Goal: Task Accomplishment & Management: Manage account settings

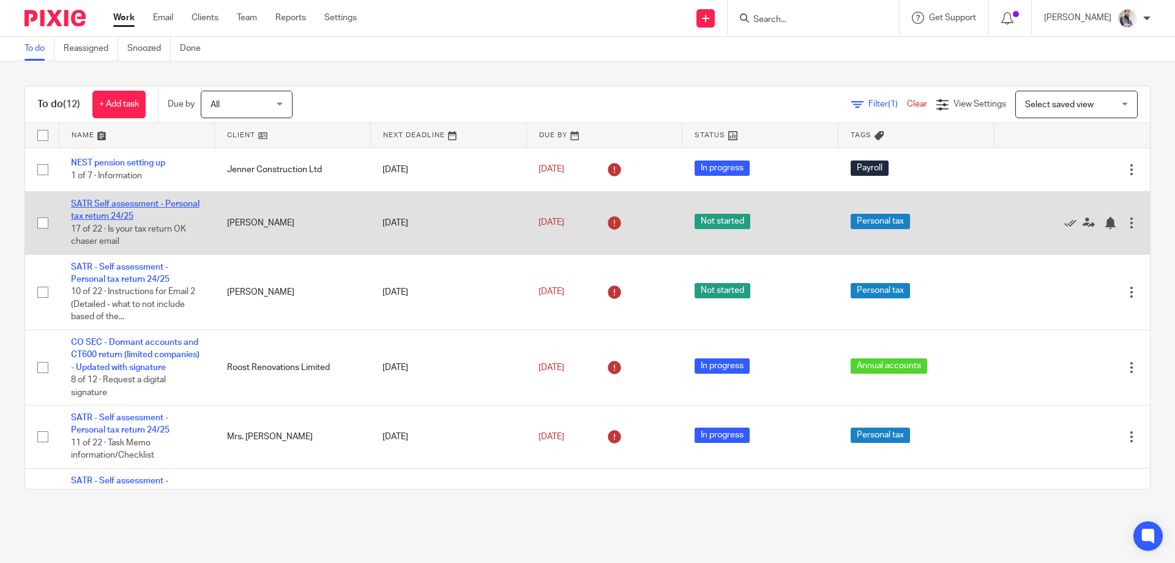
click at [101, 204] on link "SATR Self assessment - Personal tax return 24/25" at bounding box center [135, 210] width 129 height 21
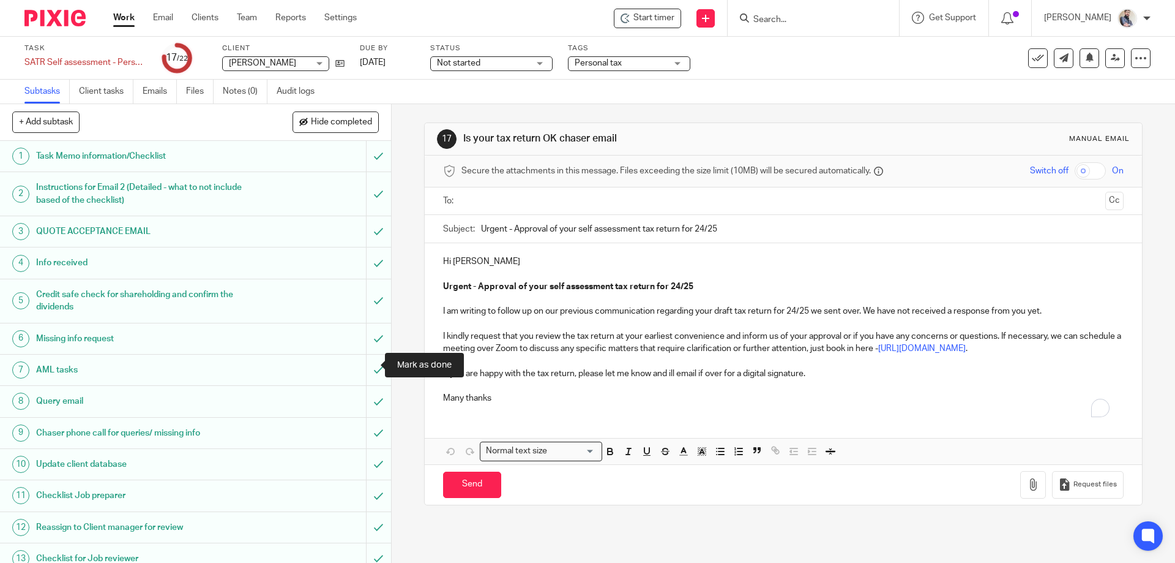
scroll to position [320, 0]
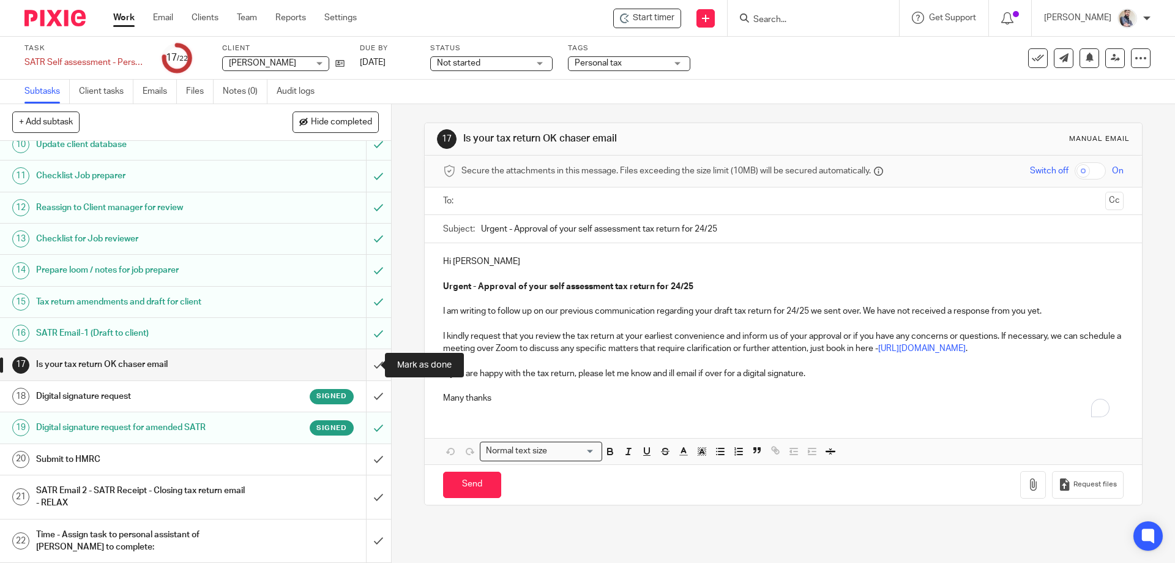
click at [370, 367] on input "submit" at bounding box center [195, 364] width 391 height 31
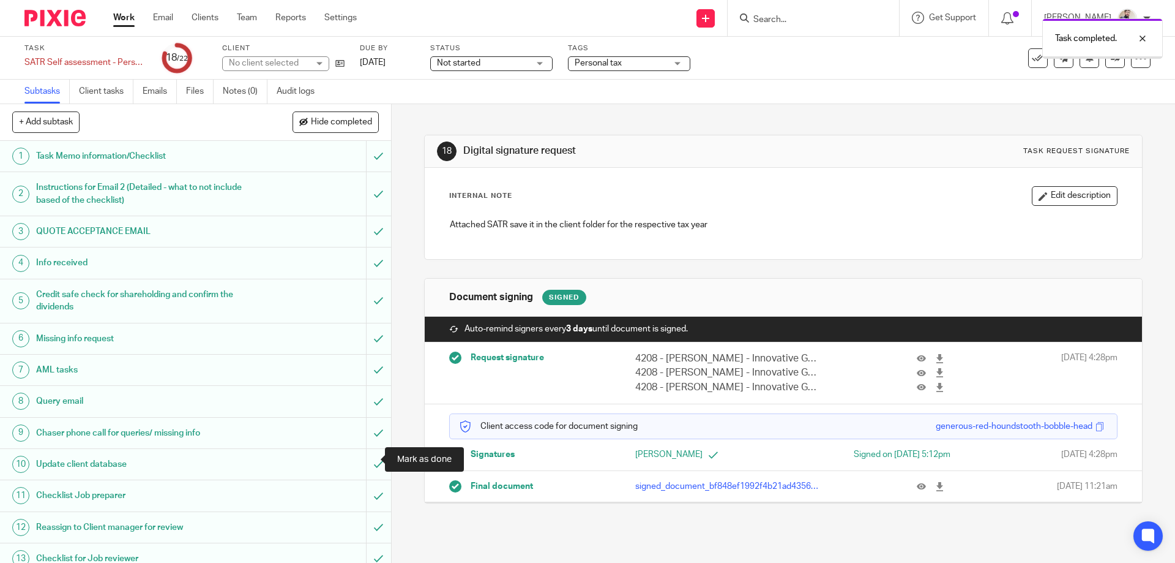
scroll to position [320, 0]
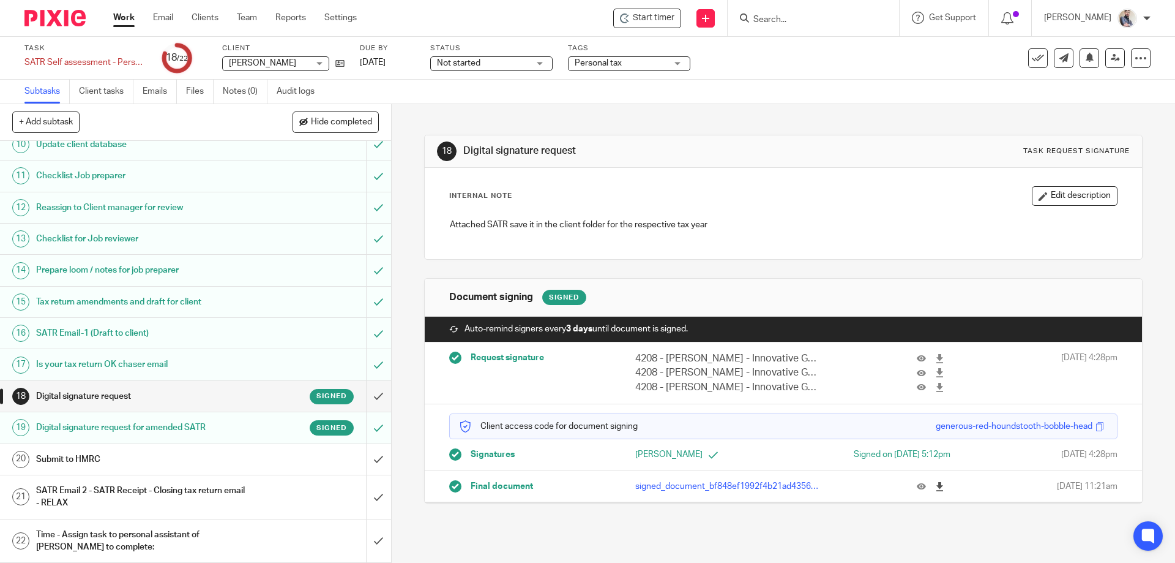
click at [935, 489] on icon at bounding box center [939, 486] width 9 height 9
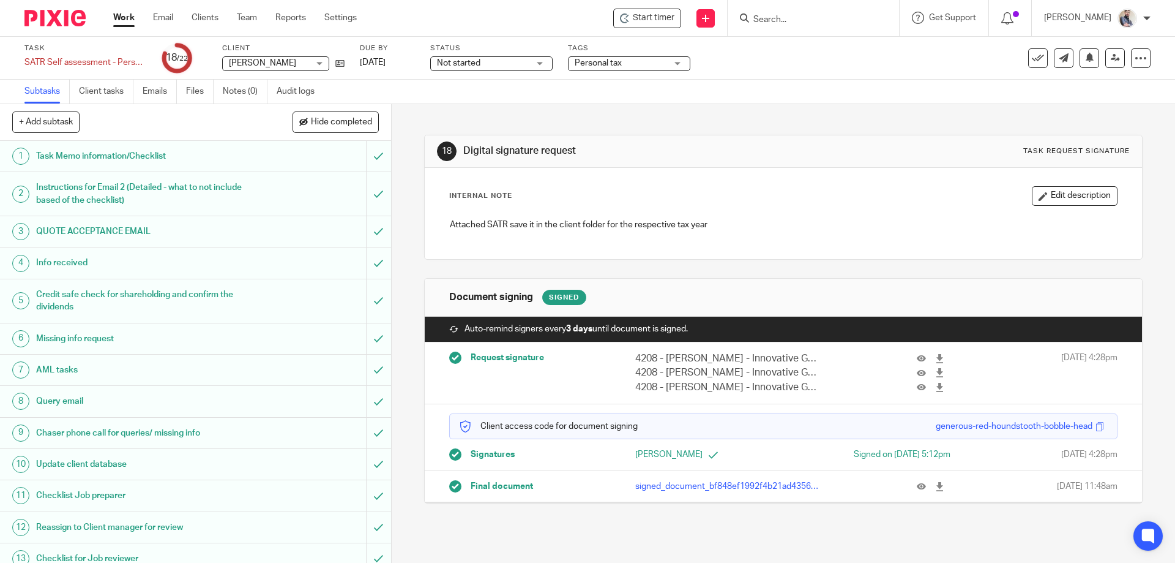
scroll to position [320, 0]
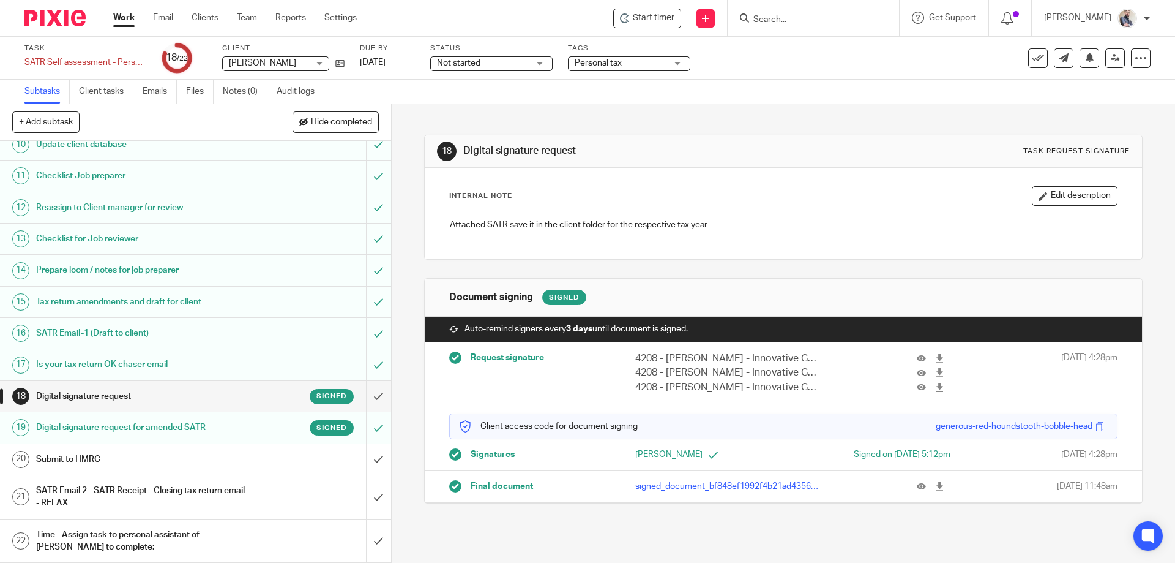
click at [227, 501] on h1 "SATR Email 2 - SATR Receipt - Closing tax return email - RELAX" at bounding box center [142, 496] width 212 height 31
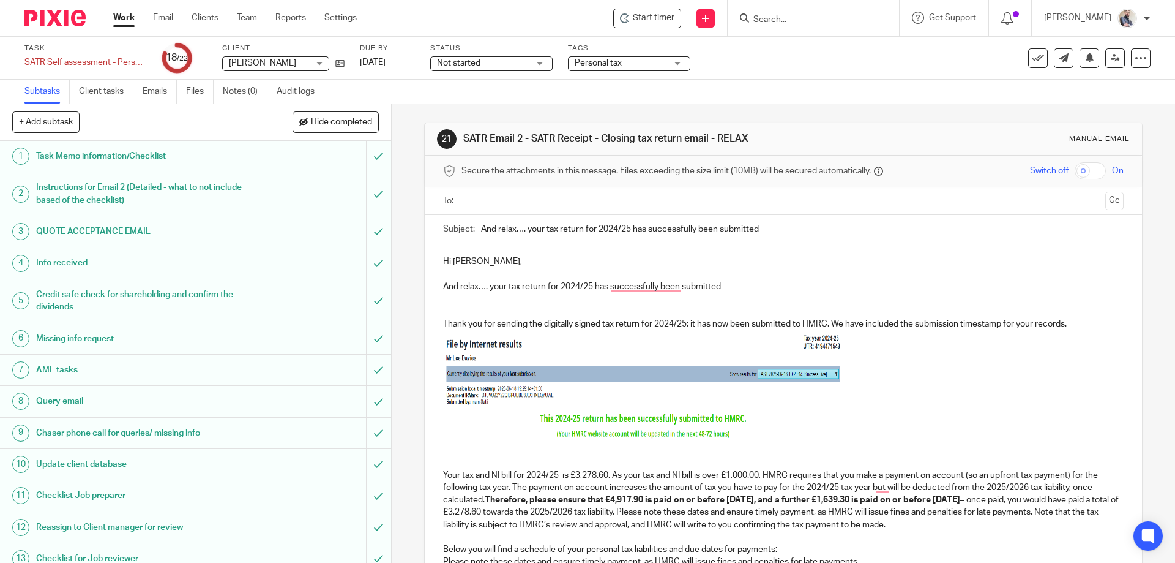
click at [508, 284] on p "And relax…. your tax return for 2024/25 has successfully been submitted" at bounding box center [783, 280] width 680 height 25
click at [551, 223] on input "And relax…. your tax return for 2024/25 has successfully been submitted" at bounding box center [802, 229] width 642 height 28
type input "And relax…. your amended tax return for 2024/25 has successfully been submitted"
click at [628, 357] on img "To enrich screen reader interactions, please activate Accessibility in Grammarl…" at bounding box center [642, 385] width 398 height 110
click at [880, 373] on p "To enrich screen reader interactions, please activate Accessibility in Grammarl…" at bounding box center [783, 387] width 680 height 114
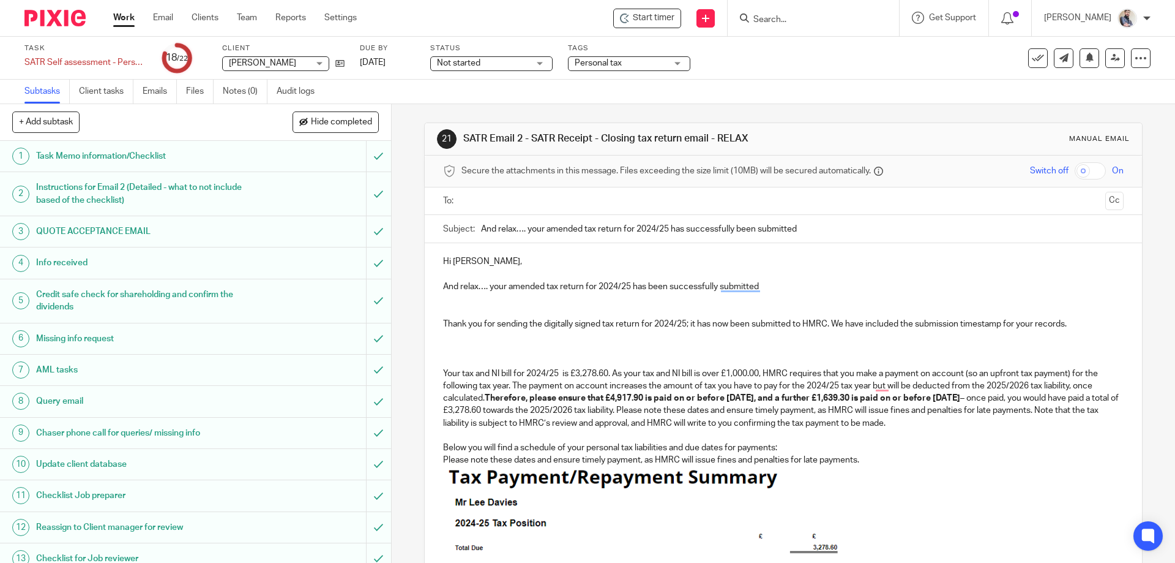
click at [495, 347] on p "To enrich screen reader interactions, please activate Accessibility in Grammarl…" at bounding box center [783, 354] width 680 height 25
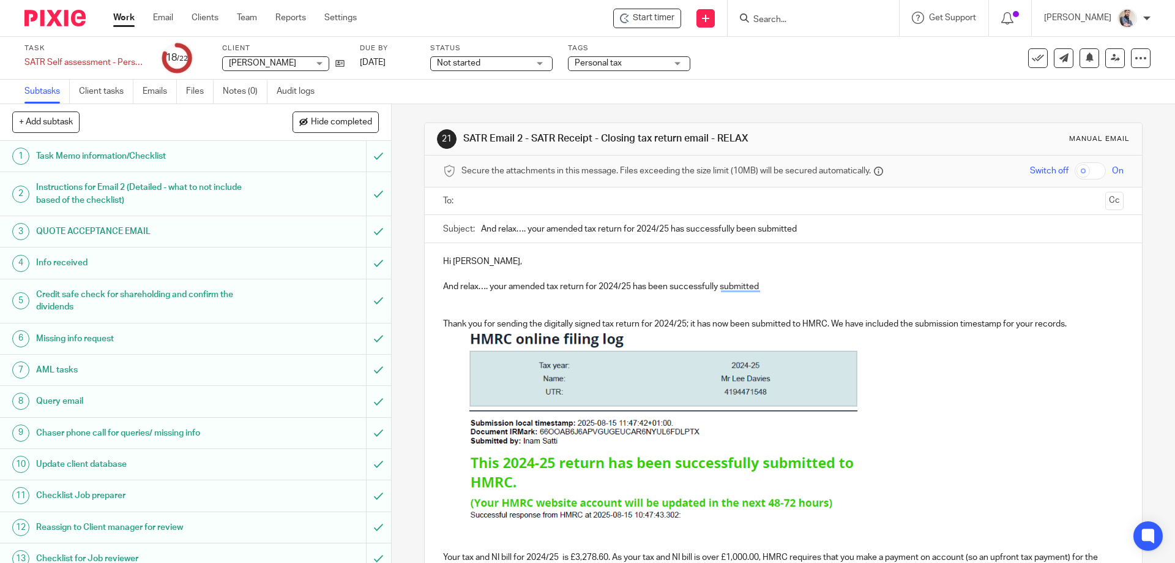
click at [589, 425] on img "To enrich screen reader interactions, please activate Accessibility in Grammarl…" at bounding box center [662, 426] width 398 height 192
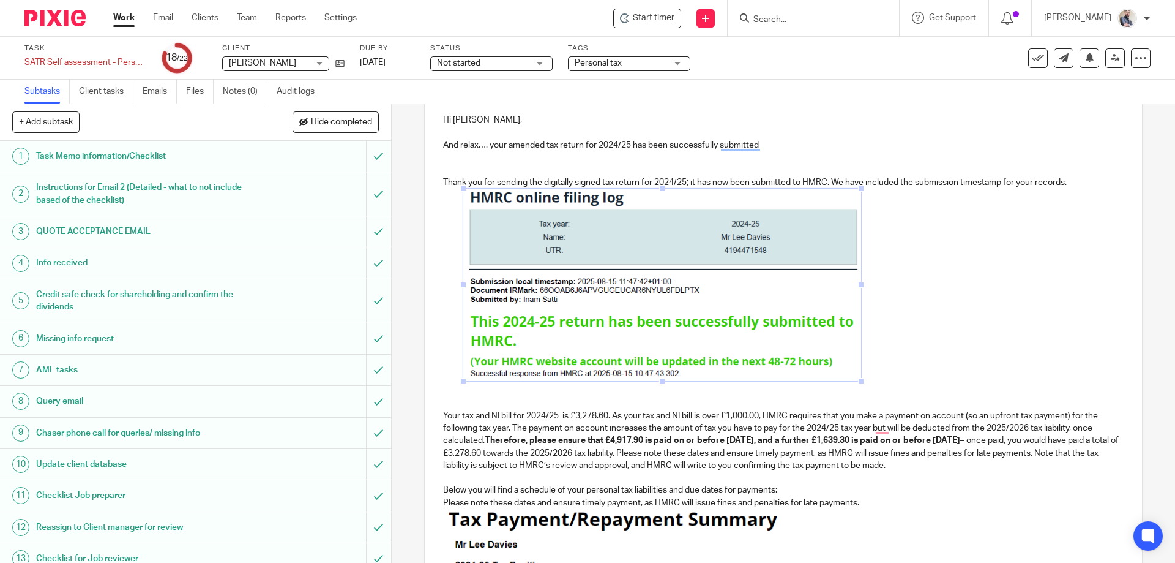
scroll to position [163, 0]
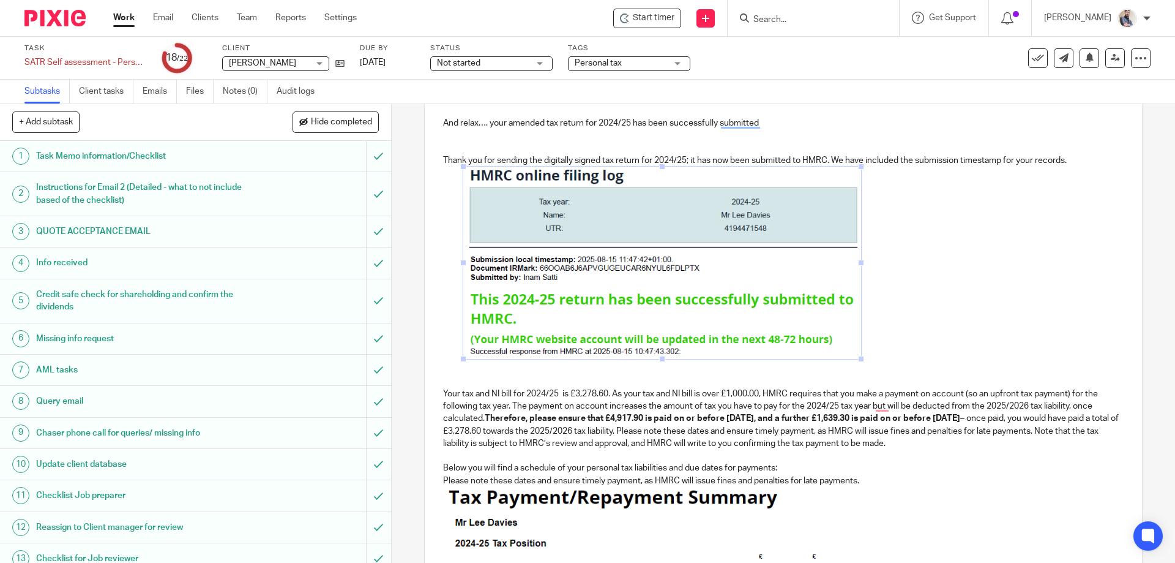
drag, startPoint x: 856, startPoint y: 257, endPoint x: 916, endPoint y: 260, distance: 59.4
click at [916, 260] on p "To enrich screen reader interactions, please activate Accessibility in Grammarl…" at bounding box center [783, 265] width 680 height 196
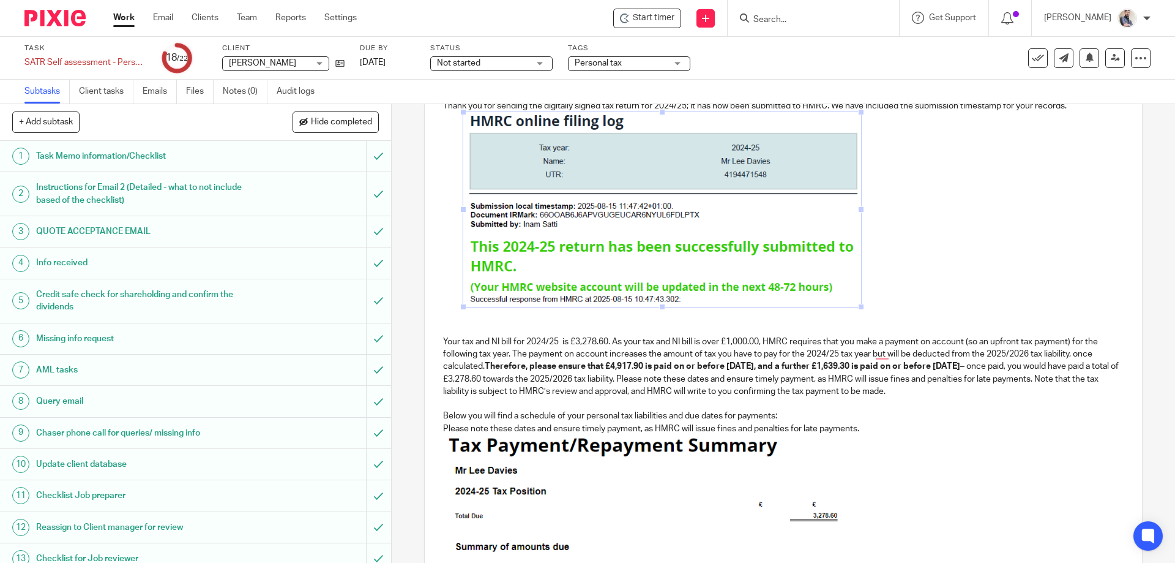
scroll to position [245, 0]
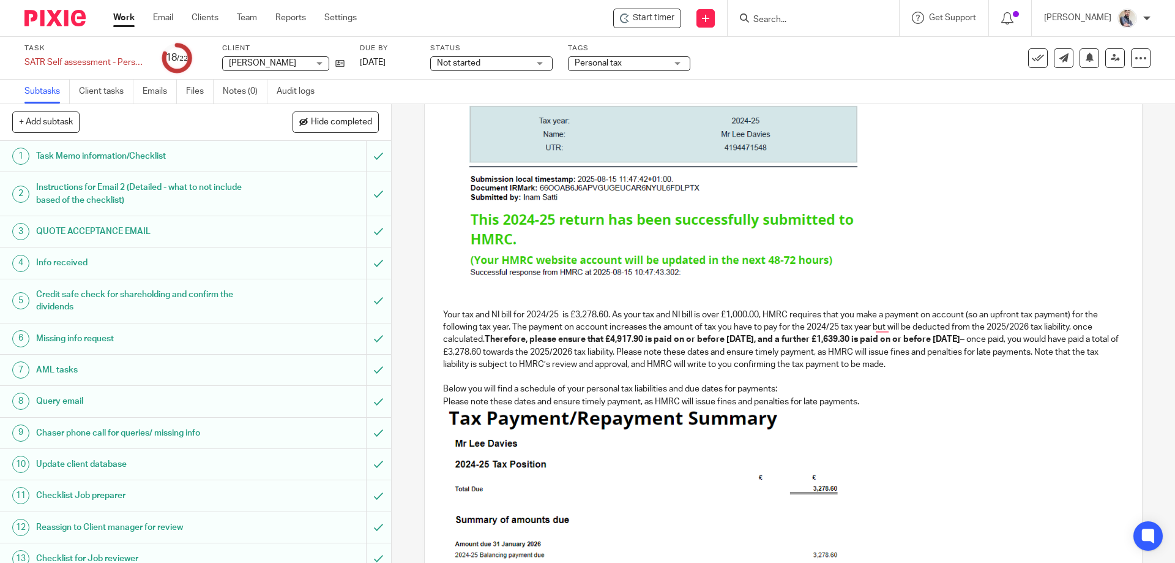
click at [583, 307] on p "To enrich screen reader interactions, please activate Accessibility in Grammarl…" at bounding box center [783, 295] width 680 height 25
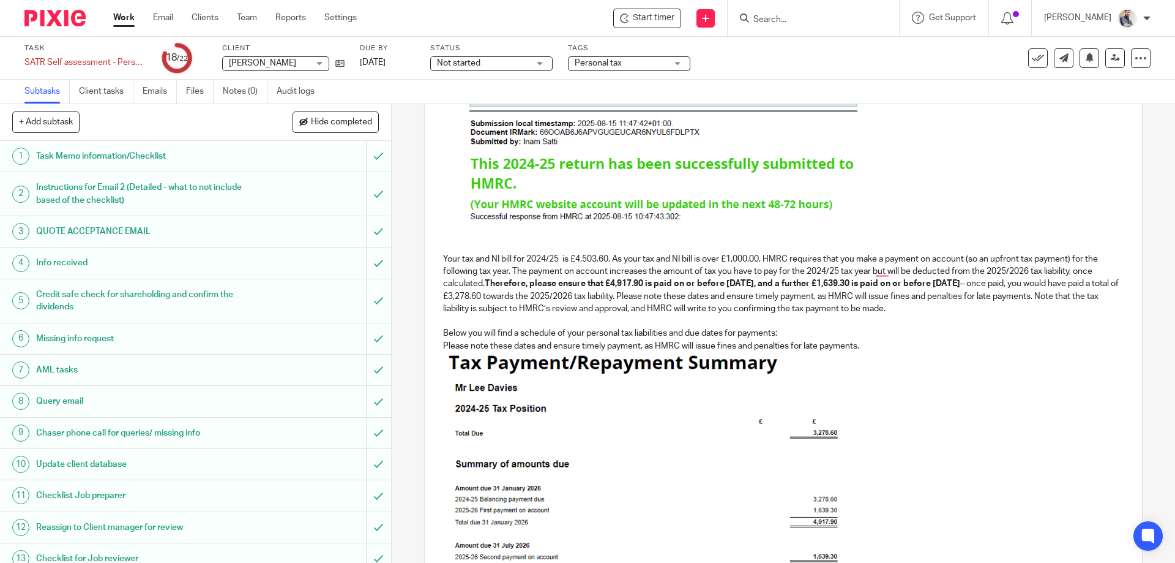
scroll to position [326, 0]
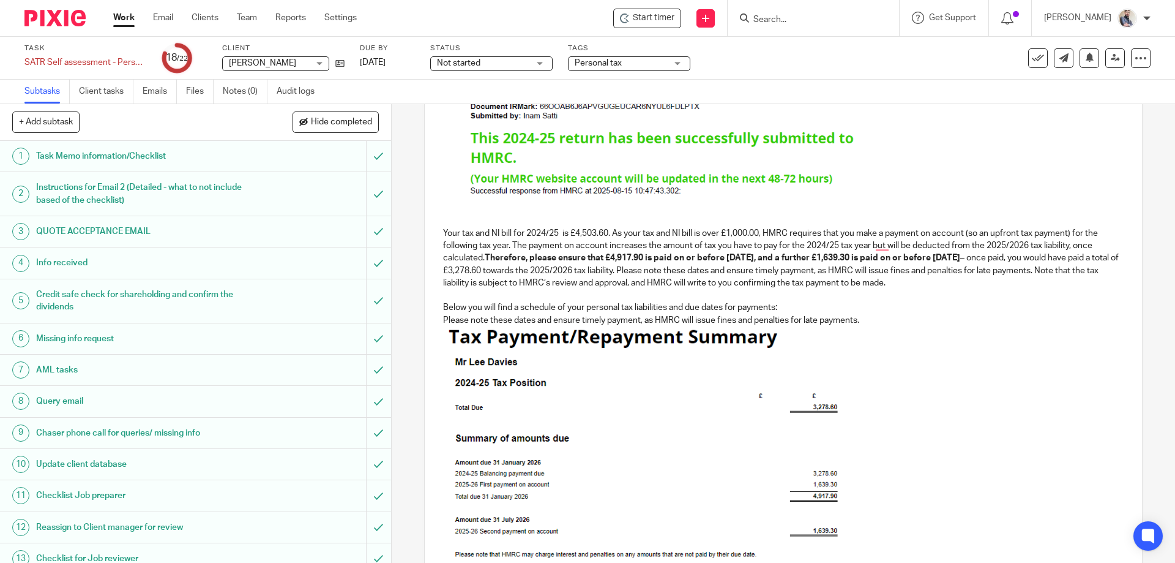
drag, startPoint x: 612, startPoint y: 257, endPoint x: 642, endPoint y: 261, distance: 30.9
click at [612, 257] on strong "Therefore, please ensure that £4,917.90 is paid on or before 31 January 2026, a…" at bounding box center [723, 257] width 476 height 9
drag, startPoint x: 856, startPoint y: 263, endPoint x: 898, endPoint y: 258, distance: 42.5
click at [856, 263] on p "Your tax and NI bill for 2024/25 is £4,503.60. As your tax and NI bill is over …" at bounding box center [783, 520] width 680 height 586
click at [542, 277] on p "Your tax and NI bill for 2024/25 is £4,503.60. As your tax and NI bill is over …" at bounding box center [783, 520] width 680 height 586
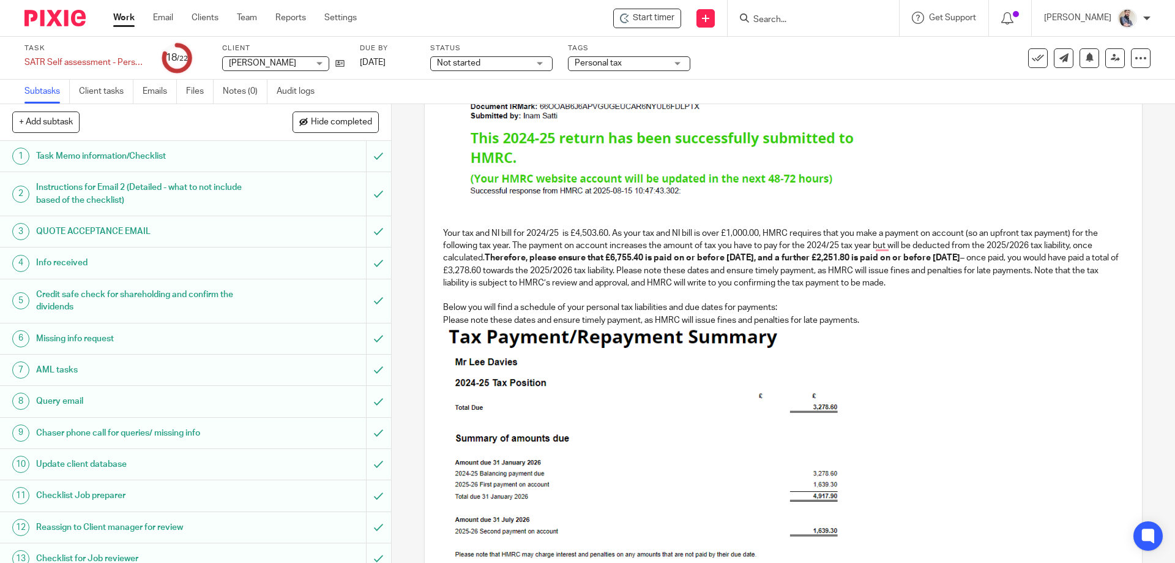
click at [543, 275] on p "Your tax and NI bill for 2024/25 is £4,503.60. As your tax and NI bill is over …" at bounding box center [783, 520] width 680 height 586
click at [937, 324] on p "Your tax and NI bill for 2024/25 is £4,503.60. As your tax and NI bill is over …" at bounding box center [783, 520] width 680 height 586
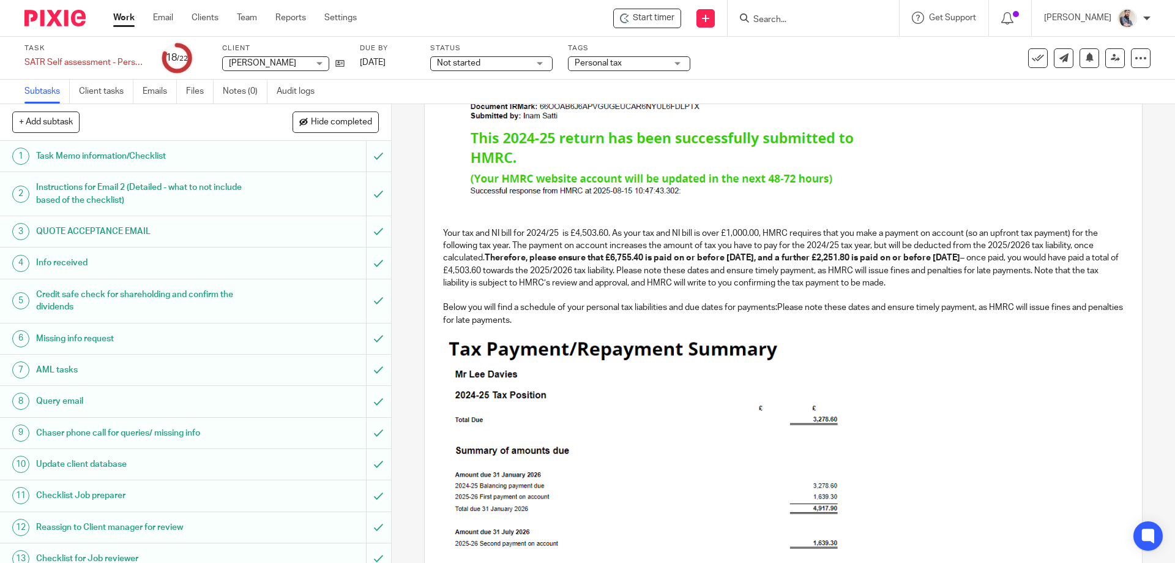
click at [781, 302] on p "Your tax and NI bill for 2024/25 is £4,503.60. As your tax and NI bill is over …" at bounding box center [783, 276] width 680 height 99
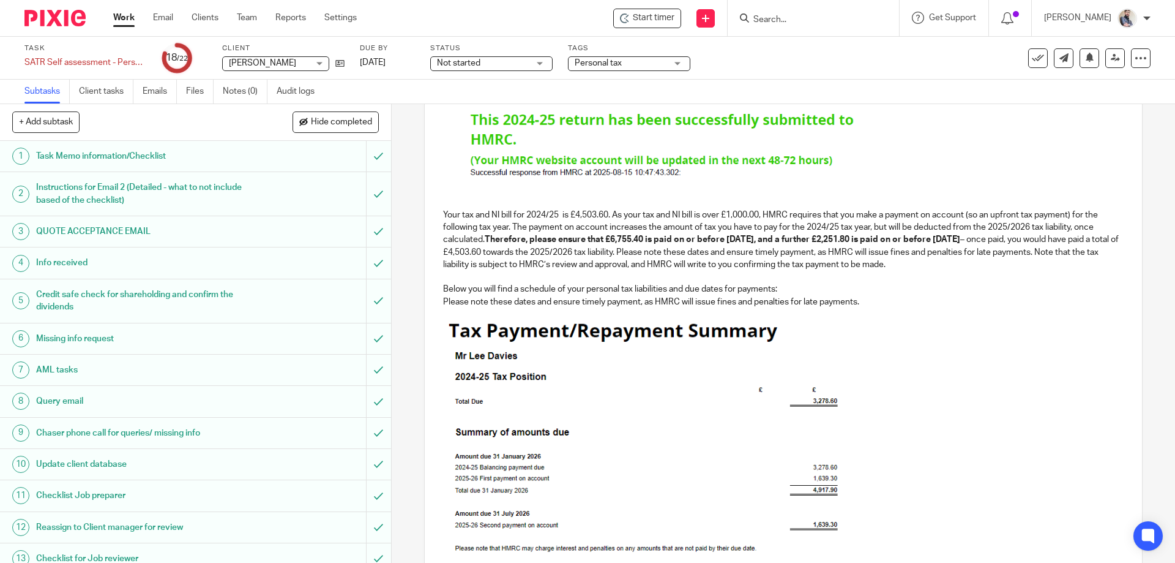
scroll to position [439, 0]
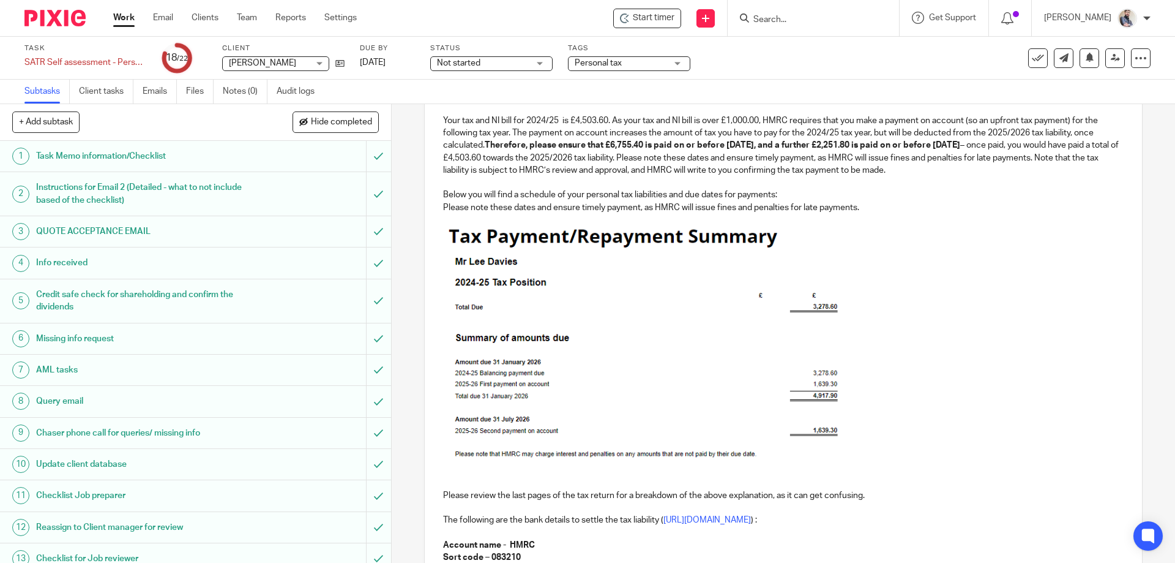
click at [689, 316] on img "To enrich screen reader interactions, please activate Accessibility in Grammarl…" at bounding box center [646, 343] width 398 height 234
click at [872, 320] on p "Please review the last pages of the tax return for a breakdown of the above exp…" at bounding box center [783, 463] width 680 height 499
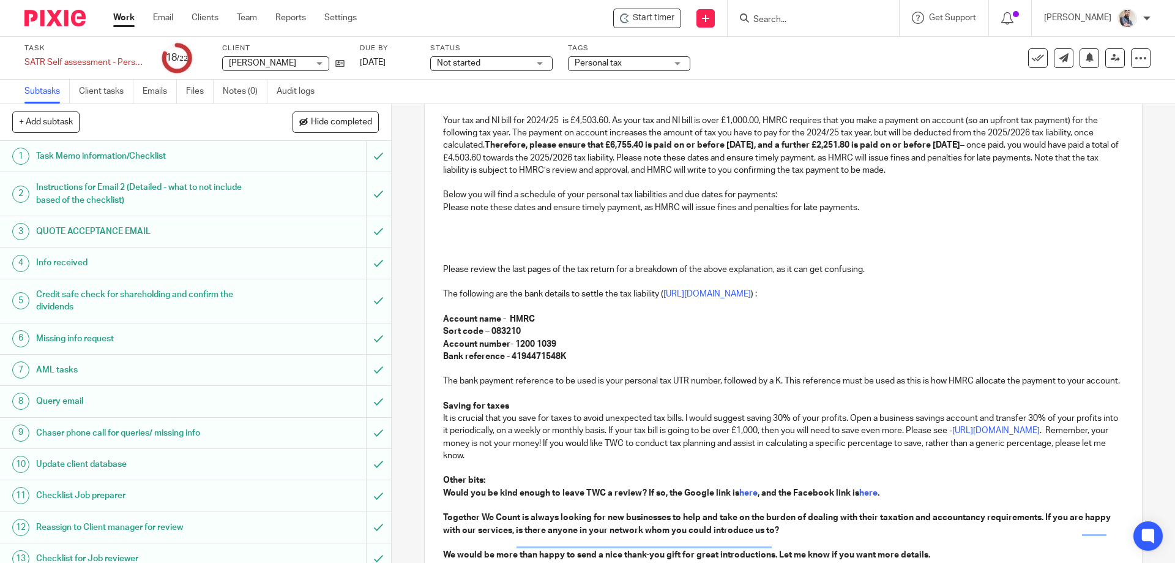
click at [490, 215] on p "Please review the last pages of the tax return for a breakdown of the above exp…" at bounding box center [783, 350] width 680 height 273
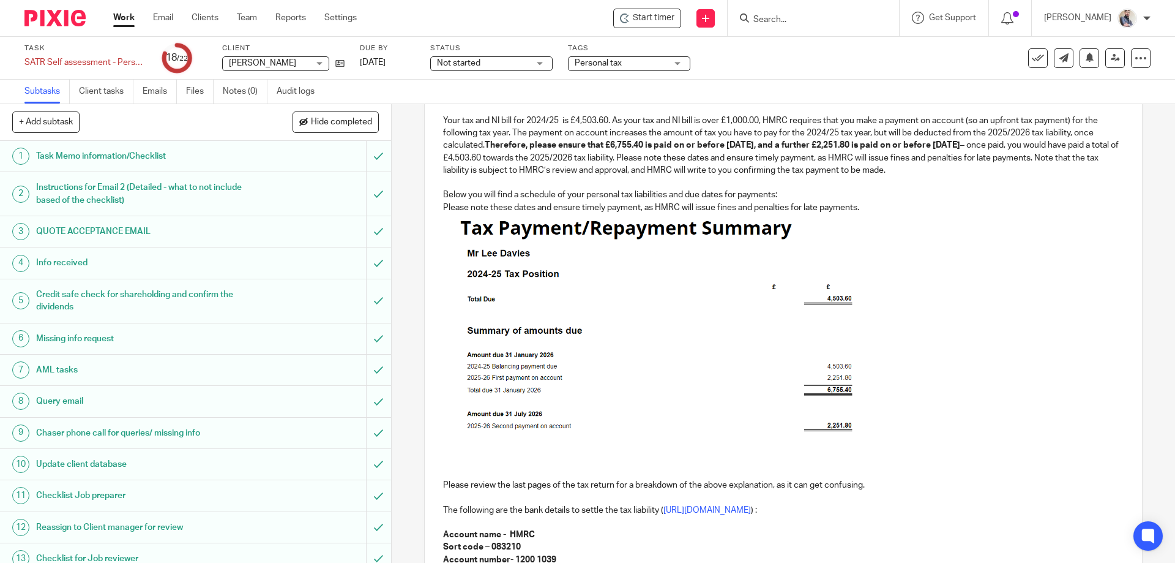
click at [697, 316] on img "To enrich screen reader interactions, please activate Accessibility in Grammarl…" at bounding box center [655, 326] width 398 height 224
drag, startPoint x: 655, startPoint y: 433, endPoint x: 653, endPoint y: 480, distance: 46.6
click at [653, 480] on p "Please review the last pages of the tax return for a breakdown of the above exp…" at bounding box center [783, 458] width 680 height 489
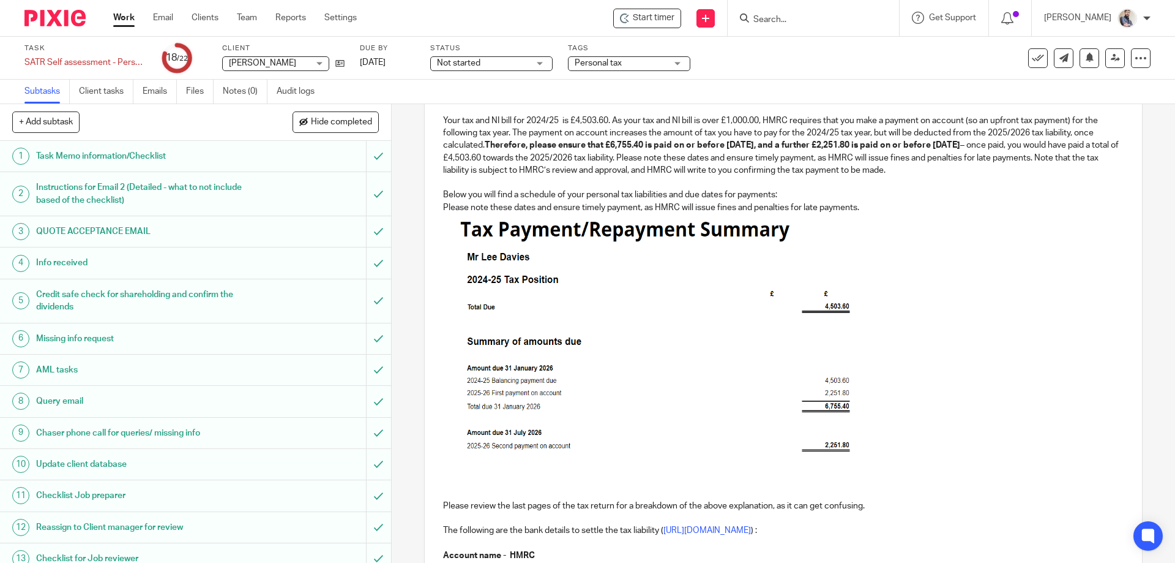
click at [885, 198] on p "Your tax and NI bill for 2024/25 is £4,503.60. As your tax and NI bill is over …" at bounding box center [783, 163] width 680 height 99
click at [907, 208] on p "Your tax and NI bill for 2024/25 is £4,503.60. As your tax and NI bill is over …" at bounding box center [783, 163] width 680 height 99
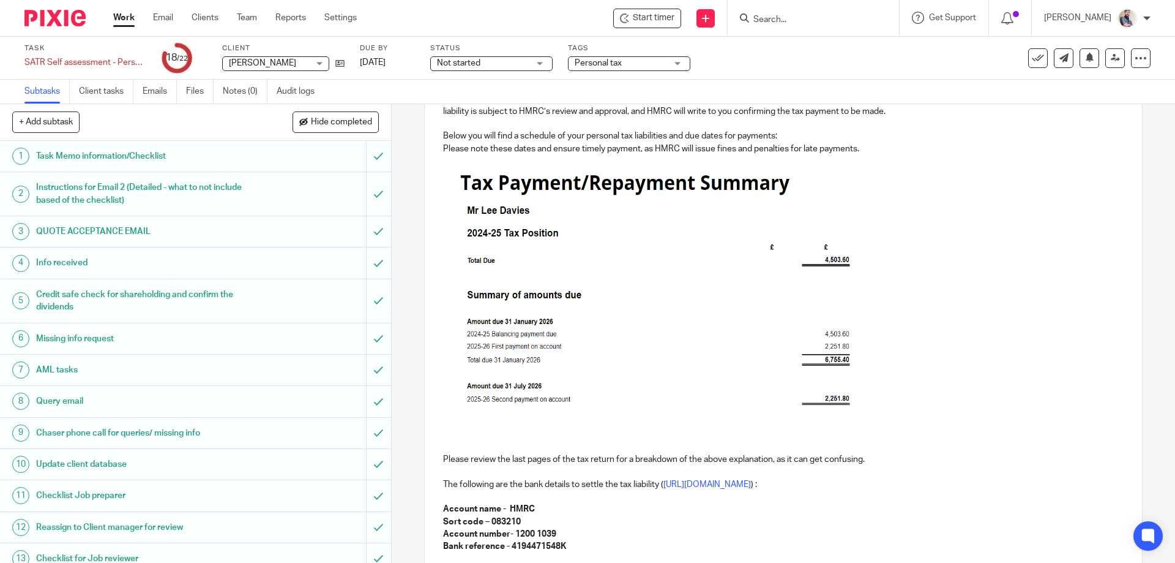
scroll to position [520, 0]
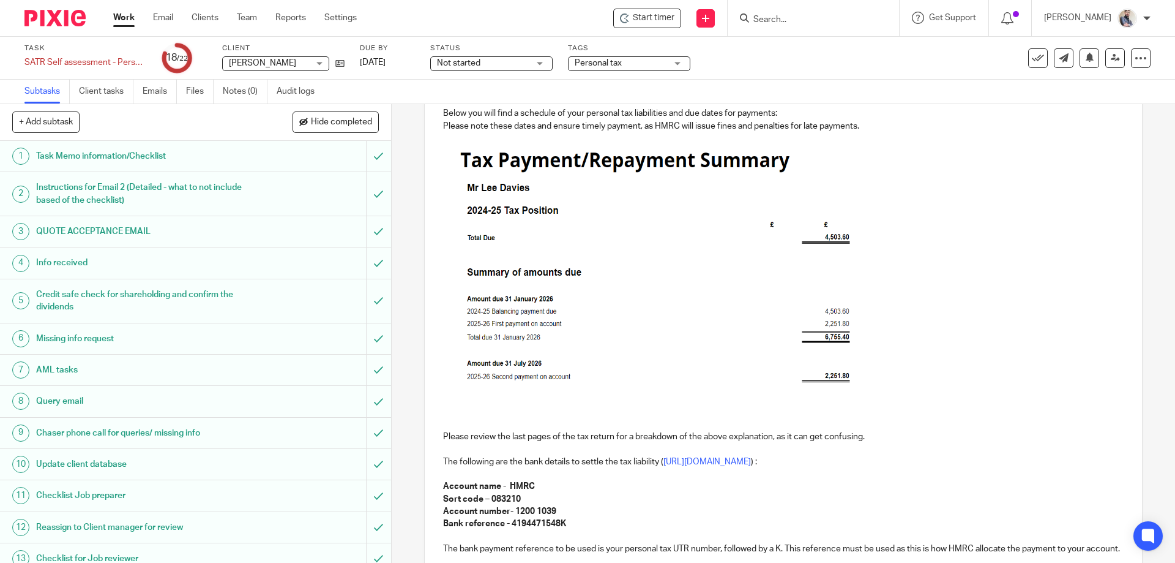
click at [560, 310] on img "To enrich screen reader interactions, please activate Accessibility in Grammarl…" at bounding box center [653, 266] width 395 height 245
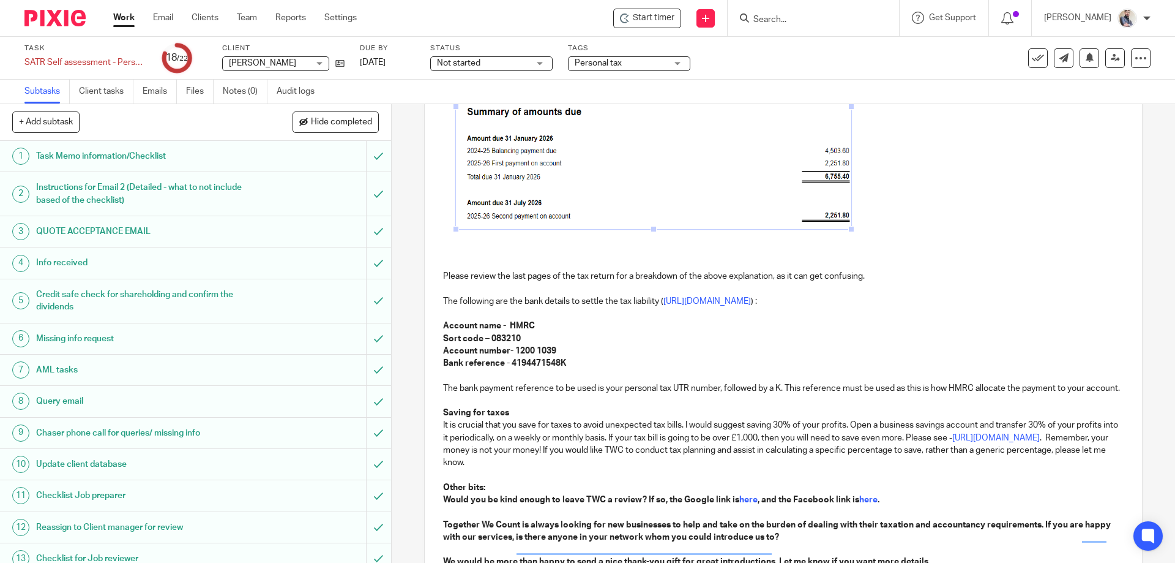
scroll to position [684, 0]
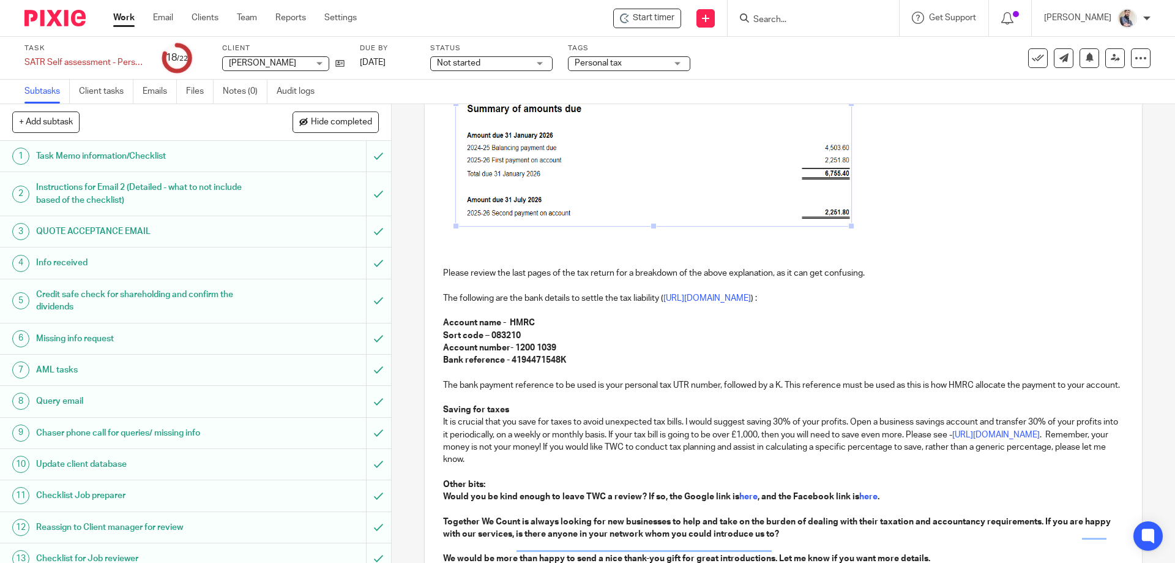
click at [468, 257] on p "Please review the last pages of the tax return for a breakdown of the above exp…" at bounding box center [783, 235] width 680 height 509
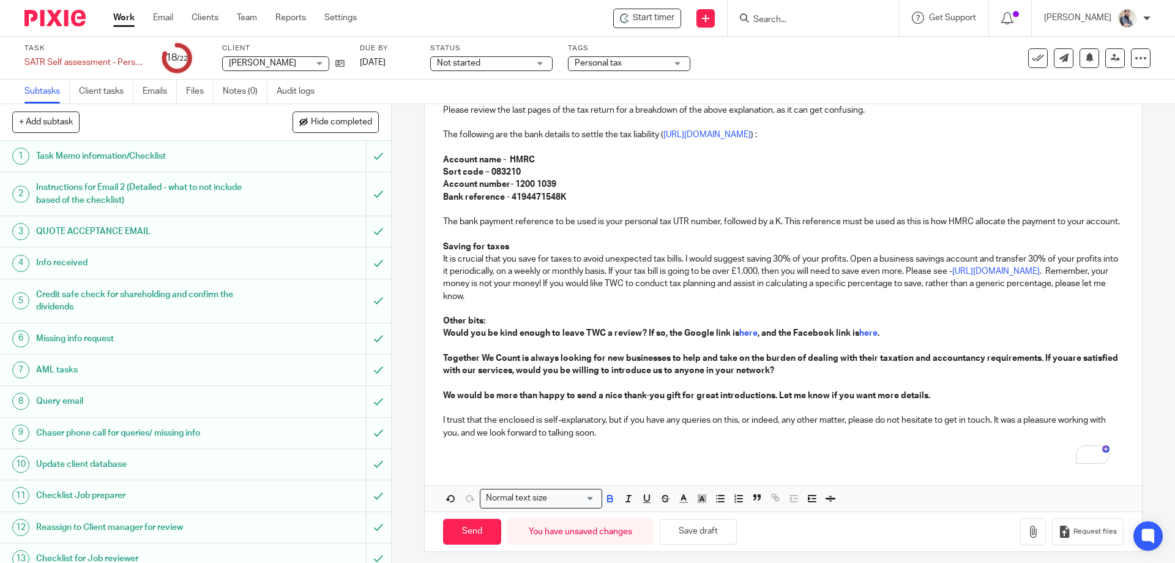
scroll to position [842, 0]
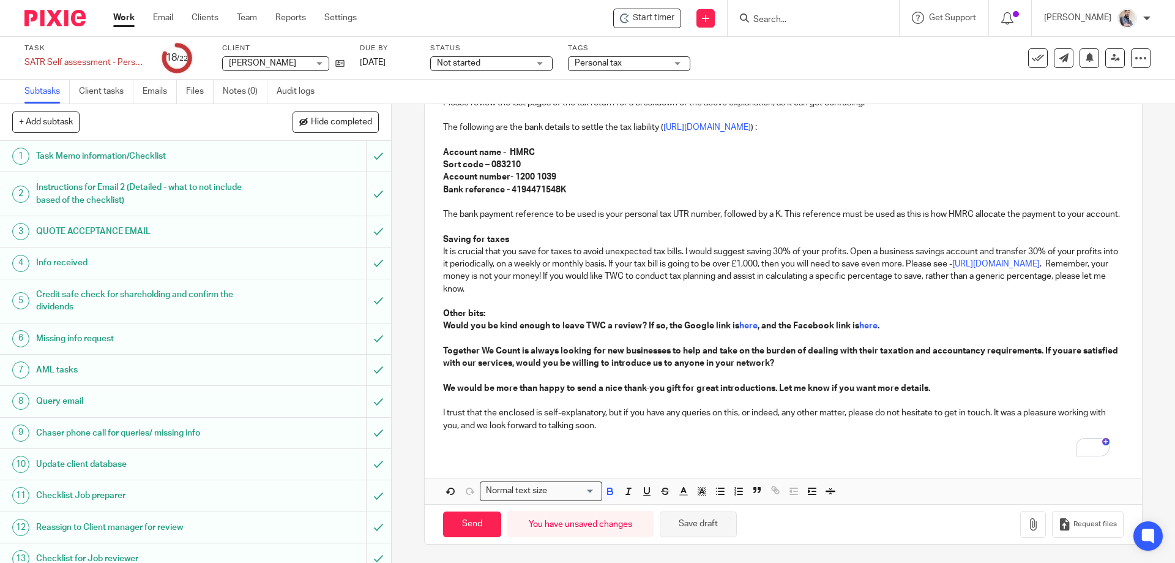
click at [722, 529] on button "Save draft" at bounding box center [698, 524] width 77 height 26
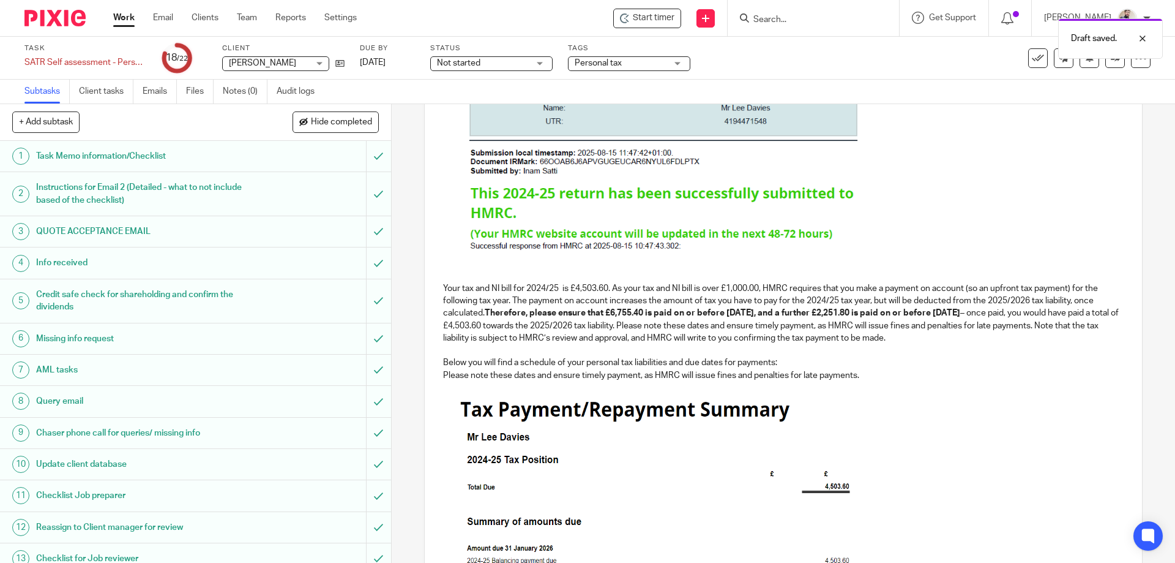
scroll to position [320, 0]
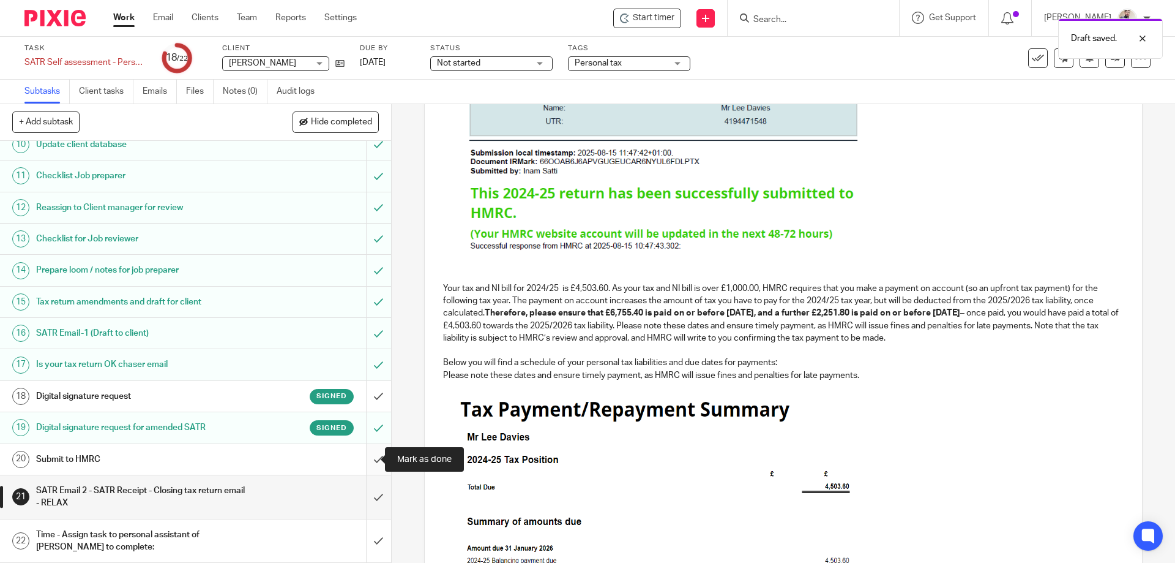
click at [367, 462] on input "submit" at bounding box center [195, 459] width 391 height 31
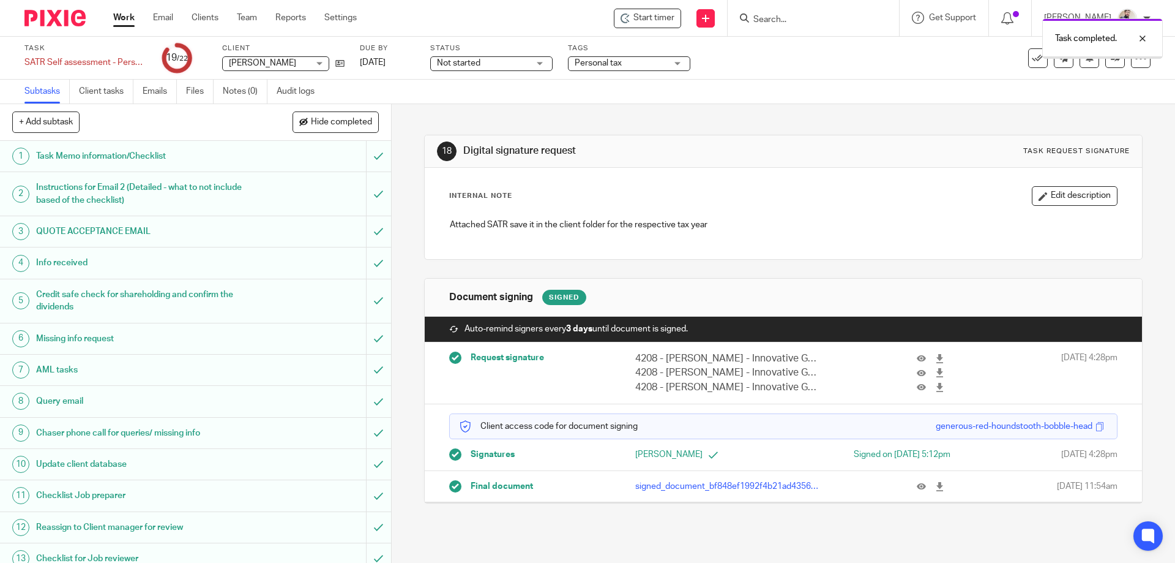
scroll to position [320, 0]
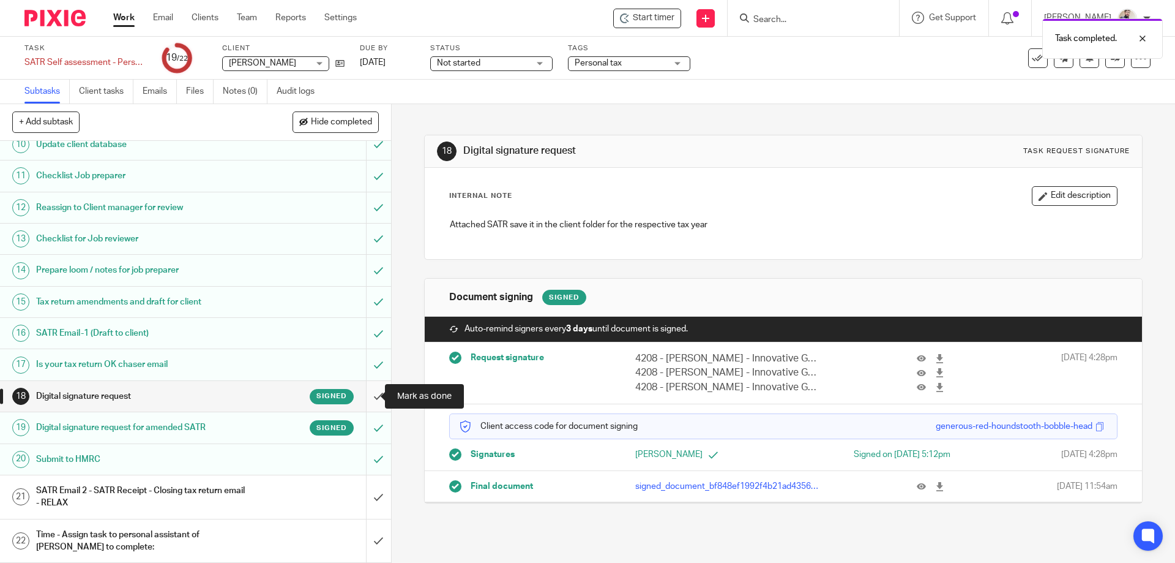
click at [369, 399] on input "submit" at bounding box center [195, 396] width 391 height 31
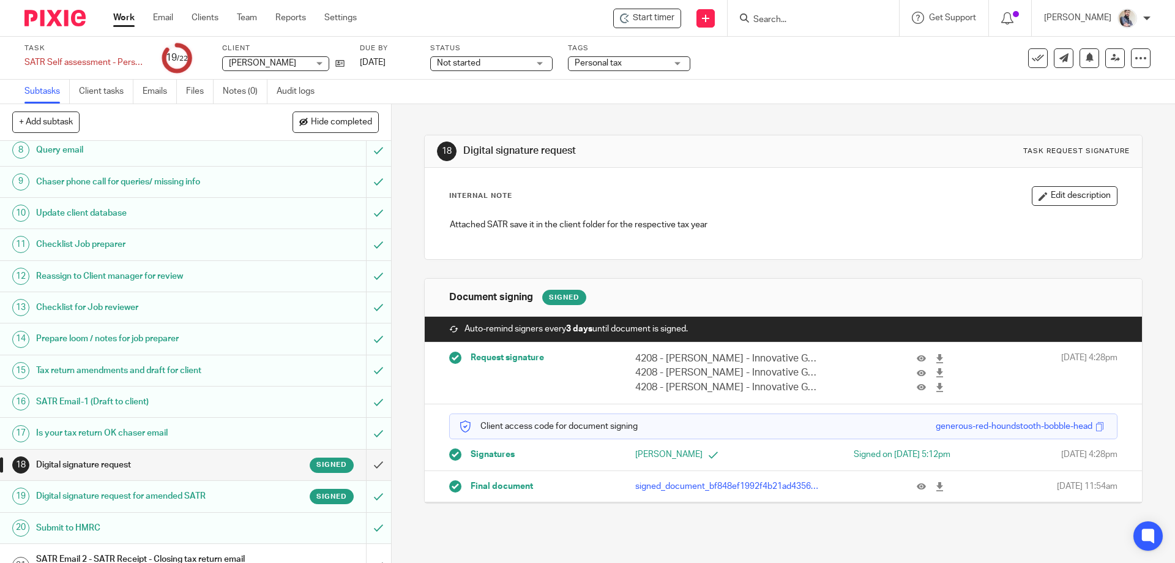
scroll to position [320, 0]
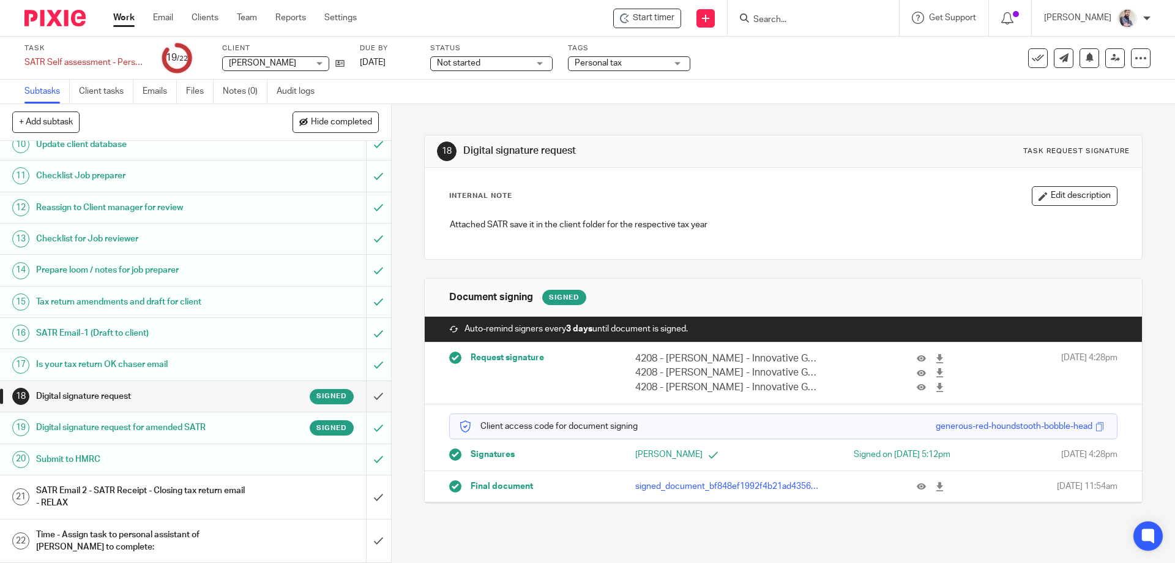
click at [252, 493] on div "SATR Email 2 - SATR Receipt - Closing tax return email - RELAX" at bounding box center [195, 496] width 318 height 31
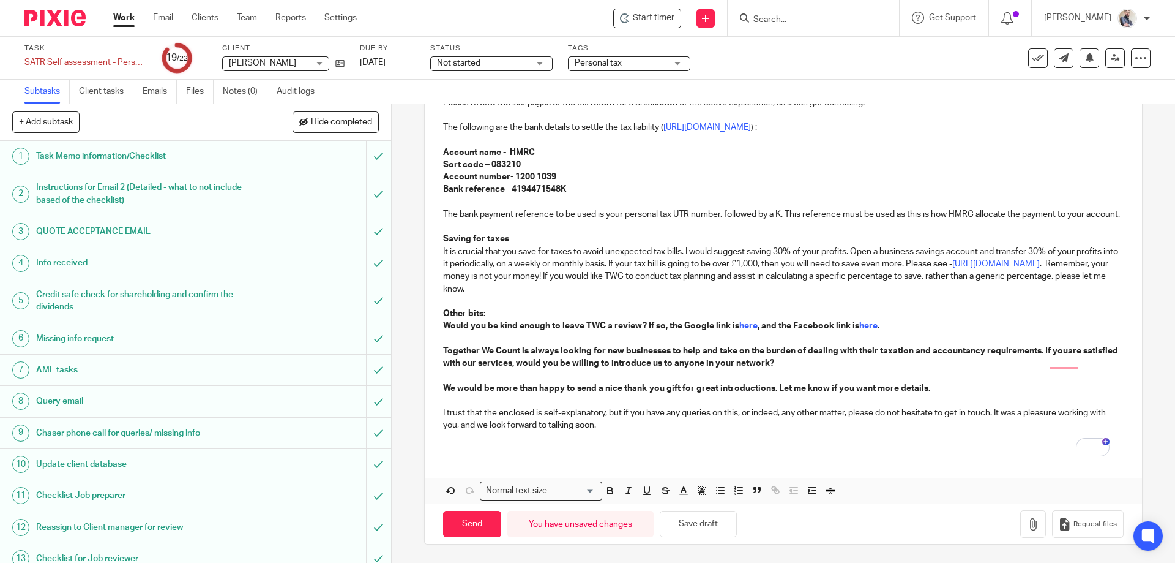
scroll to position [842, 0]
click at [688, 528] on button "Save draft" at bounding box center [698, 524] width 77 height 26
click at [678, 522] on button "Save draft" at bounding box center [698, 524] width 77 height 26
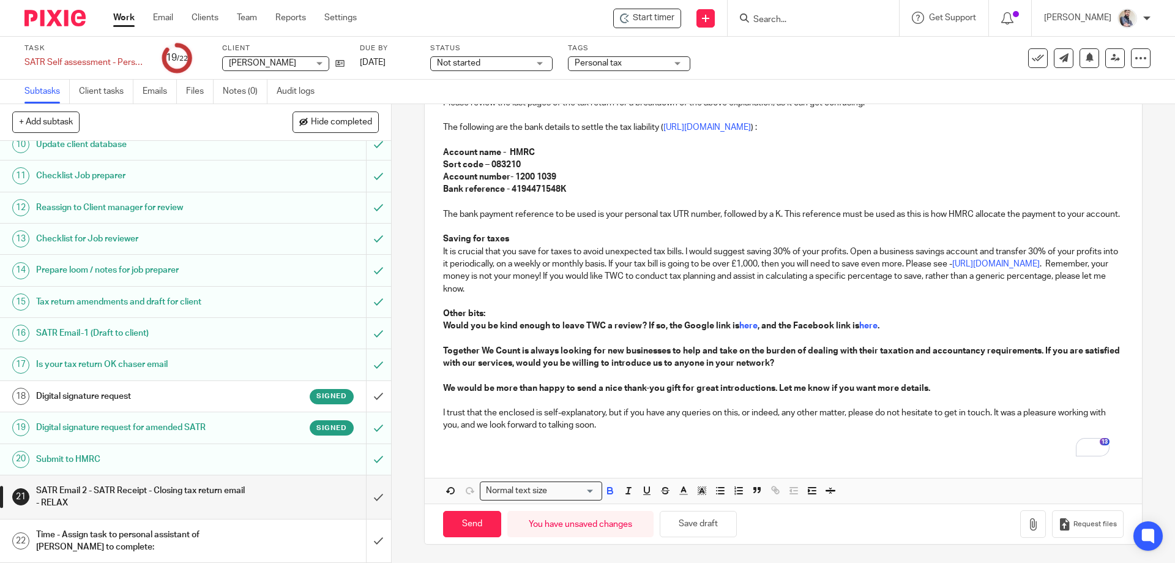
click at [129, 462] on h1 "Submit to HMRC" at bounding box center [142, 459] width 212 height 18
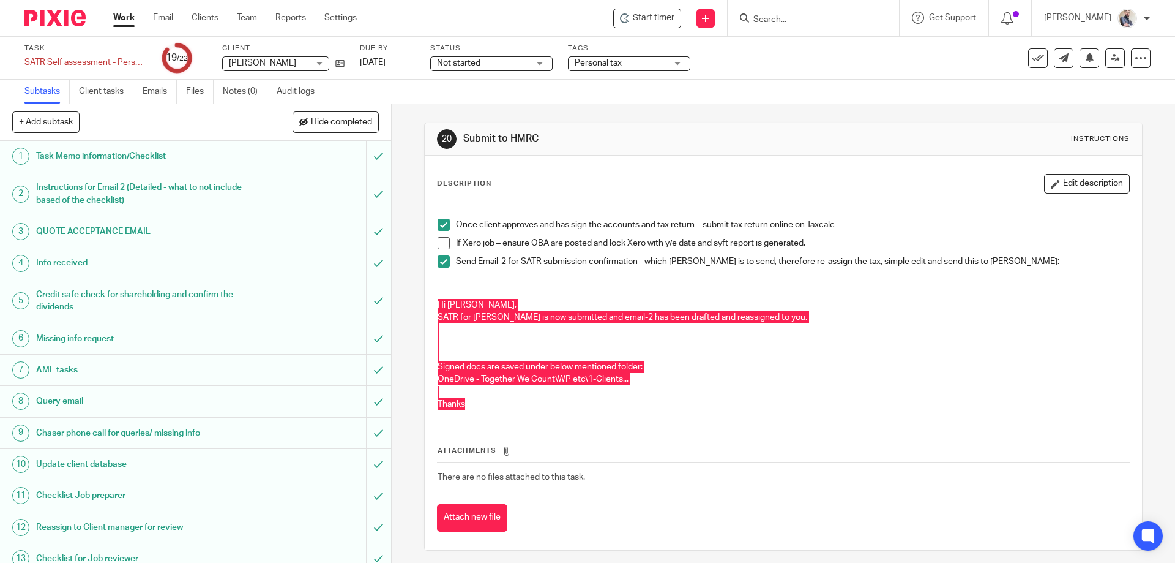
scroll to position [320, 0]
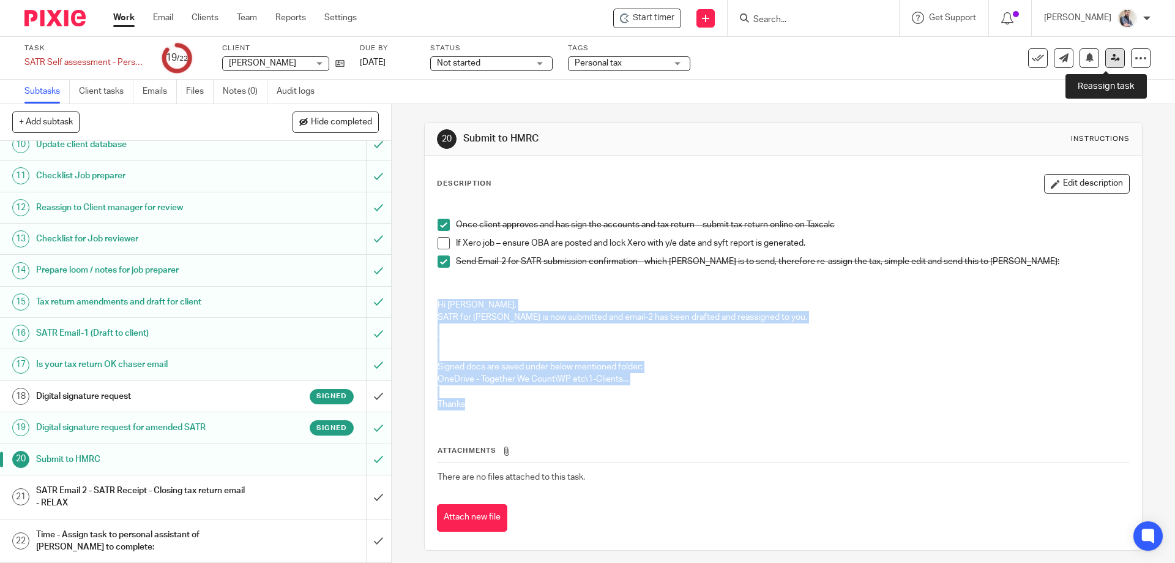
click at [1106, 56] on link at bounding box center [1116, 58] width 20 height 20
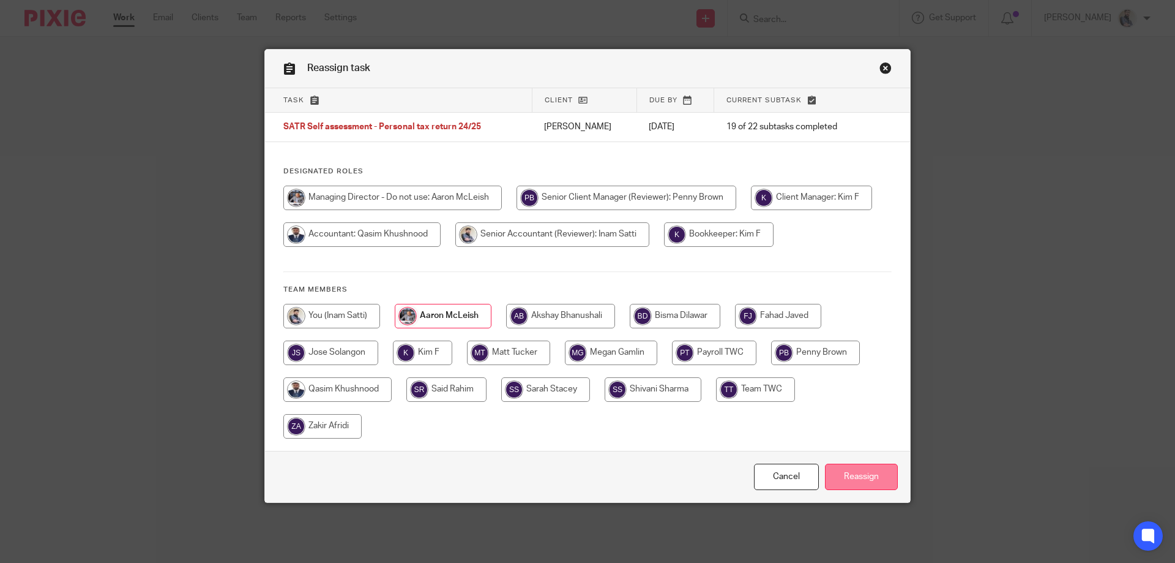
click at [872, 474] on input "Reassign" at bounding box center [861, 476] width 73 height 26
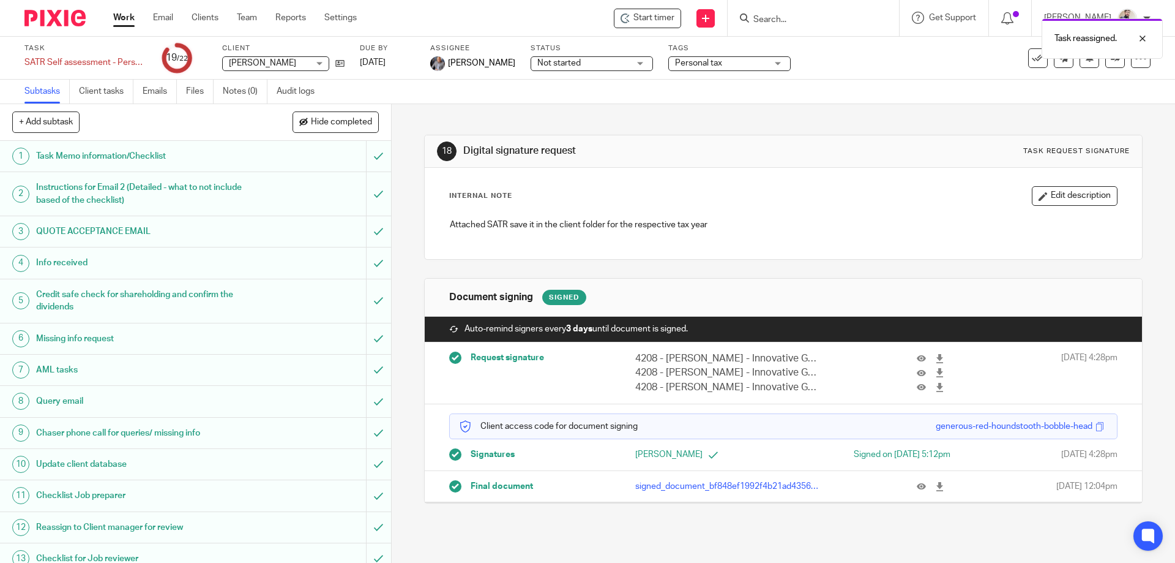
click at [610, 55] on div "Task reassigned." at bounding box center [875, 35] width 575 height 47
click at [607, 59] on span "Not started" at bounding box center [584, 63] width 92 height 13
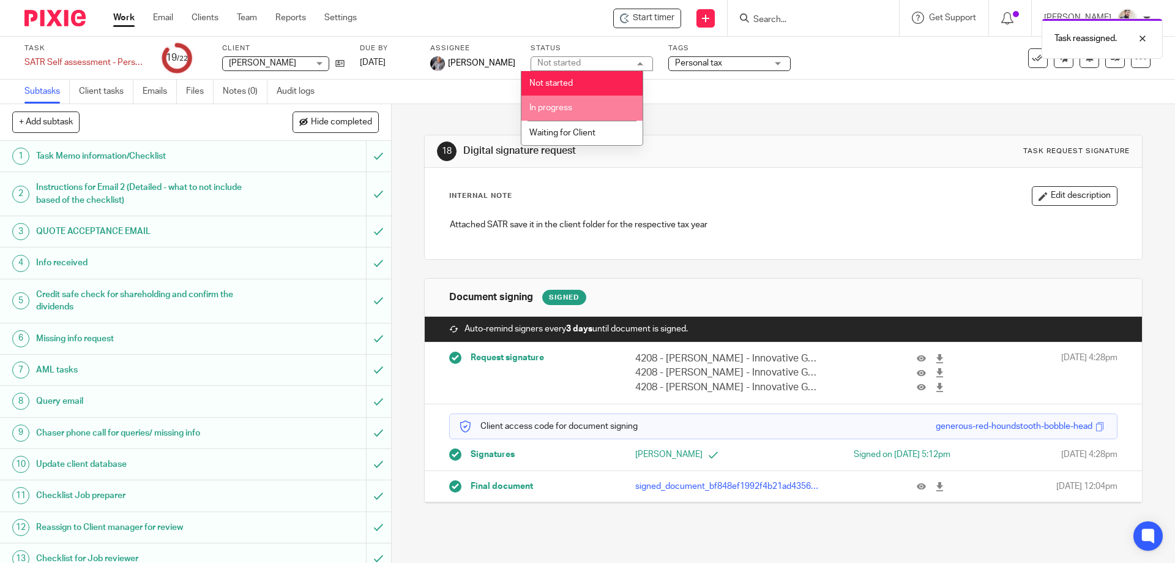
click at [591, 102] on li "In progress" at bounding box center [582, 108] width 121 height 25
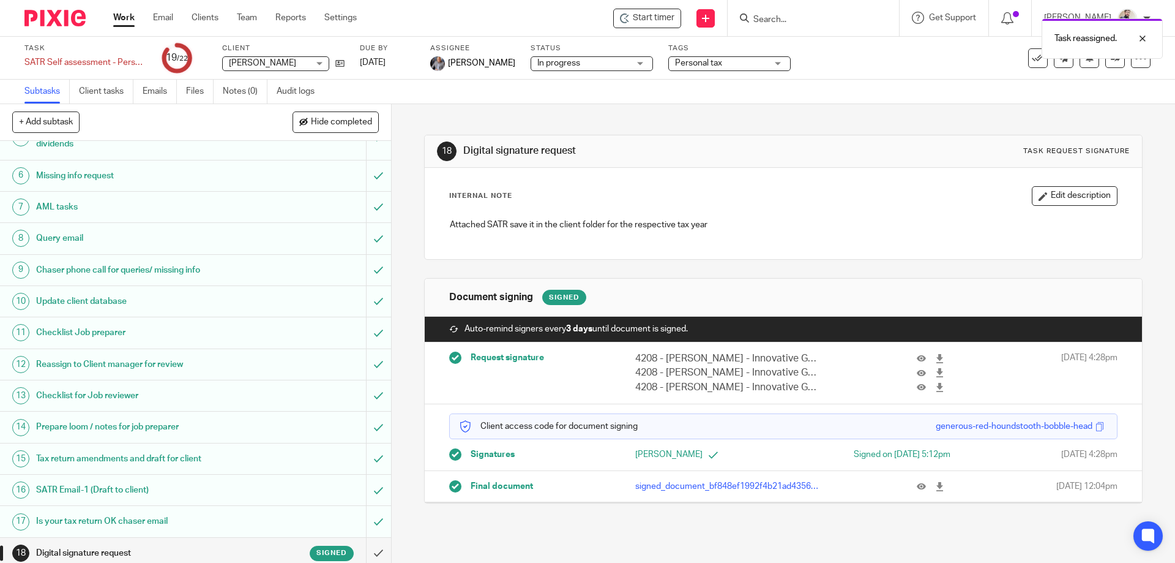
scroll to position [320, 0]
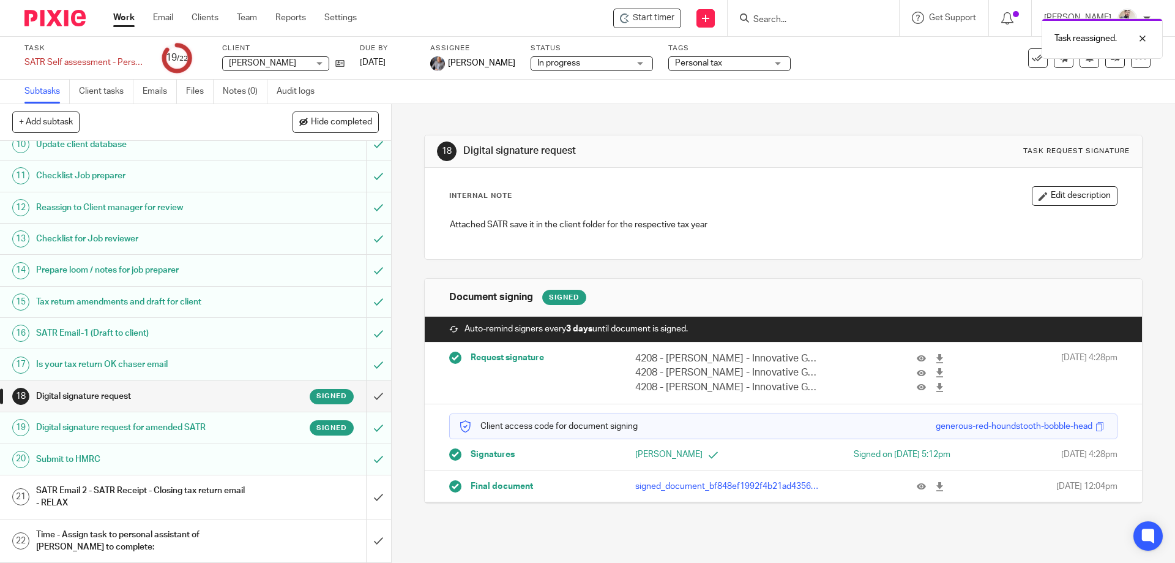
click at [208, 489] on h1 "SATR Email 2 - SATR Receipt - Closing tax return email - RELAX" at bounding box center [142, 496] width 212 height 31
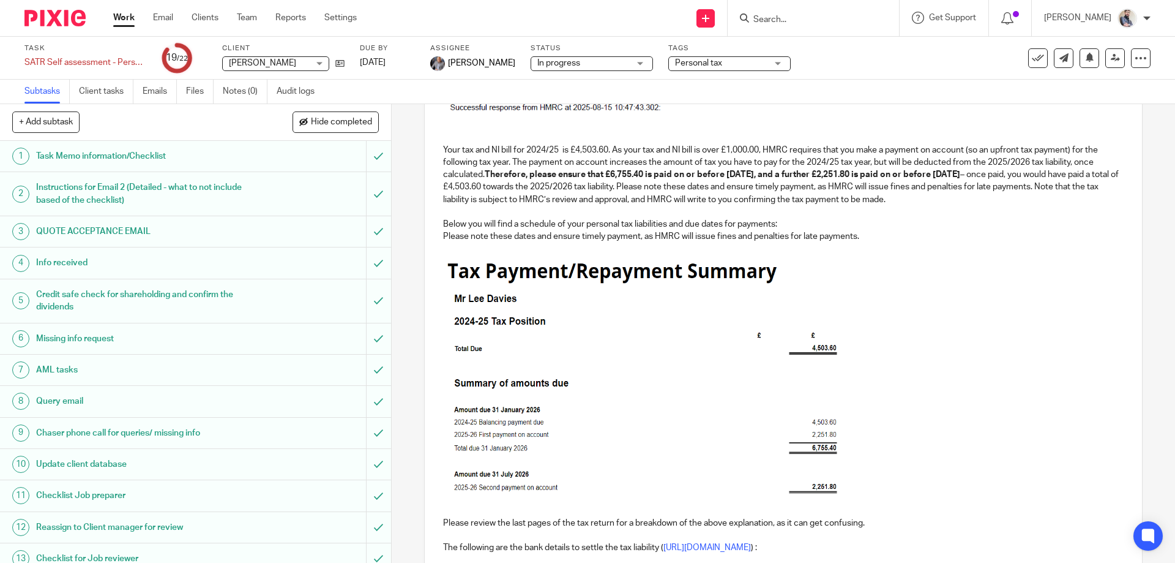
scroll to position [735, 0]
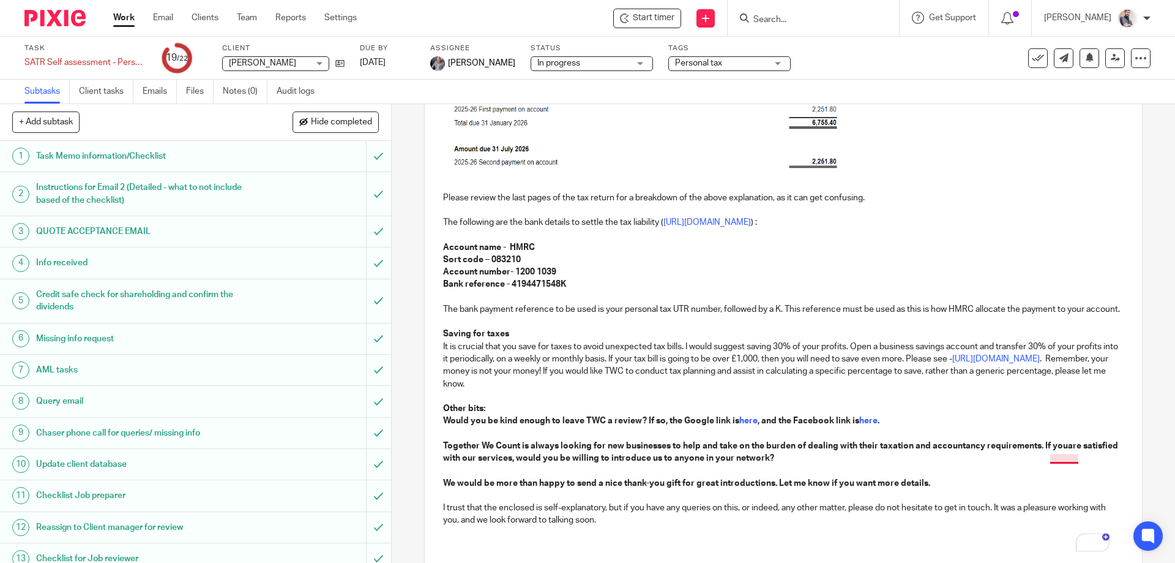
click at [1062, 461] on strong "Together We Count is always looking for new businesses to help and take on the …" at bounding box center [781, 451] width 677 height 21
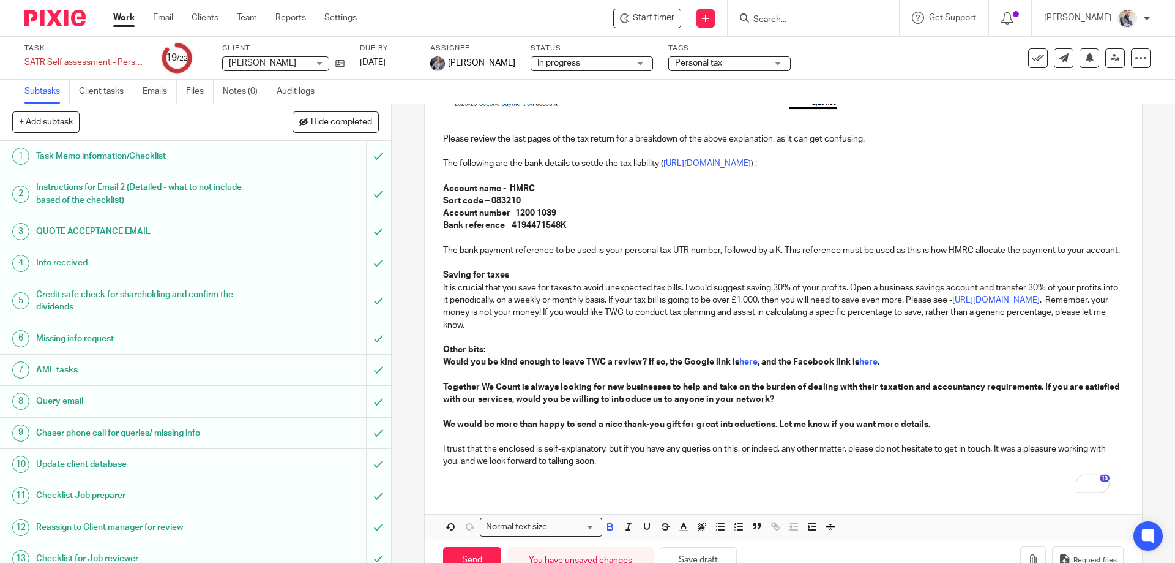
scroll to position [842, 0]
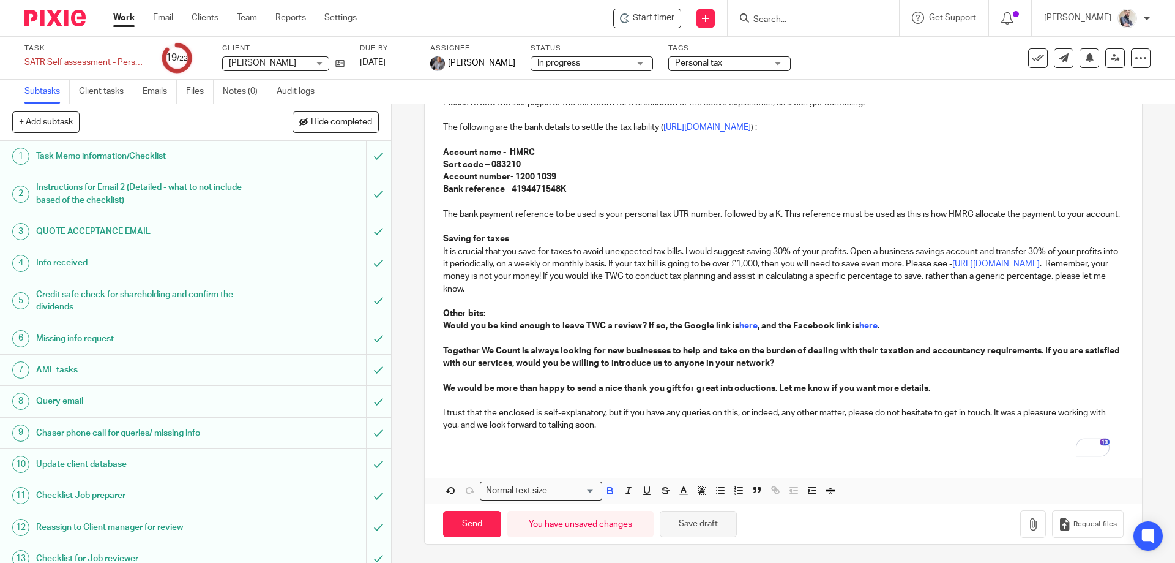
click at [706, 533] on button "Save draft" at bounding box center [698, 524] width 77 height 26
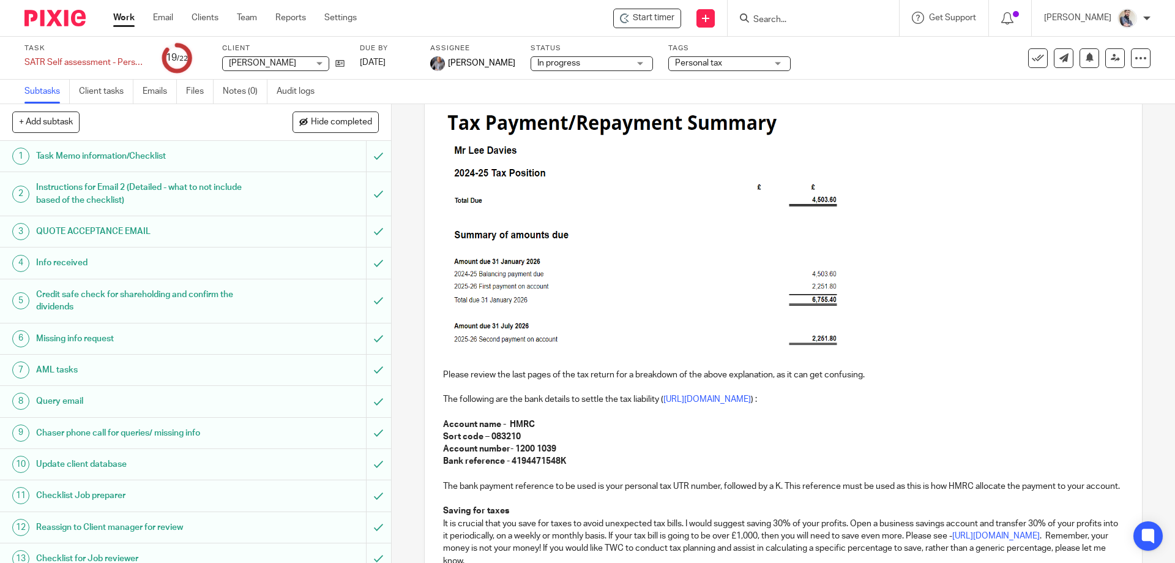
scroll to position [678, 0]
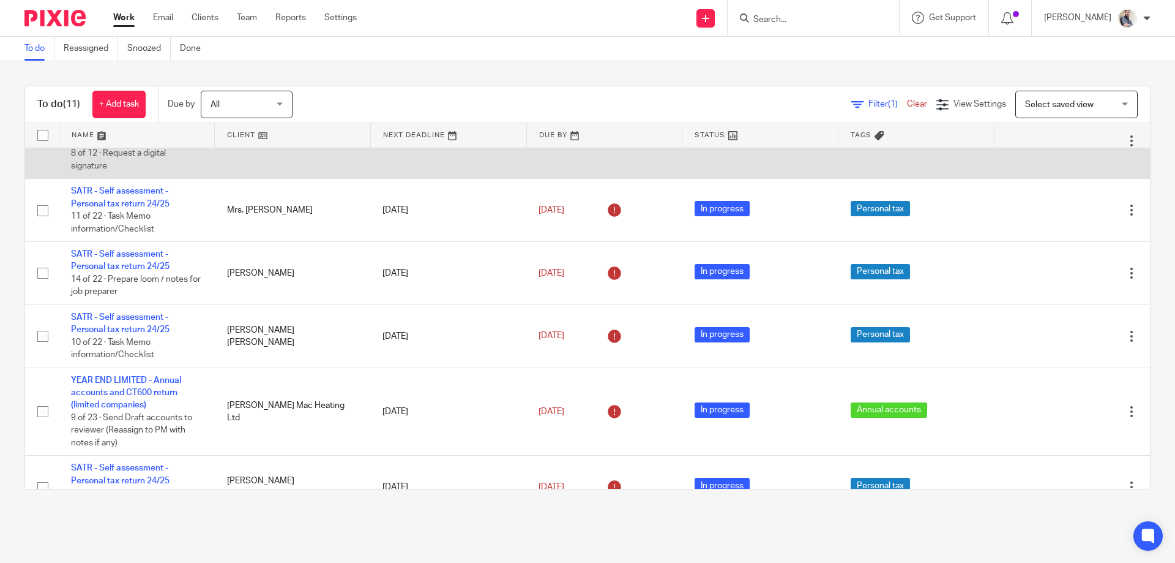
scroll to position [408, 0]
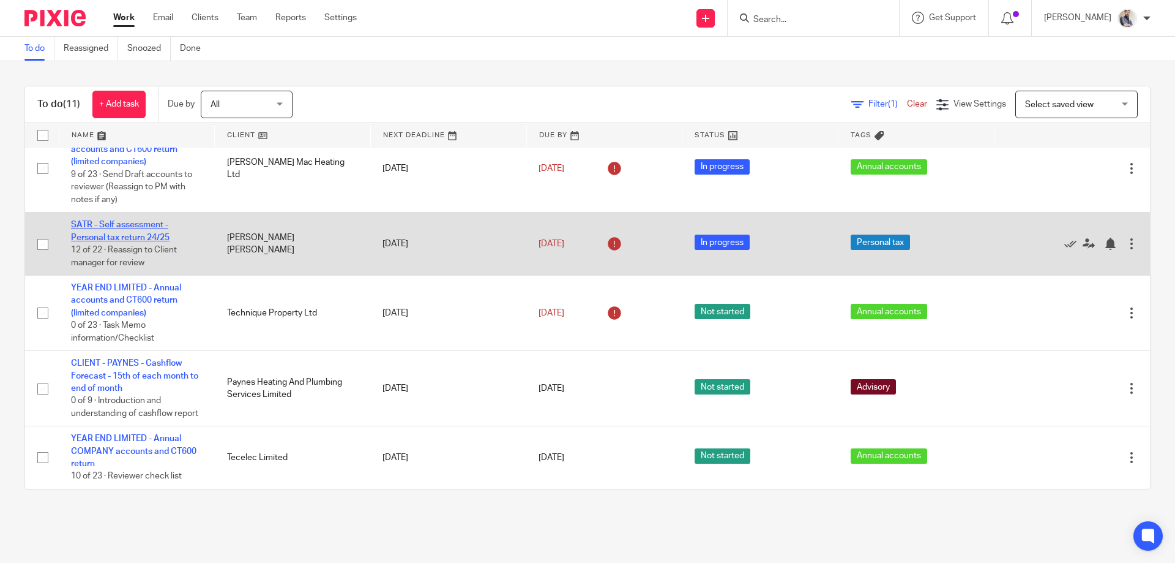
click at [118, 241] on link "SATR - Self assessment - Personal tax return 24/25" at bounding box center [120, 230] width 99 height 21
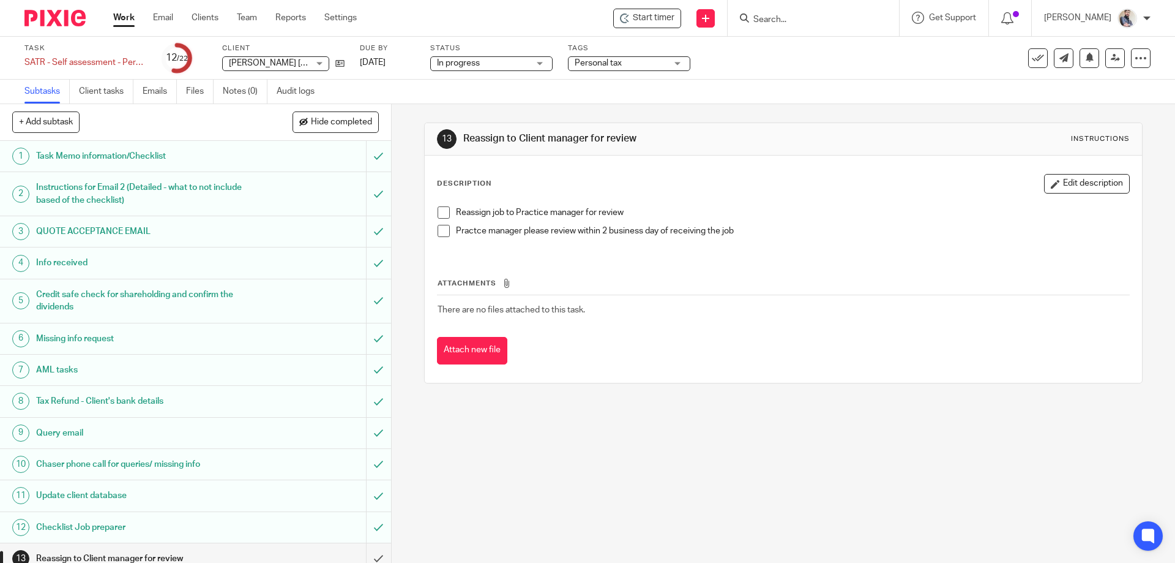
scroll to position [163, 0]
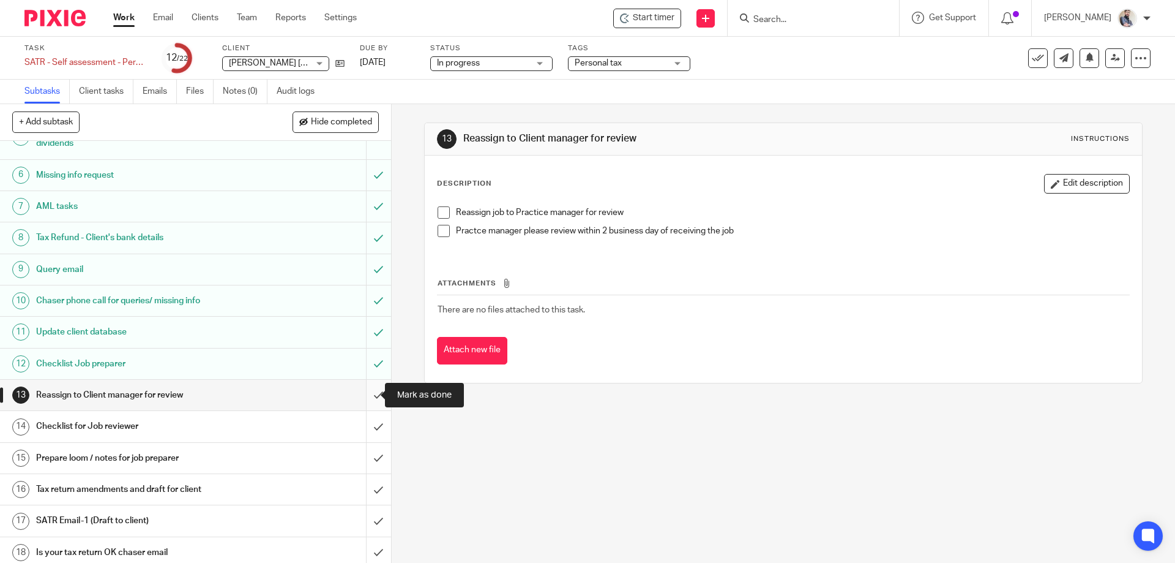
click at [361, 394] on input "submit" at bounding box center [195, 395] width 391 height 31
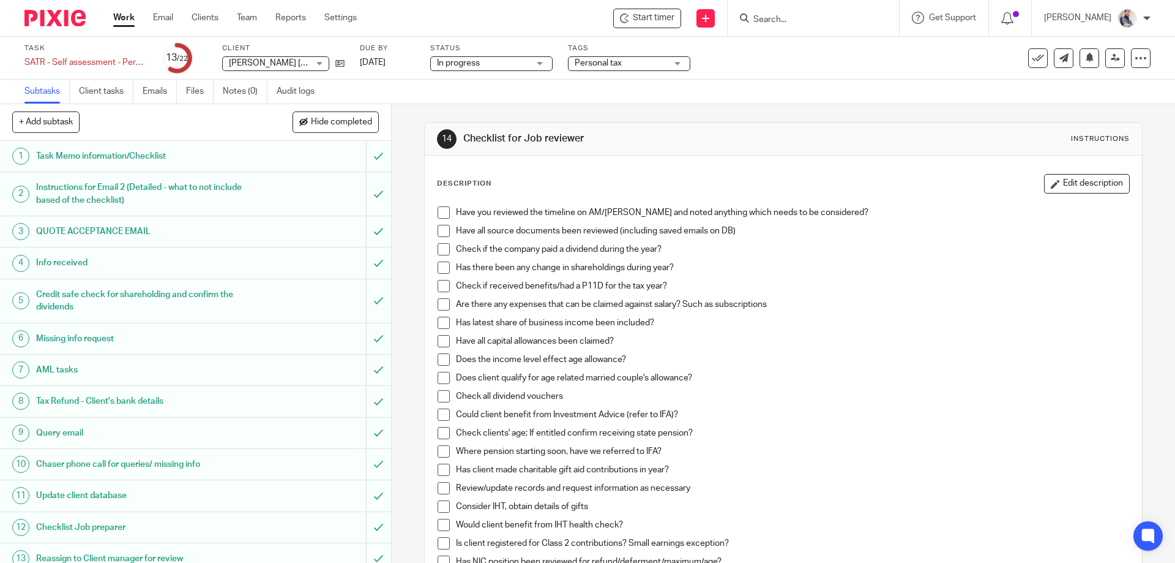
click at [438, 215] on span at bounding box center [444, 212] width 12 height 12
click at [438, 233] on span at bounding box center [444, 231] width 12 height 12
click at [439, 247] on span at bounding box center [444, 249] width 12 height 12
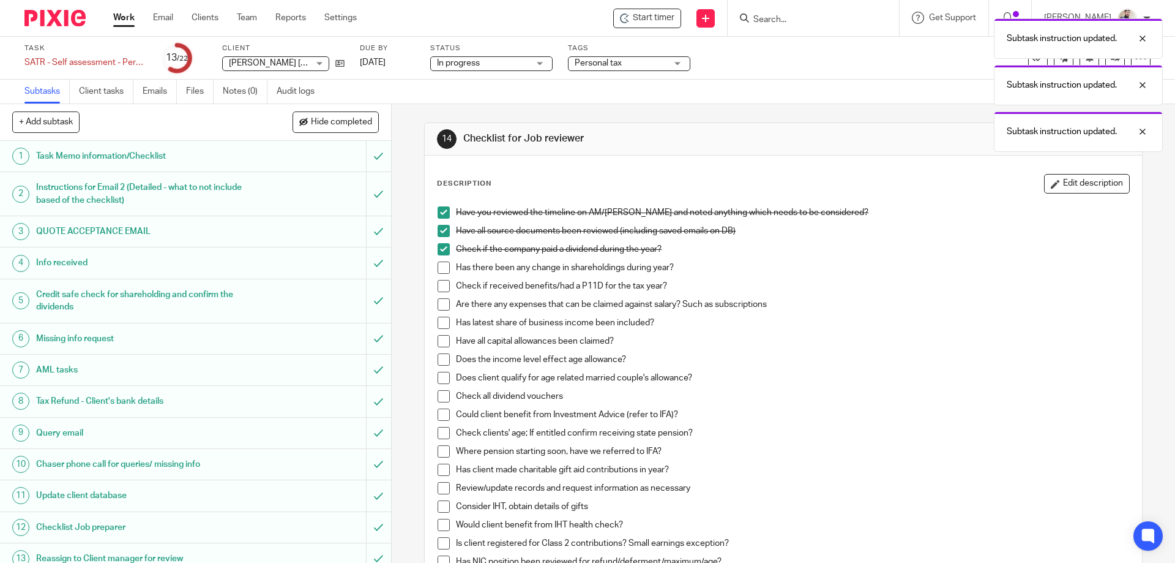
click at [441, 264] on span at bounding box center [444, 267] width 12 height 12
click at [443, 284] on span at bounding box center [444, 286] width 12 height 12
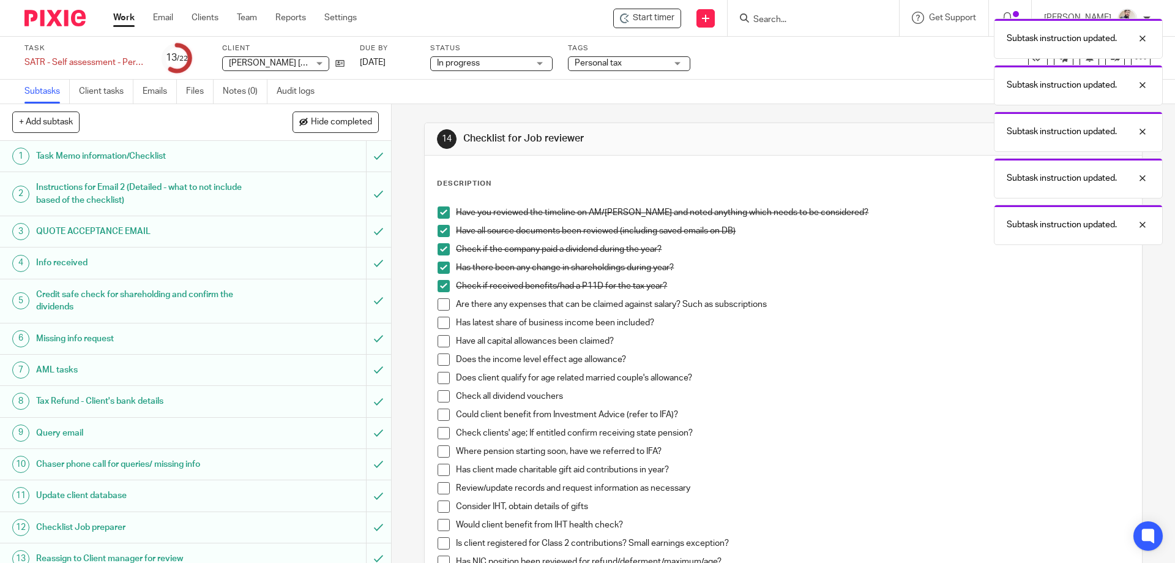
click at [441, 297] on li "Check if received benefits/had a P11D for the tax year?" at bounding box center [783, 289] width 691 height 18
drag, startPoint x: 441, startPoint y: 304, endPoint x: 440, endPoint y: 312, distance: 8.1
click at [440, 305] on span at bounding box center [444, 304] width 12 height 12
click at [440, 316] on li "Are there any expenses that can be claimed against salary? Such as subscriptions" at bounding box center [783, 307] width 691 height 18
drag, startPoint x: 440, startPoint y: 323, endPoint x: 440, endPoint y: 339, distance: 15.9
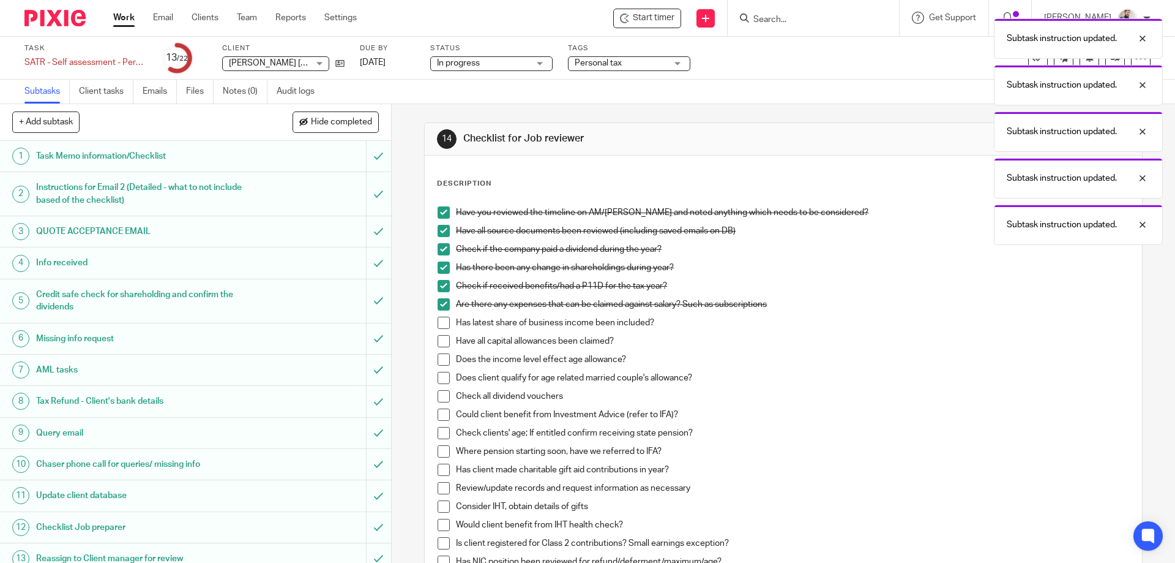
click at [440, 324] on span at bounding box center [444, 323] width 12 height 12
drag, startPoint x: 440, startPoint y: 339, endPoint x: 438, endPoint y: 351, distance: 11.8
click at [440, 339] on span at bounding box center [444, 341] width 12 height 12
click at [438, 359] on span at bounding box center [444, 359] width 12 height 12
click at [438, 381] on span at bounding box center [444, 378] width 12 height 12
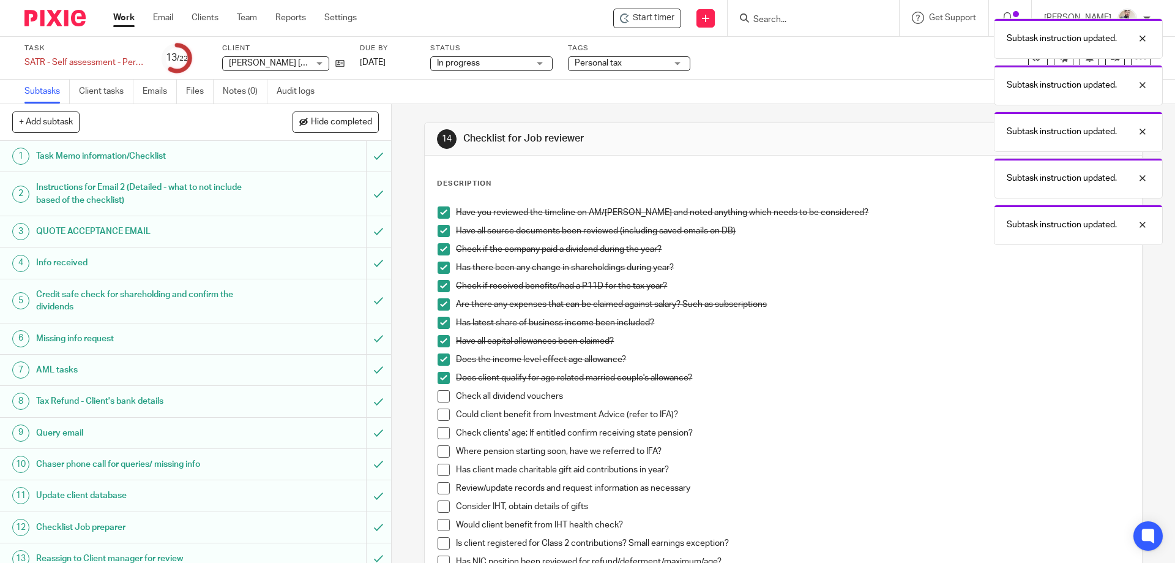
click at [438, 399] on span at bounding box center [444, 396] width 12 height 12
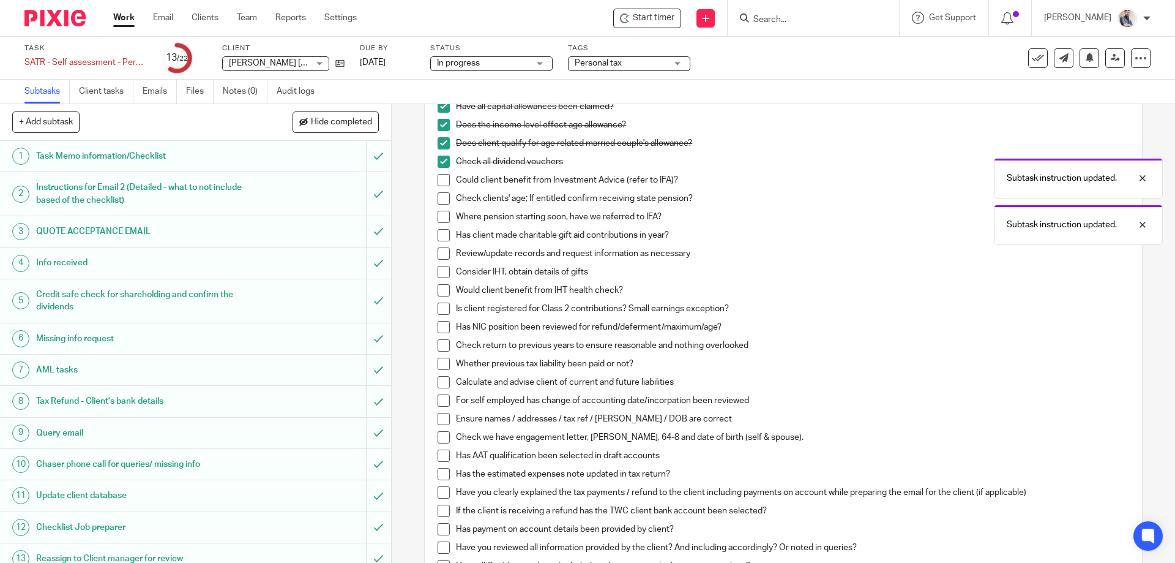
scroll to position [245, 0]
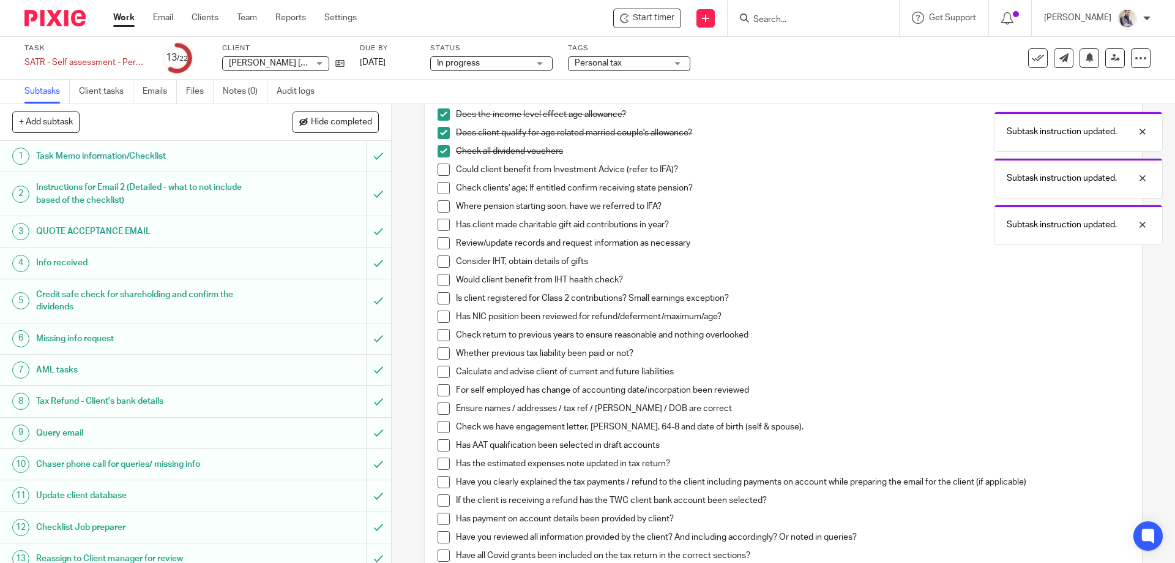
click at [444, 176] on li "Could client benefit from Investment Advice (refer to IFA)?" at bounding box center [783, 172] width 691 height 18
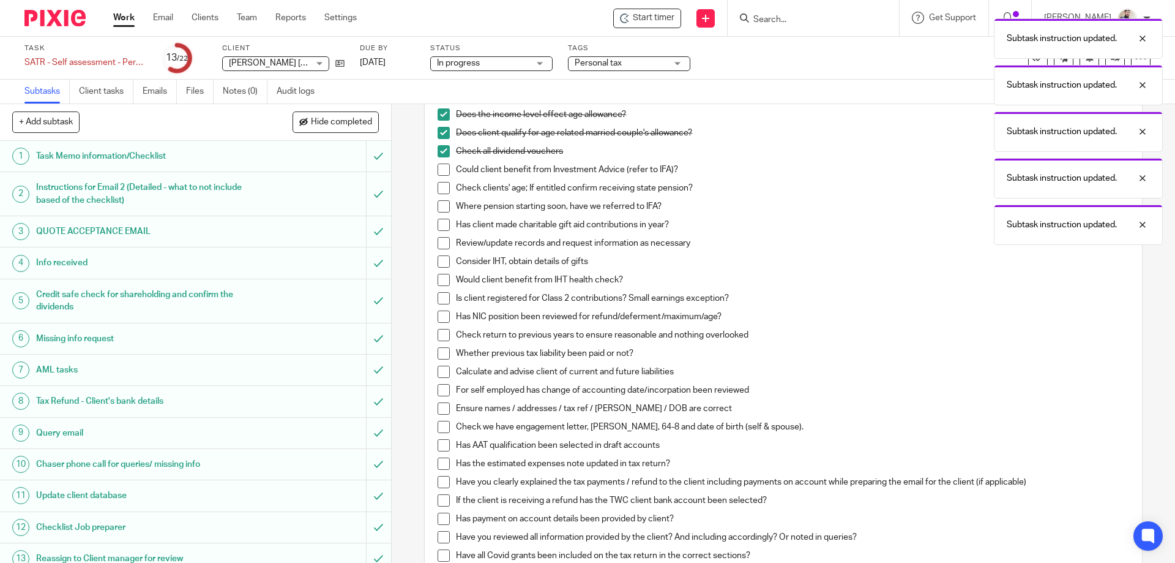
click at [440, 170] on span at bounding box center [444, 169] width 12 height 12
click at [438, 194] on li "Check clients' age; If entitled confirm receiving state pension?" at bounding box center [783, 191] width 691 height 18
click at [440, 190] on span at bounding box center [444, 188] width 12 height 12
click at [438, 212] on li "Where pension starting soon, have we referred to IFA?" at bounding box center [783, 209] width 691 height 18
click at [444, 203] on span at bounding box center [444, 206] width 12 height 12
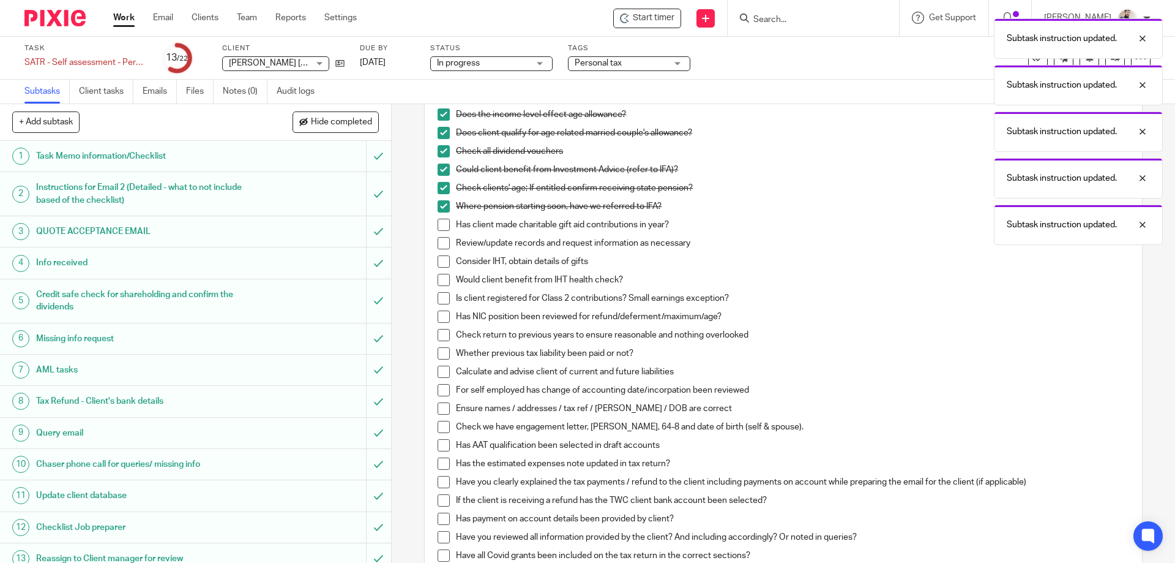
click at [438, 223] on span at bounding box center [444, 225] width 12 height 12
click at [438, 250] on li "Review/update records and request information as necessary" at bounding box center [783, 246] width 691 height 18
click at [441, 251] on li "Review/update records and request information as necessary" at bounding box center [783, 246] width 691 height 18
click at [443, 247] on span at bounding box center [444, 243] width 12 height 12
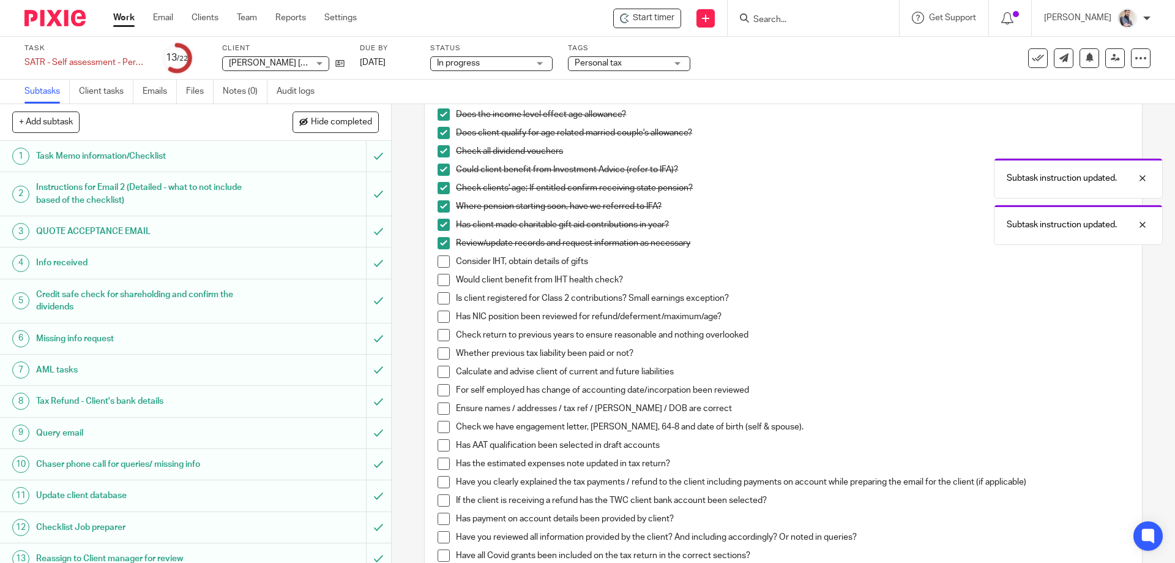
click at [441, 268] on li "Consider IHT, obtain details of gifts" at bounding box center [783, 264] width 691 height 18
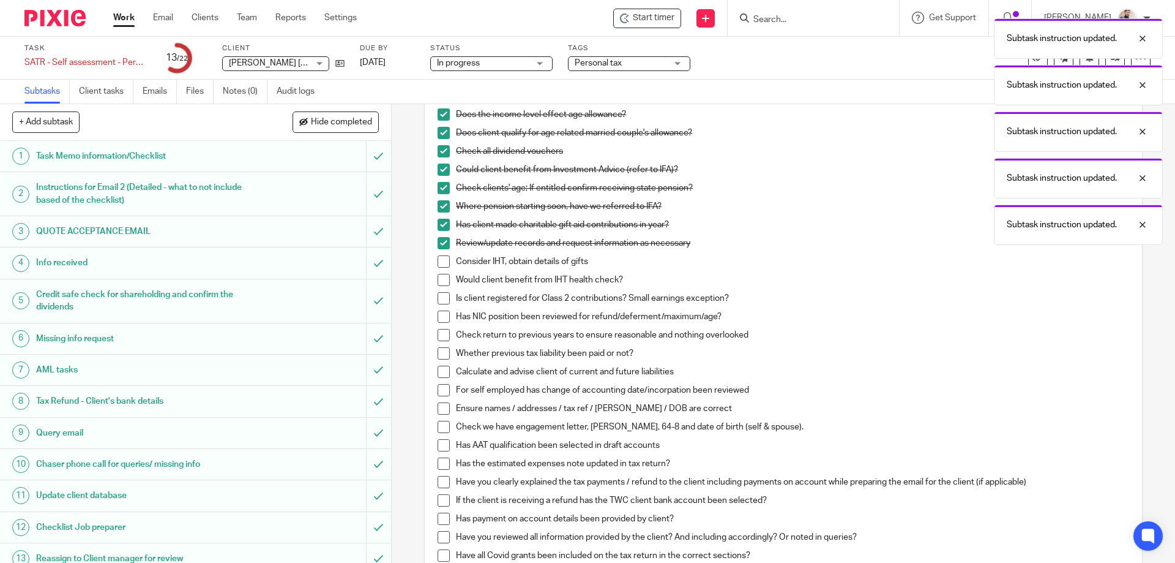
click at [444, 262] on span at bounding box center [444, 261] width 12 height 12
click at [438, 277] on span at bounding box center [444, 280] width 12 height 12
click at [442, 293] on span at bounding box center [444, 298] width 12 height 12
click at [443, 311] on span at bounding box center [444, 316] width 12 height 12
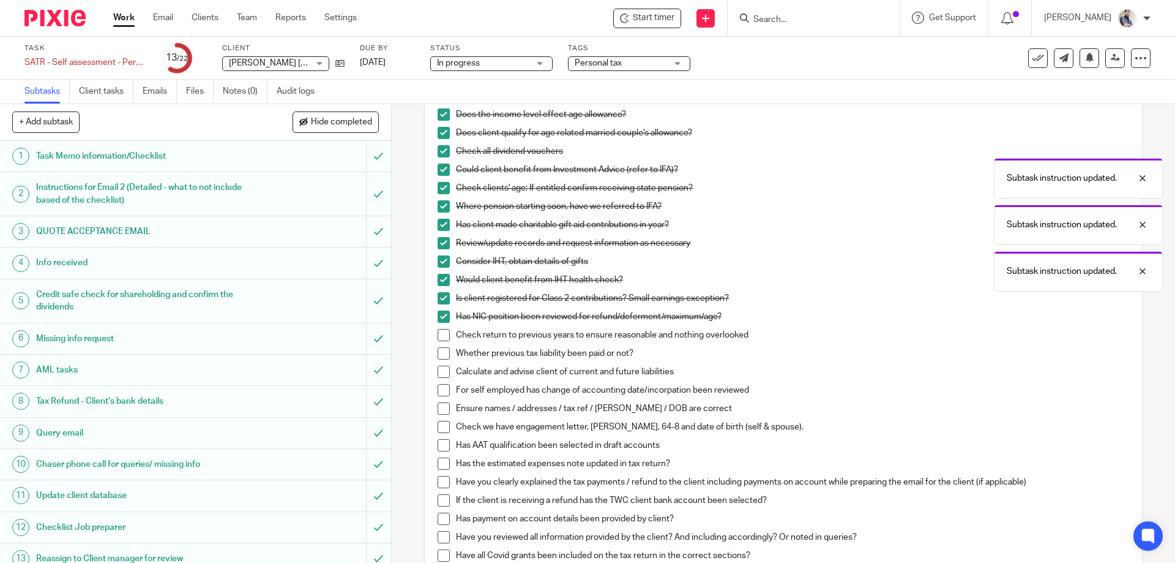
click at [443, 329] on span at bounding box center [444, 335] width 12 height 12
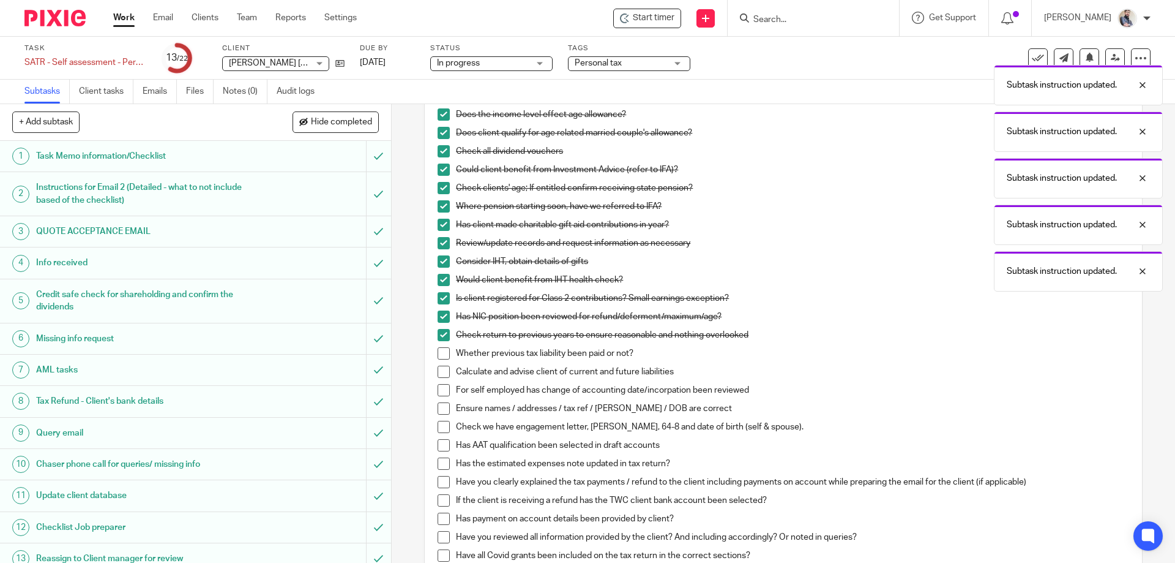
click at [443, 350] on span at bounding box center [444, 353] width 12 height 12
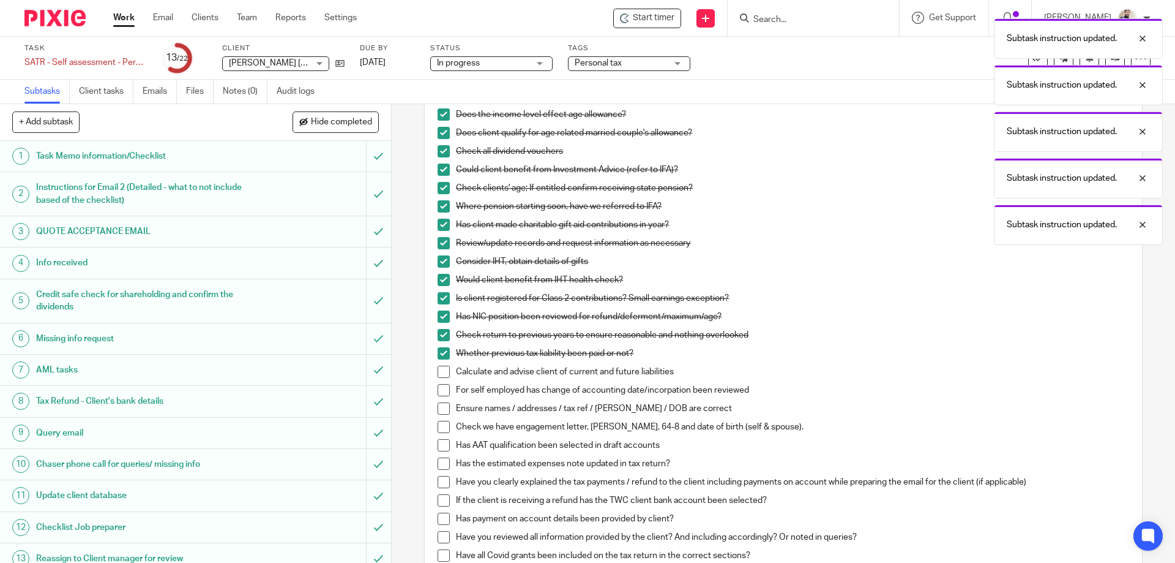
click at [443, 375] on span at bounding box center [444, 371] width 12 height 12
click at [443, 391] on span at bounding box center [444, 390] width 12 height 12
click at [443, 408] on span at bounding box center [444, 408] width 12 height 12
click at [438, 432] on span at bounding box center [444, 427] width 12 height 12
click at [441, 441] on span at bounding box center [444, 445] width 12 height 12
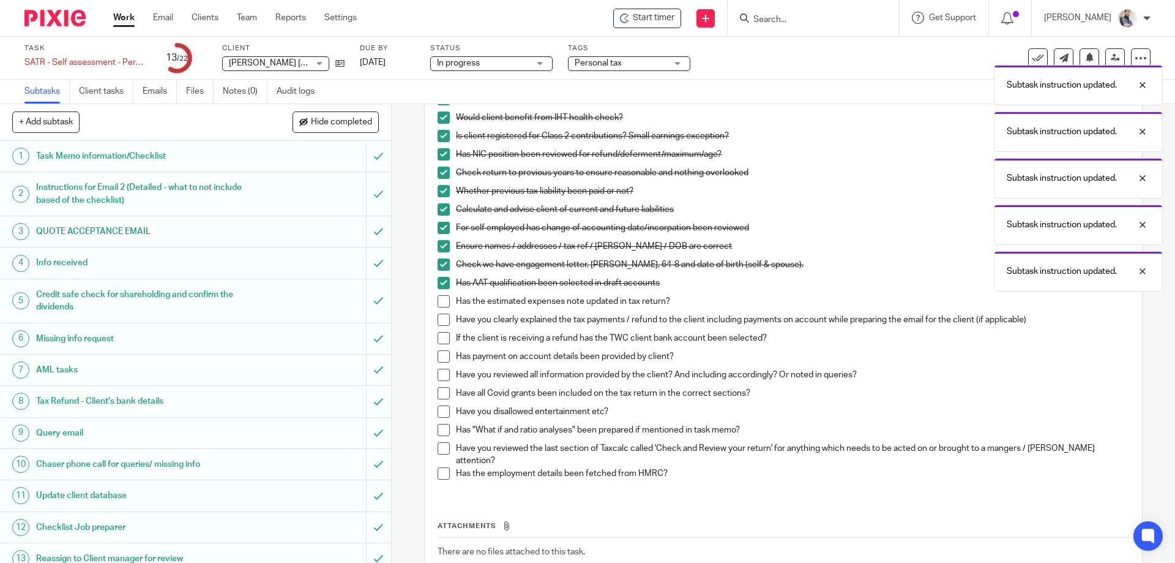
scroll to position [482, 0]
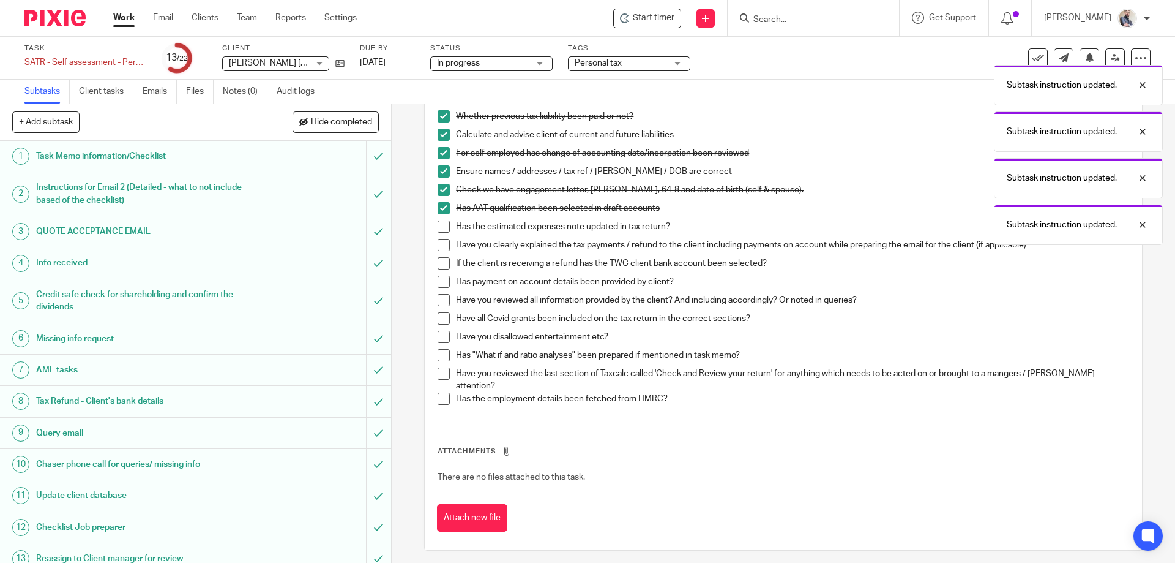
click at [441, 223] on span at bounding box center [444, 226] width 12 height 12
click at [438, 242] on span at bounding box center [444, 245] width 12 height 12
click at [438, 260] on span at bounding box center [444, 263] width 12 height 12
click at [438, 282] on span at bounding box center [444, 281] width 12 height 12
click at [441, 298] on span at bounding box center [444, 300] width 12 height 12
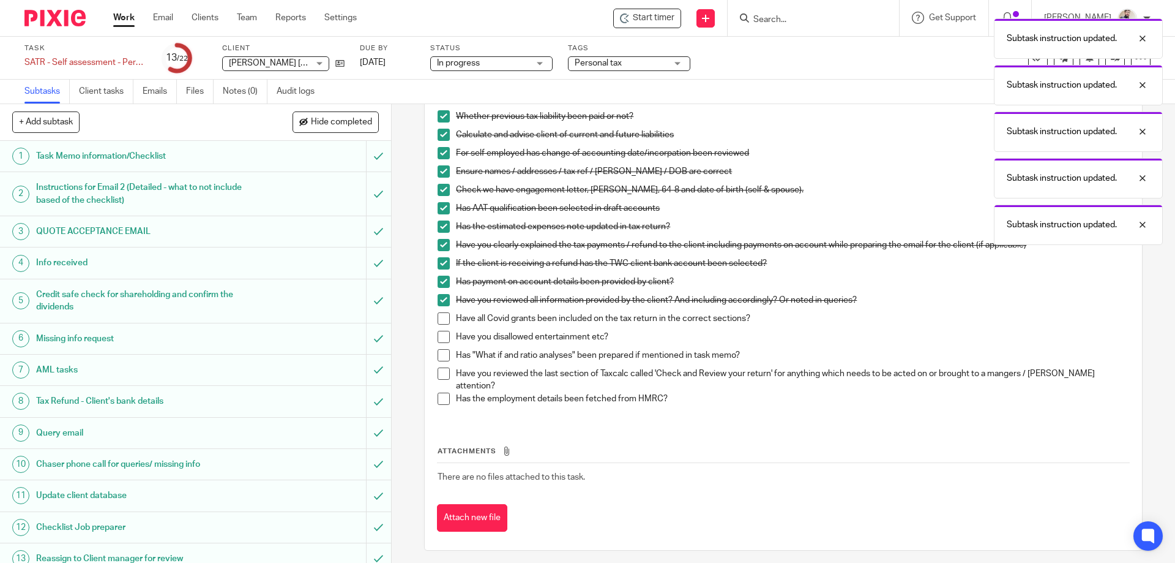
click at [441, 313] on span at bounding box center [444, 318] width 12 height 12
click at [443, 339] on span at bounding box center [444, 337] width 12 height 12
click at [441, 362] on li "Has "What if and ratio analyses" been prepared if mentioned in task memo?" at bounding box center [783, 358] width 691 height 18
click at [438, 358] on span at bounding box center [444, 355] width 12 height 12
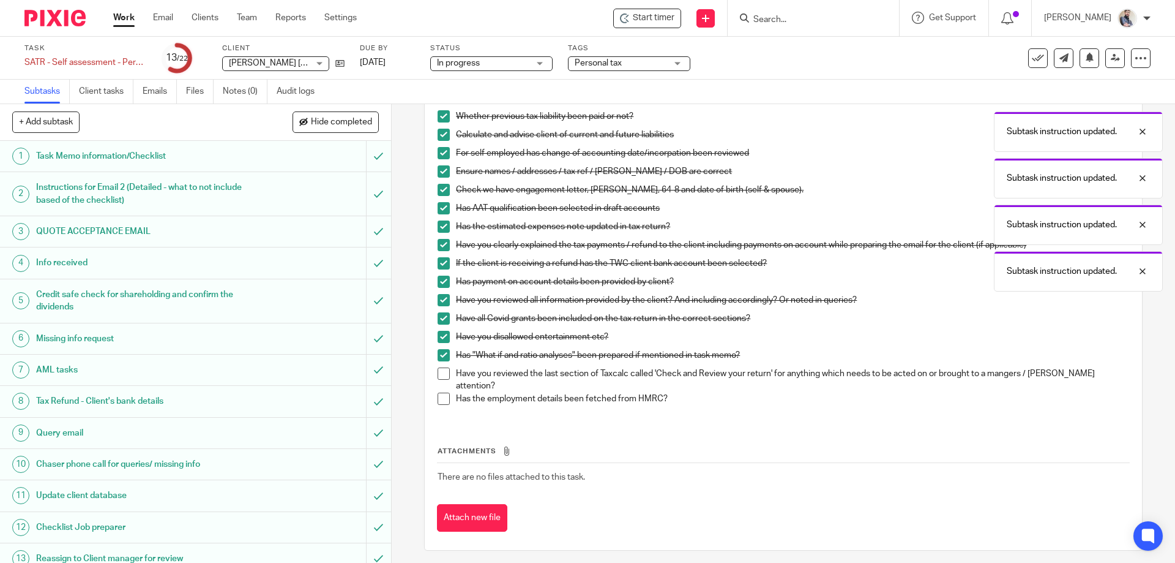
click at [441, 370] on span at bounding box center [444, 373] width 12 height 12
click at [439, 395] on span at bounding box center [444, 398] width 12 height 12
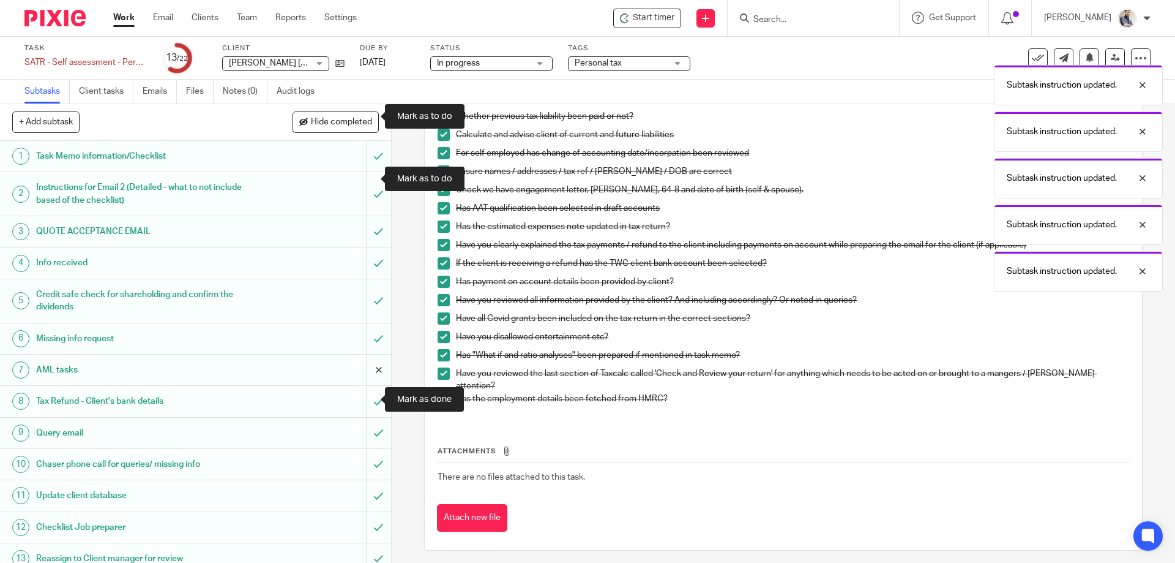
scroll to position [320, 0]
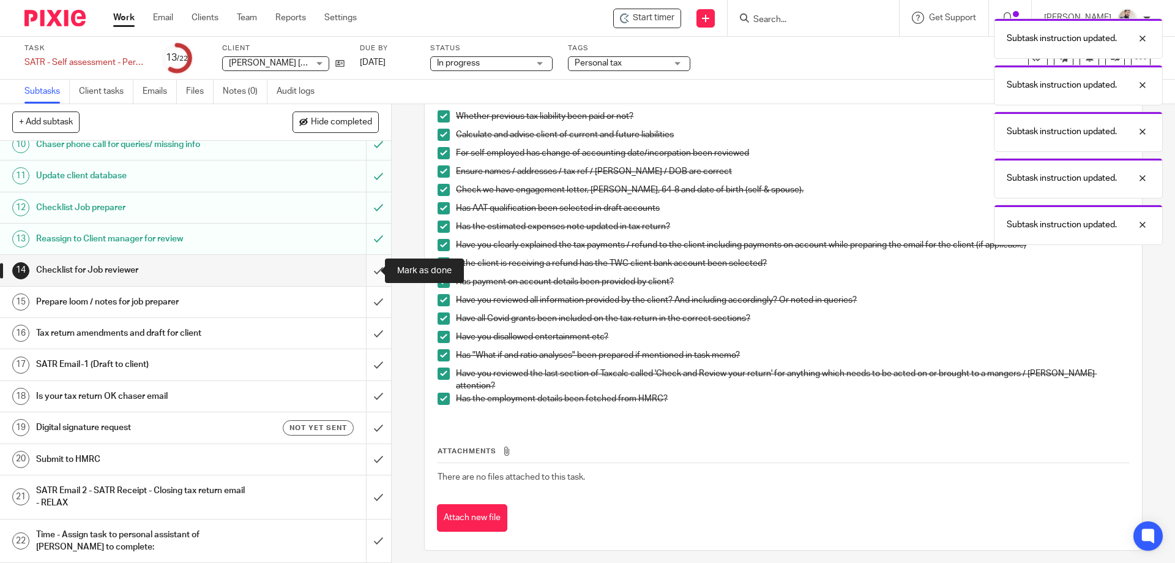
click at [370, 273] on input "submit" at bounding box center [195, 270] width 391 height 31
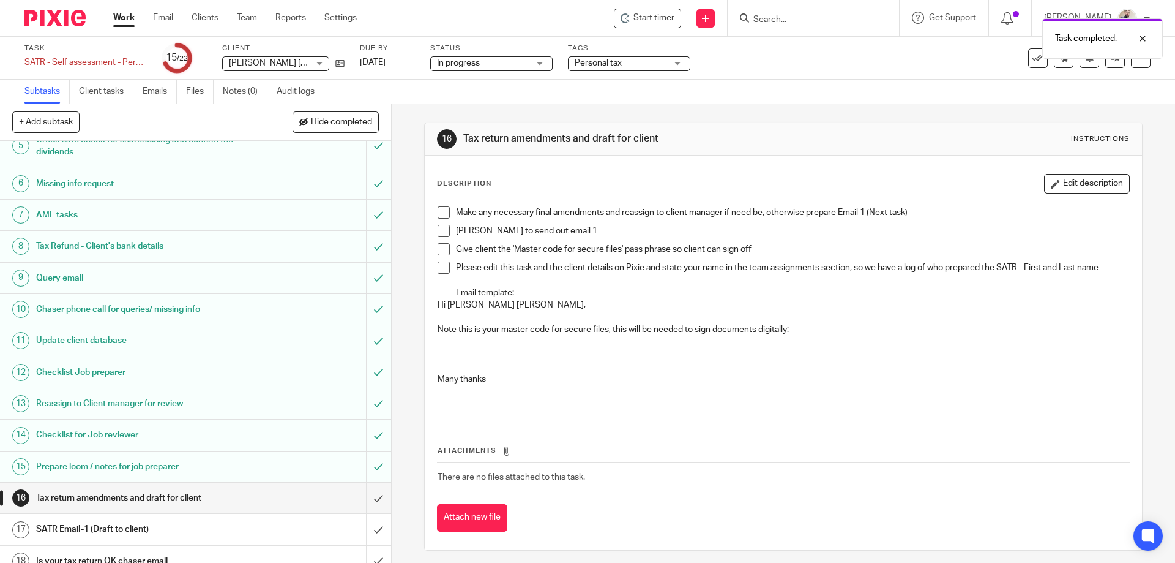
scroll to position [320, 0]
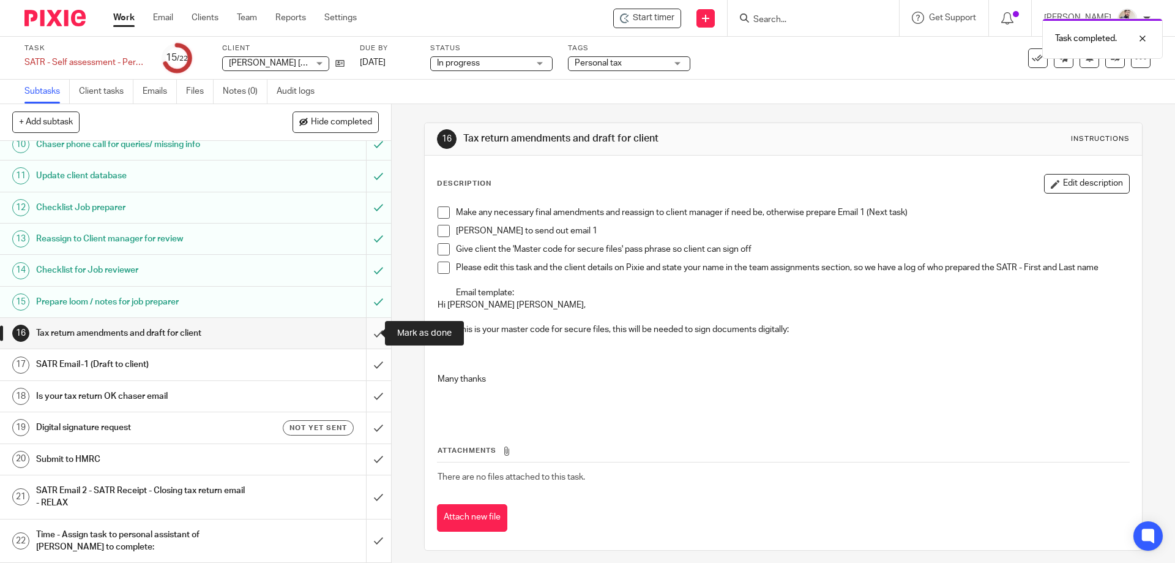
click at [364, 334] on input "submit" at bounding box center [195, 333] width 391 height 31
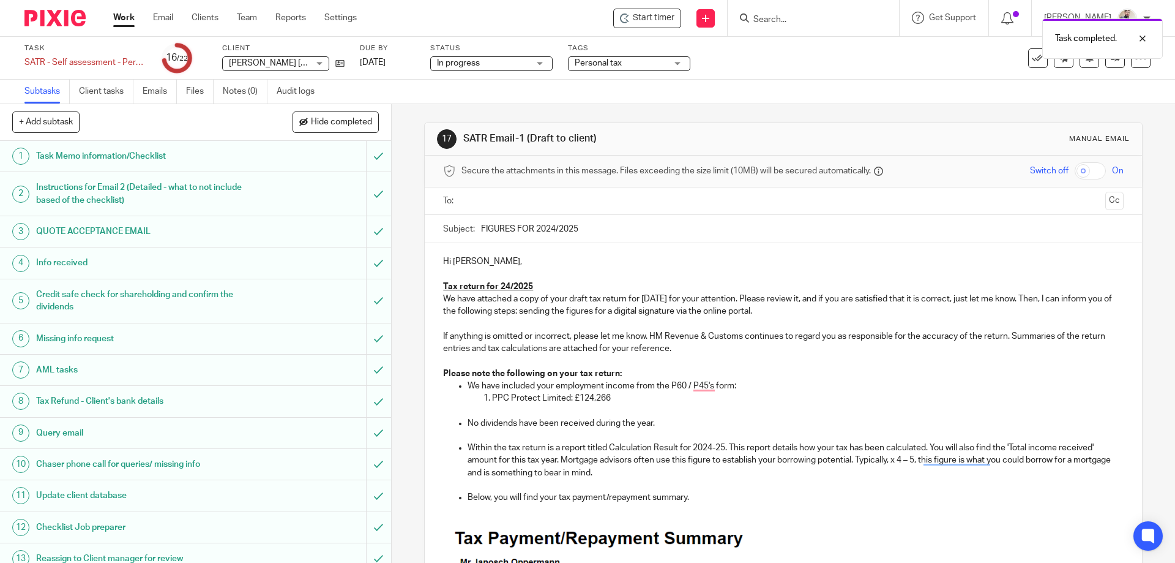
scroll to position [81, 0]
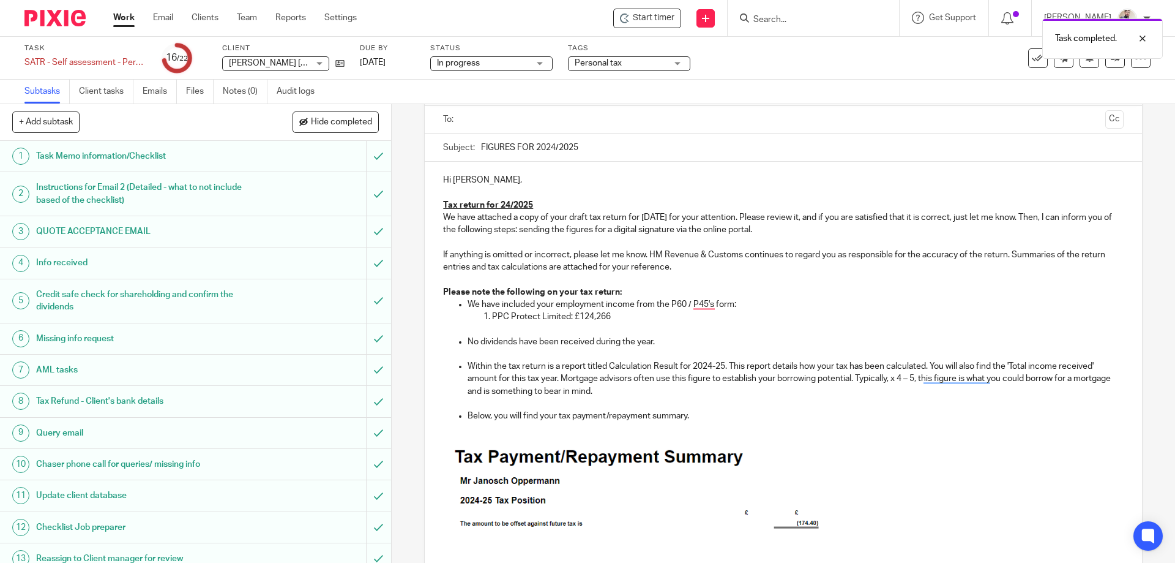
click at [684, 302] on p "We have included your employment income from the P60 / P45's form:" at bounding box center [796, 304] width 656 height 12
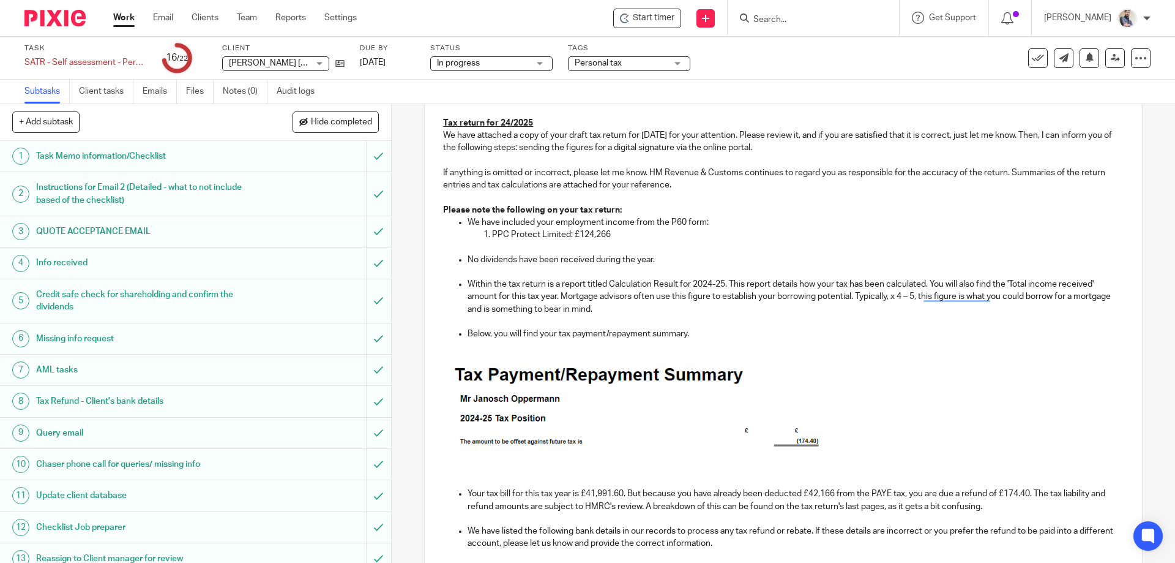
click at [522, 391] on img "To enrich screen reader interactions, please activate Accessibility in Grammarl…" at bounding box center [642, 412] width 398 height 119
click at [428, 429] on div "Hi Janosch, Tax return for 24/2025 We have attached a copy of your draft tax re…" at bounding box center [783, 519] width 717 height 879
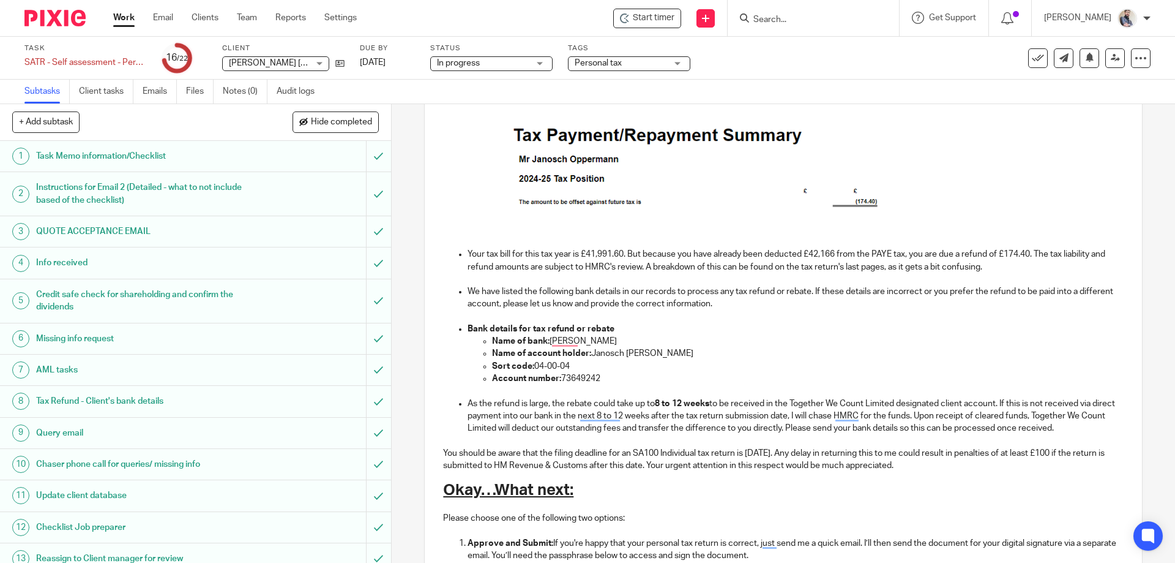
scroll to position [408, 0]
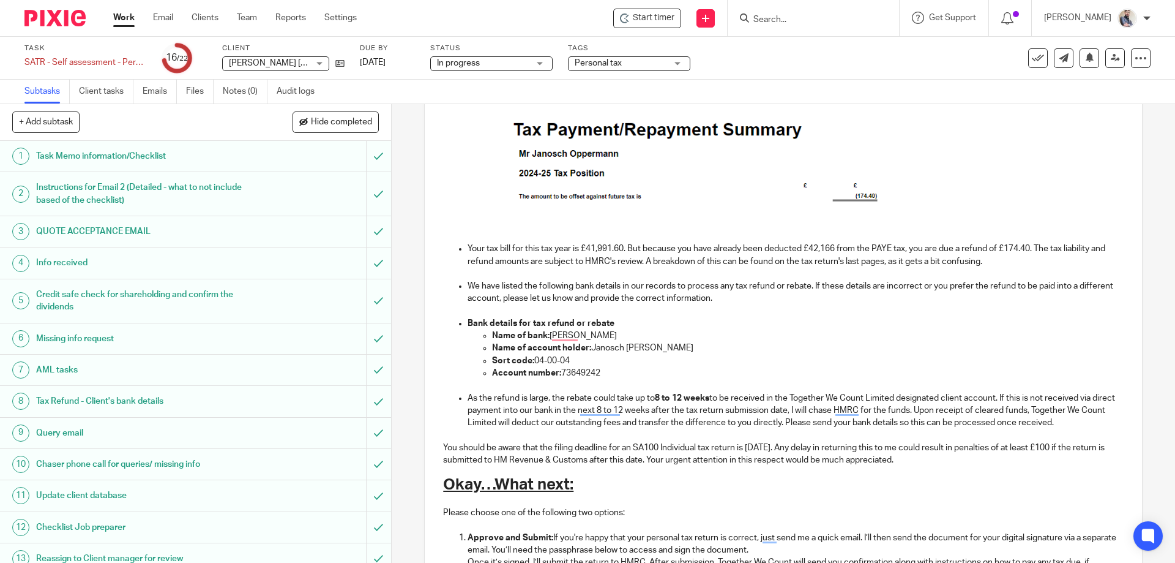
click at [726, 162] on img "To enrich screen reader interactions, please activate Accessibility in Grammarl…" at bounding box center [701, 167] width 398 height 119
click at [555, 339] on p "Name of bank: monzo" at bounding box center [807, 335] width 631 height 12
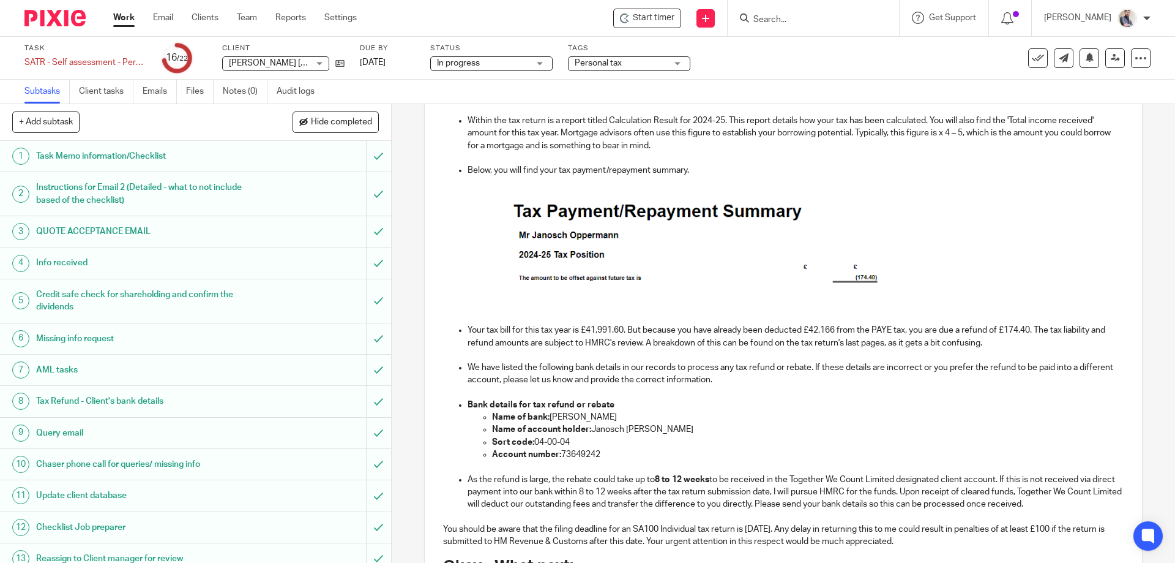
scroll to position [326, 0]
click at [593, 329] on p "Your tax bill for this tax year is £41,991.60. But because you have already bee…" at bounding box center [796, 336] width 656 height 25
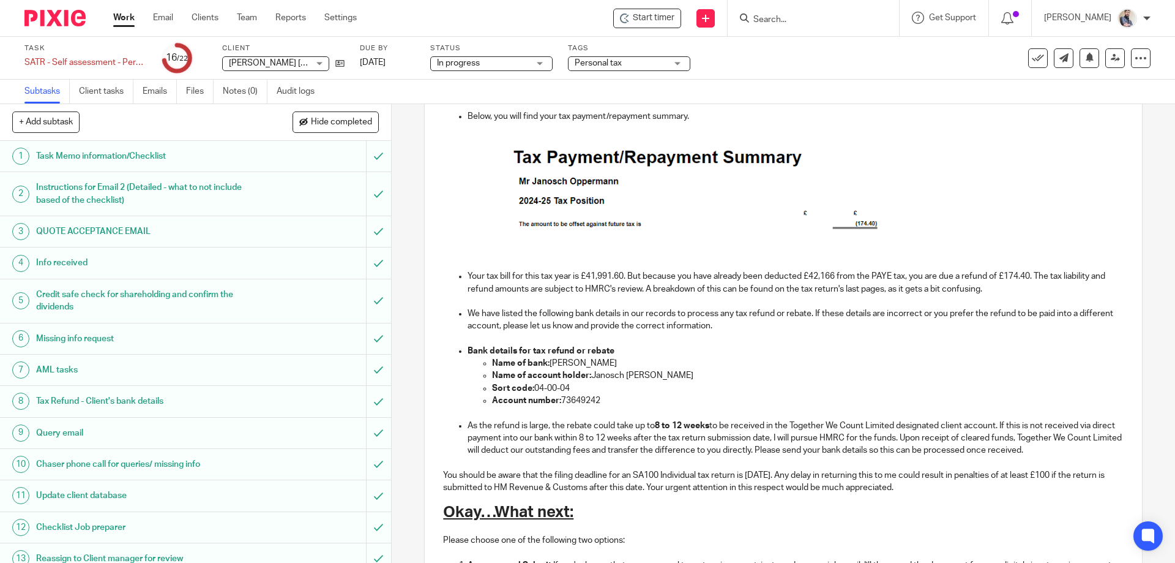
scroll to position [408, 0]
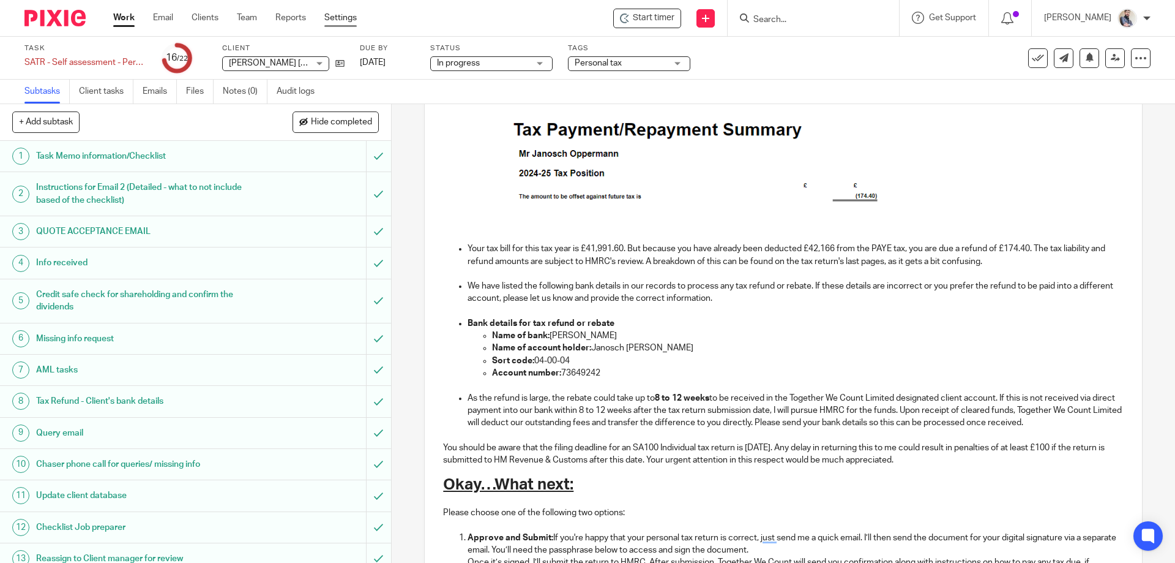
click at [343, 21] on link "Settings" at bounding box center [340, 18] width 32 height 12
click at [1008, 257] on p "Your tax bill for this tax year is £41,991.60. But because you have already bee…" at bounding box center [796, 254] width 656 height 25
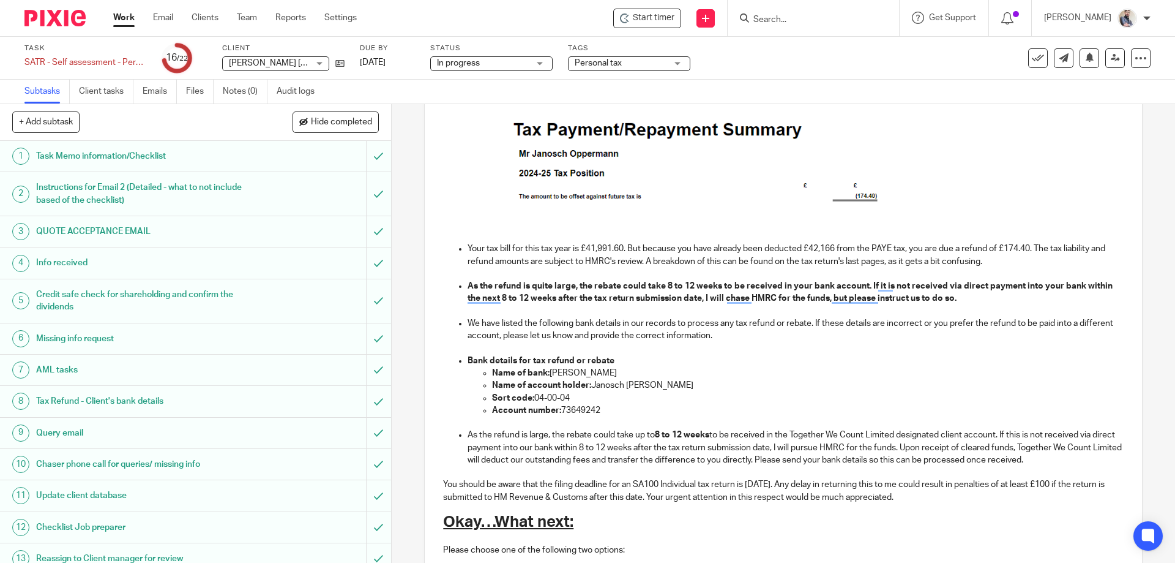
drag, startPoint x: 574, startPoint y: 279, endPoint x: 609, endPoint y: 282, distance: 35.6
click at [574, 279] on p "To enrich screen reader interactions, please activate Accessibility in Grammarl…" at bounding box center [796, 274] width 656 height 12
click at [584, 285] on strong "As the refund is quite large, the rebate could take 8 to 12 weeks to be receive…" at bounding box center [791, 292] width 647 height 21
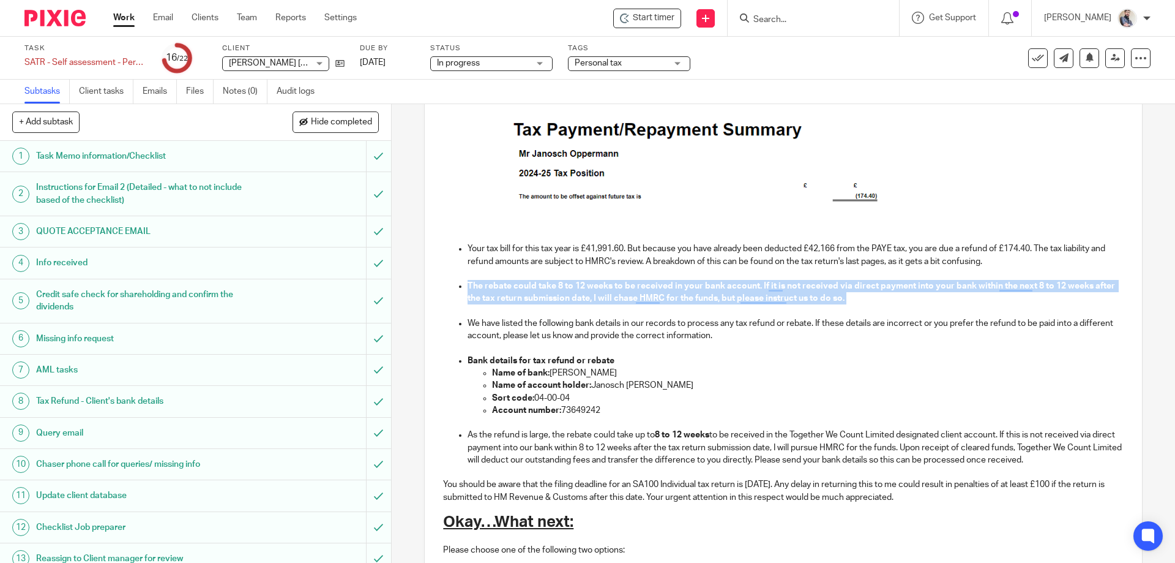
drag, startPoint x: 877, startPoint y: 297, endPoint x: 465, endPoint y: 283, distance: 411.7
click at [468, 283] on p "The rebate could take 8 to 12 weeks to be received in your bank account. If it …" at bounding box center [796, 292] width 656 height 25
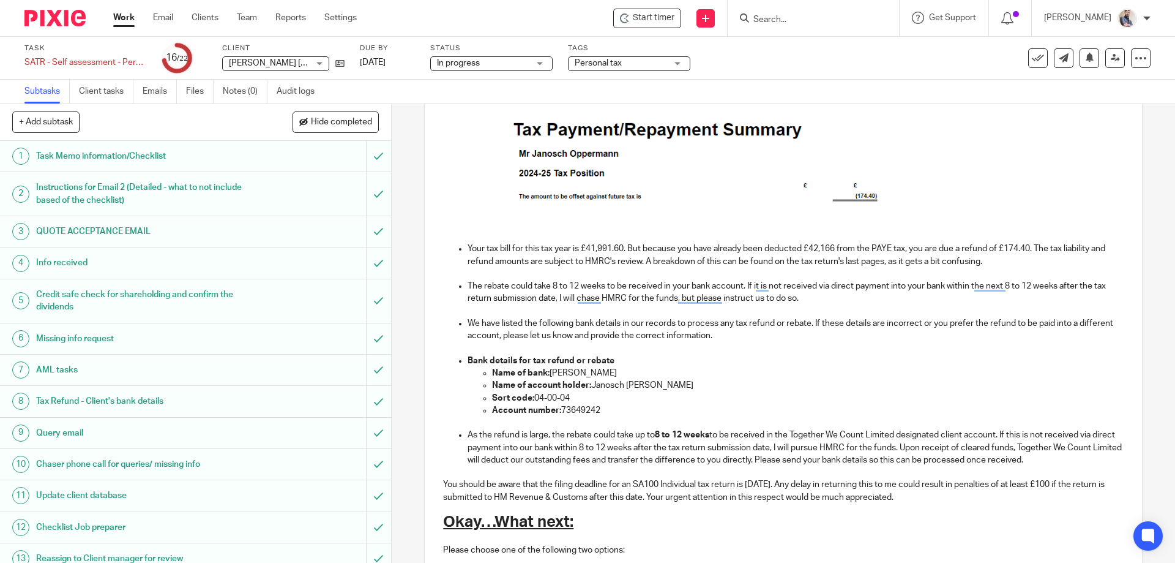
click at [561, 409] on p "Account number: 73649242" at bounding box center [807, 410] width 631 height 12
drag, startPoint x: 1087, startPoint y: 461, endPoint x: 463, endPoint y: 433, distance: 623.8
click at [463, 433] on ul "Your tax bill for this tax year is £41,991.60. But because you have already bee…" at bounding box center [783, 353] width 680 height 223
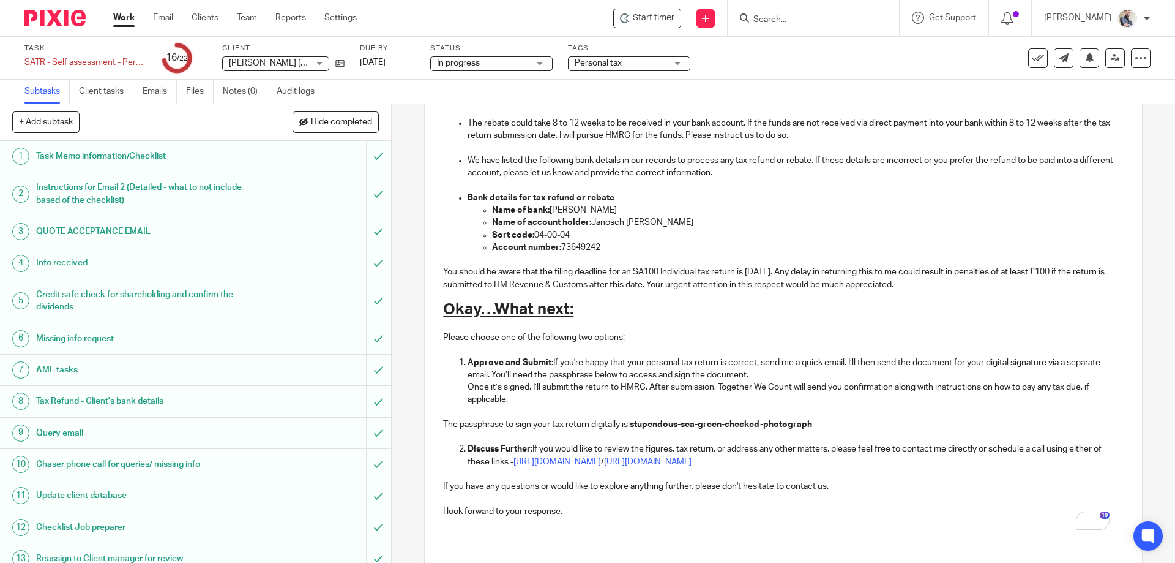
scroll to position [657, 0]
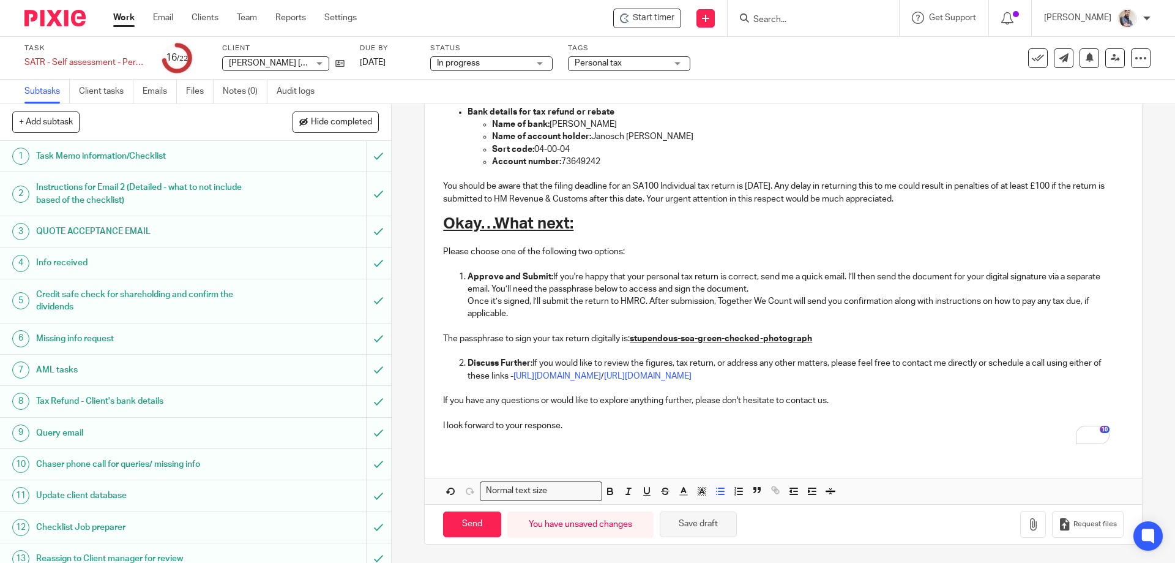
click at [699, 522] on button "Save draft" at bounding box center [698, 524] width 77 height 26
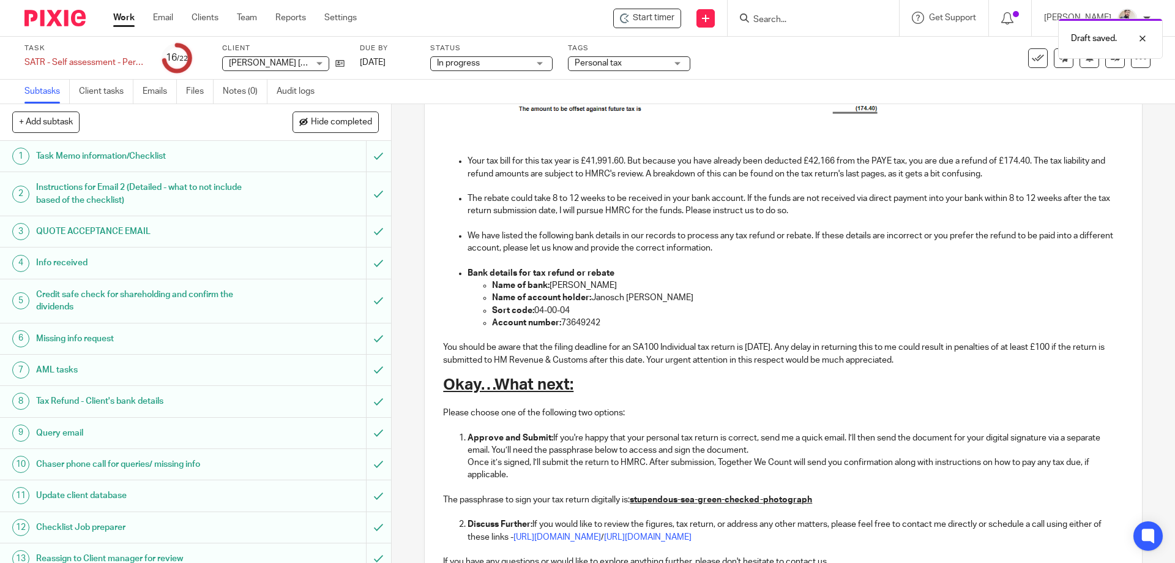
scroll to position [493, 0]
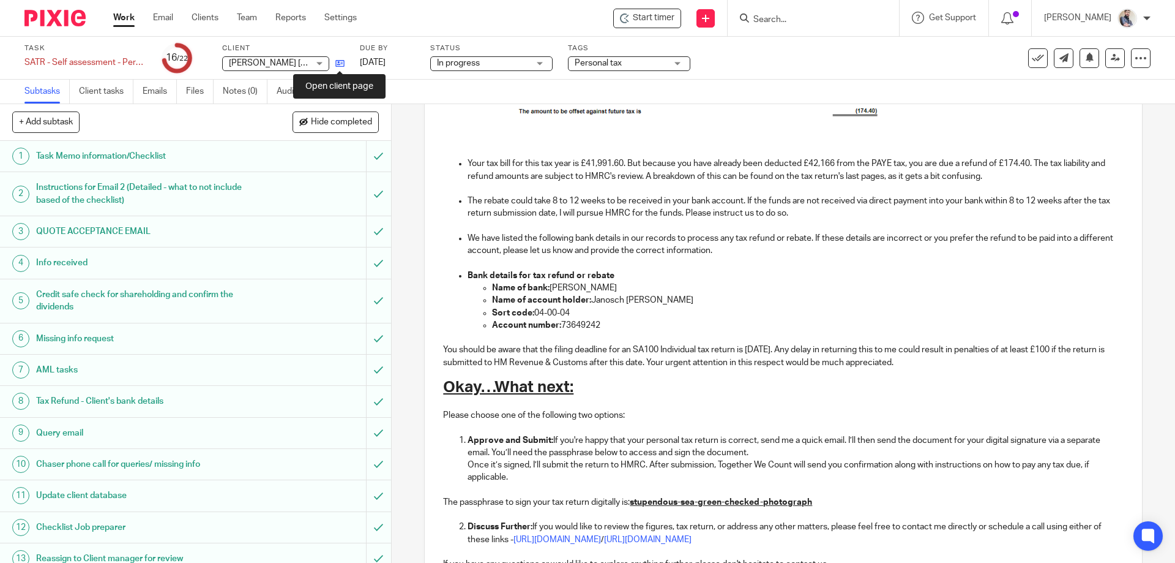
click at [343, 67] on icon at bounding box center [339, 63] width 9 height 9
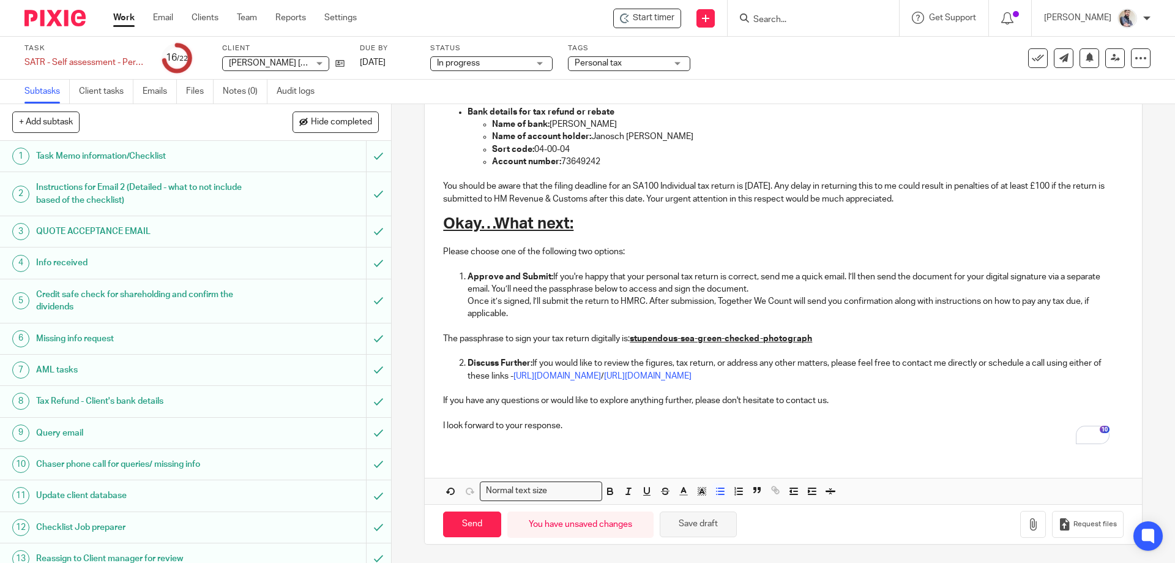
click at [687, 523] on button "Save draft" at bounding box center [698, 524] width 77 height 26
click at [694, 530] on button "Save draft" at bounding box center [698, 524] width 77 height 26
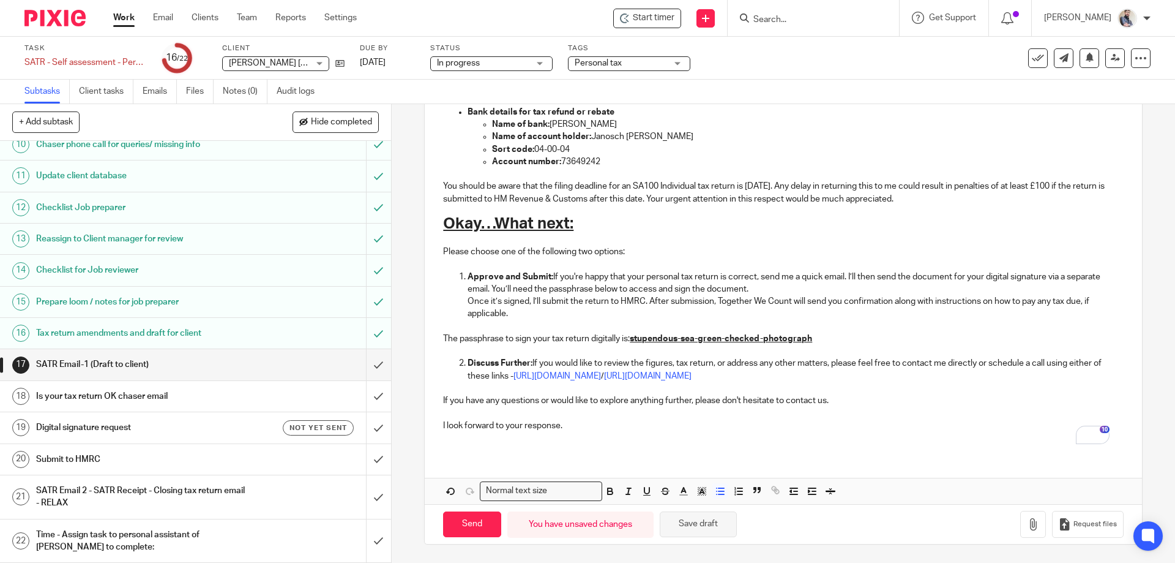
click at [695, 522] on button "Save draft" at bounding box center [698, 524] width 77 height 26
click at [703, 521] on button "Save draft" at bounding box center [698, 524] width 77 height 26
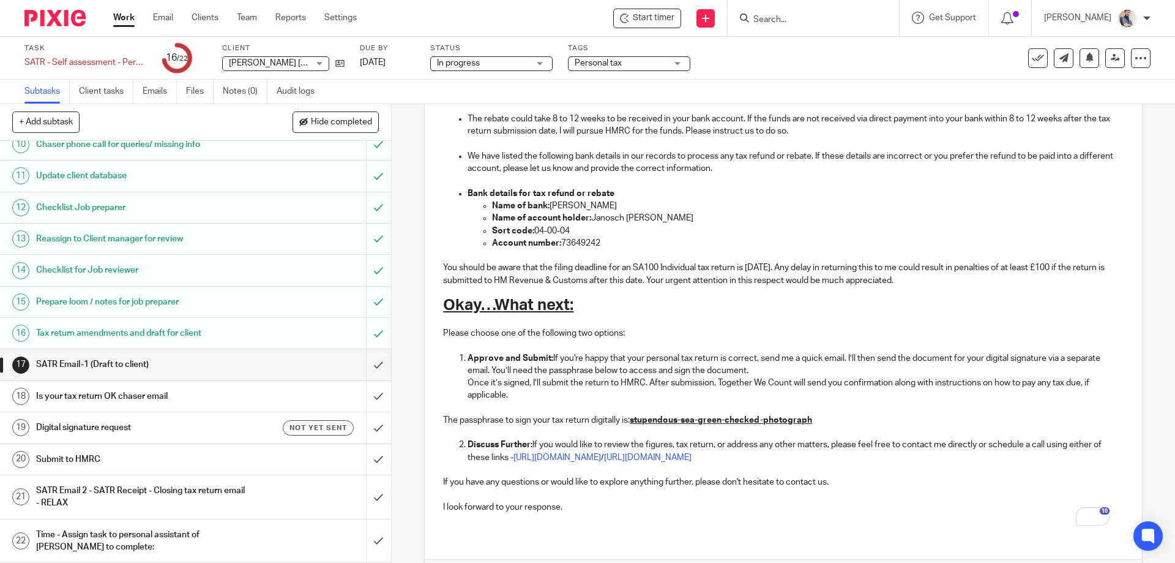
scroll to position [657, 0]
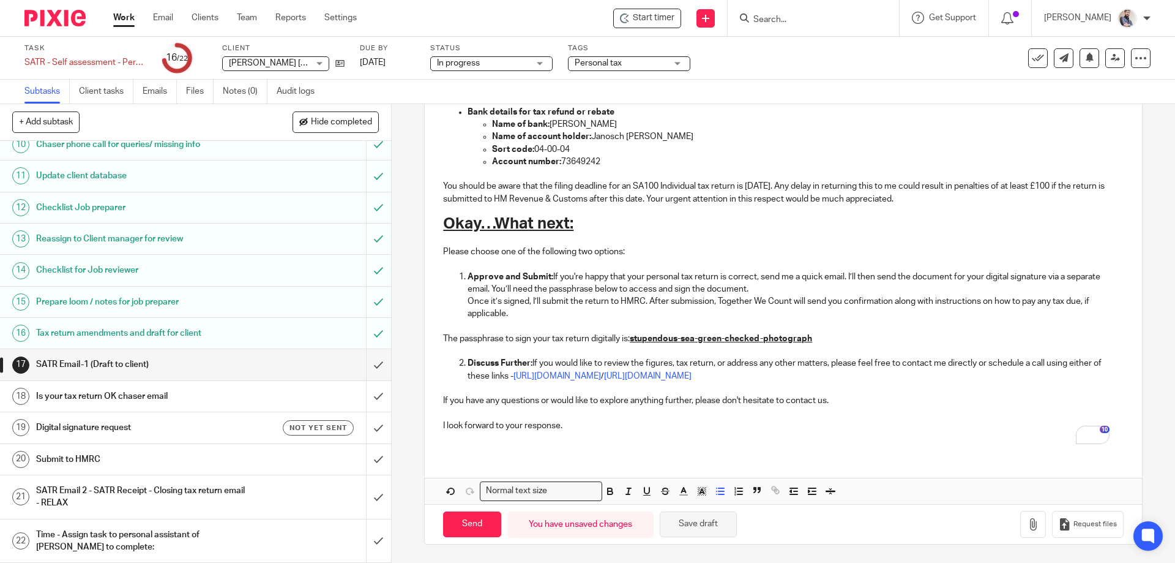
click at [703, 528] on button "Save draft" at bounding box center [698, 524] width 77 height 26
click at [696, 534] on button "Save draft" at bounding box center [698, 524] width 77 height 26
click at [1111, 61] on icon at bounding box center [1115, 57] width 9 height 9
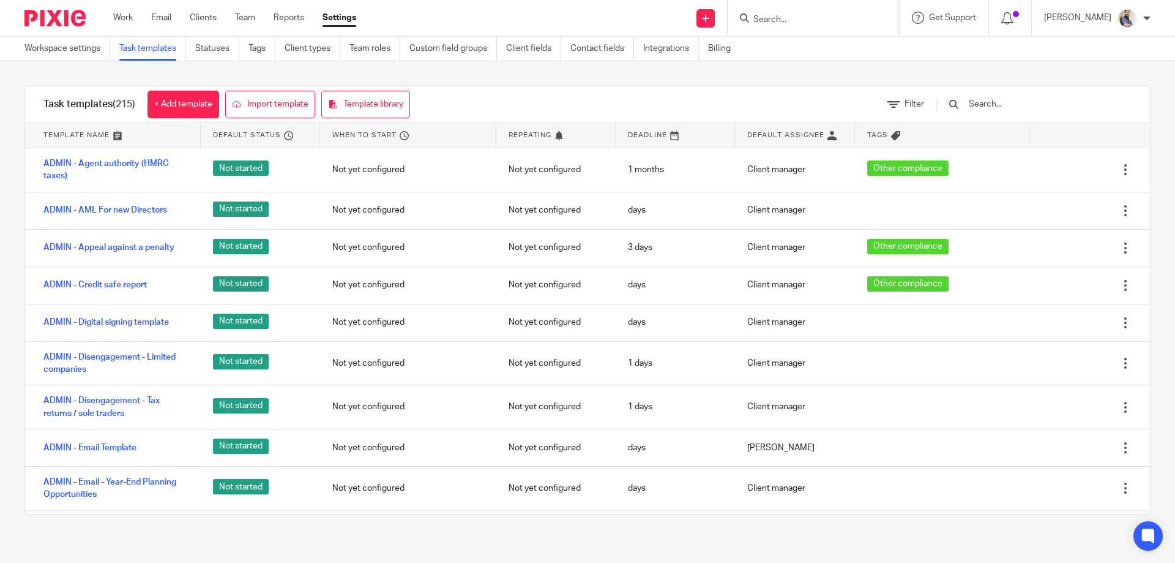
click at [1016, 105] on input "text" at bounding box center [1039, 103] width 143 height 13
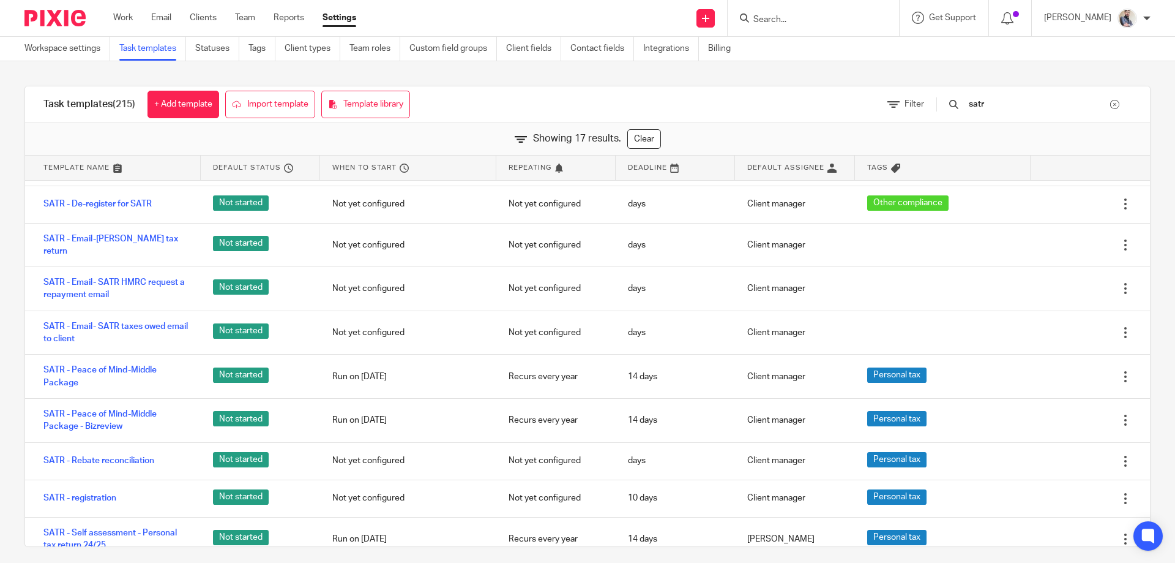
scroll to position [353, 0]
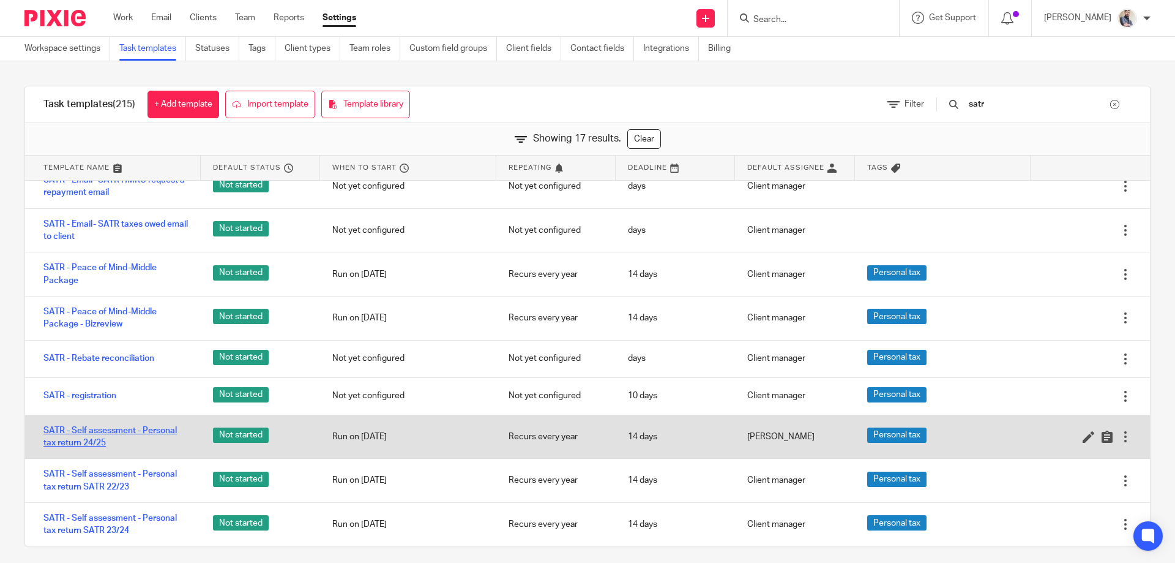
type input "satr"
click at [100, 432] on link "SATR - Self assessment - Personal tax return 24/25" at bounding box center [115, 436] width 145 height 25
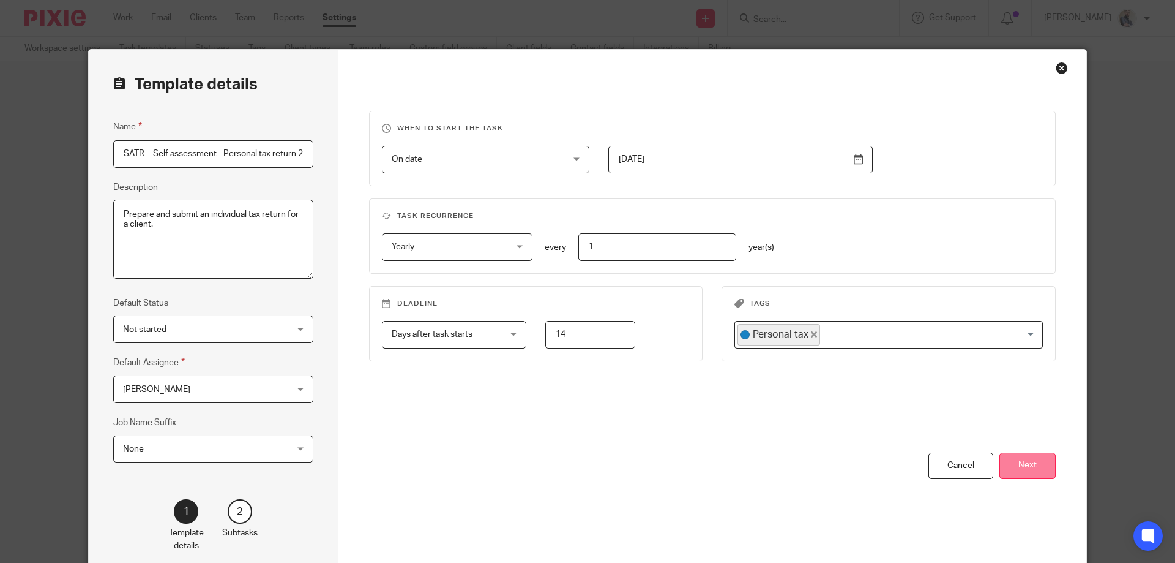
click at [1026, 459] on button "Next" at bounding box center [1028, 465] width 56 height 26
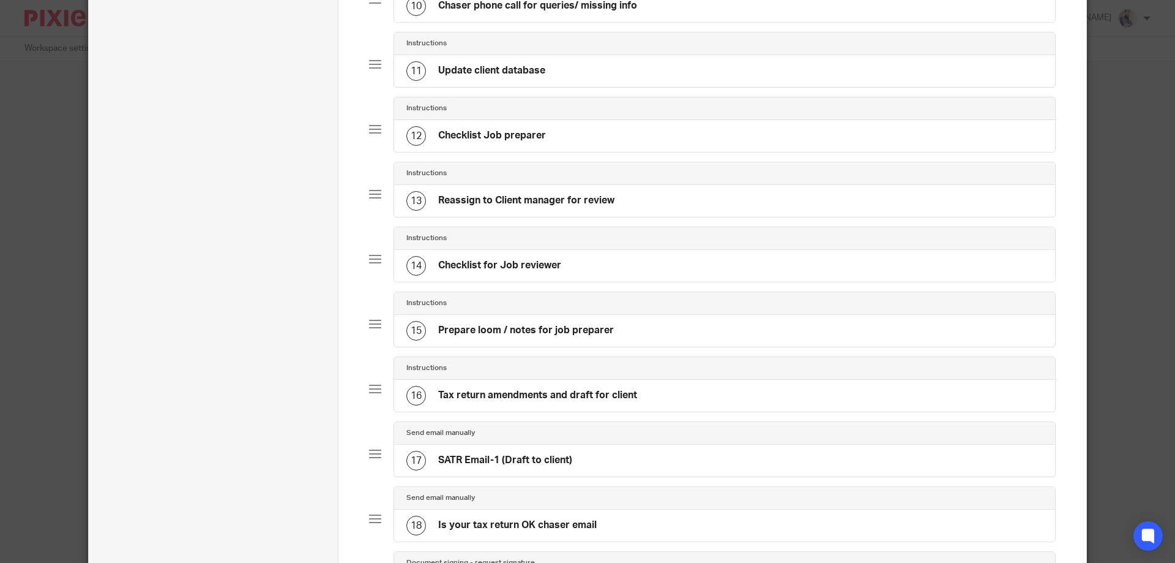
scroll to position [735, 0]
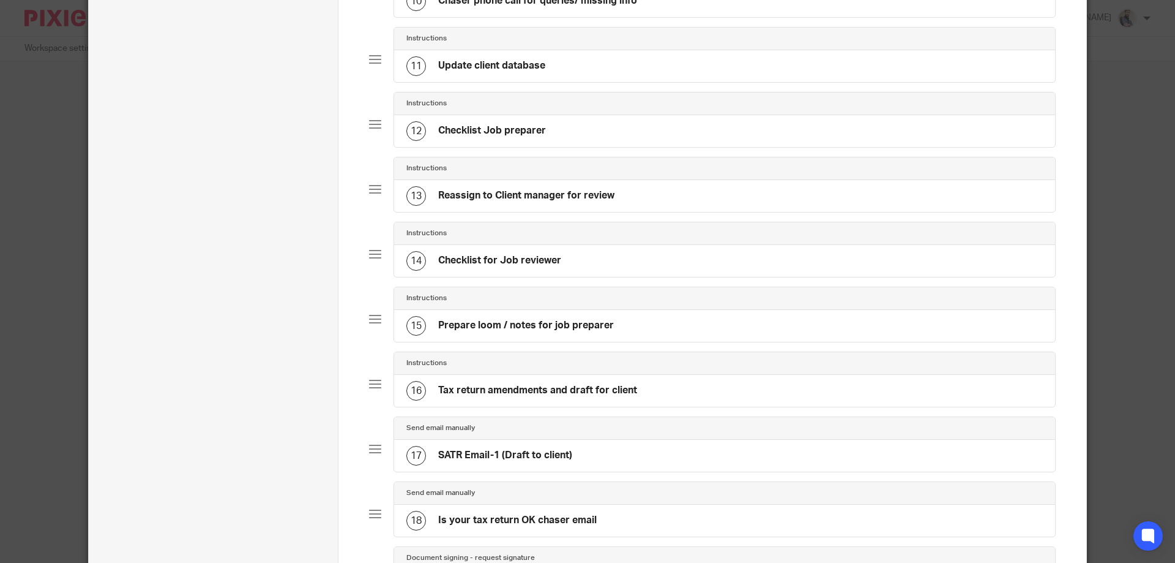
click at [505, 462] on h4 "SATR Email-1 (Draft to client)" at bounding box center [505, 455] width 134 height 13
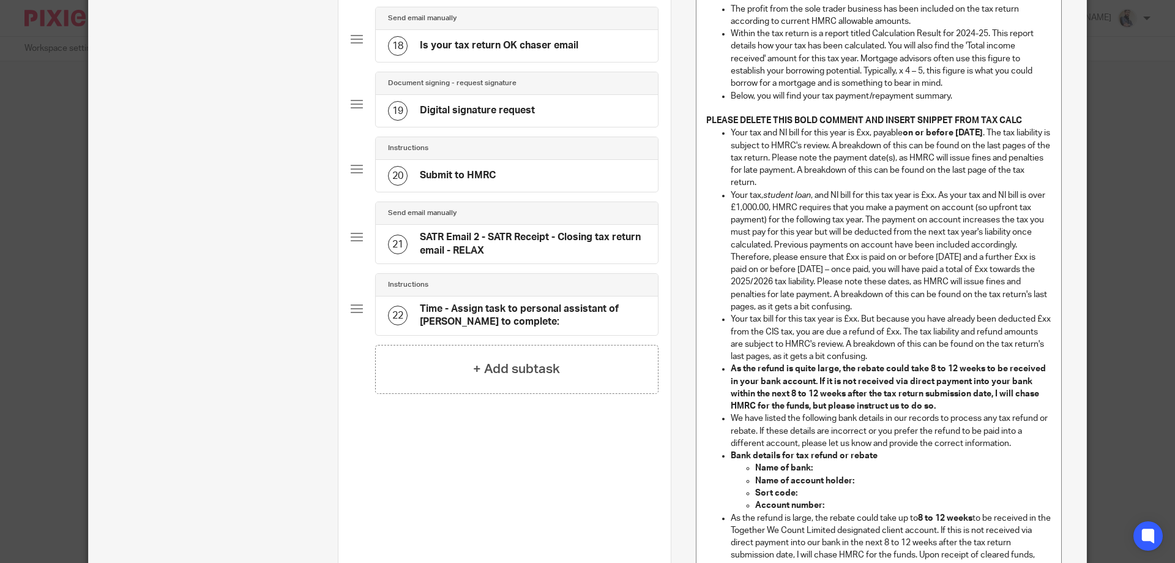
scroll to position [1224, 0]
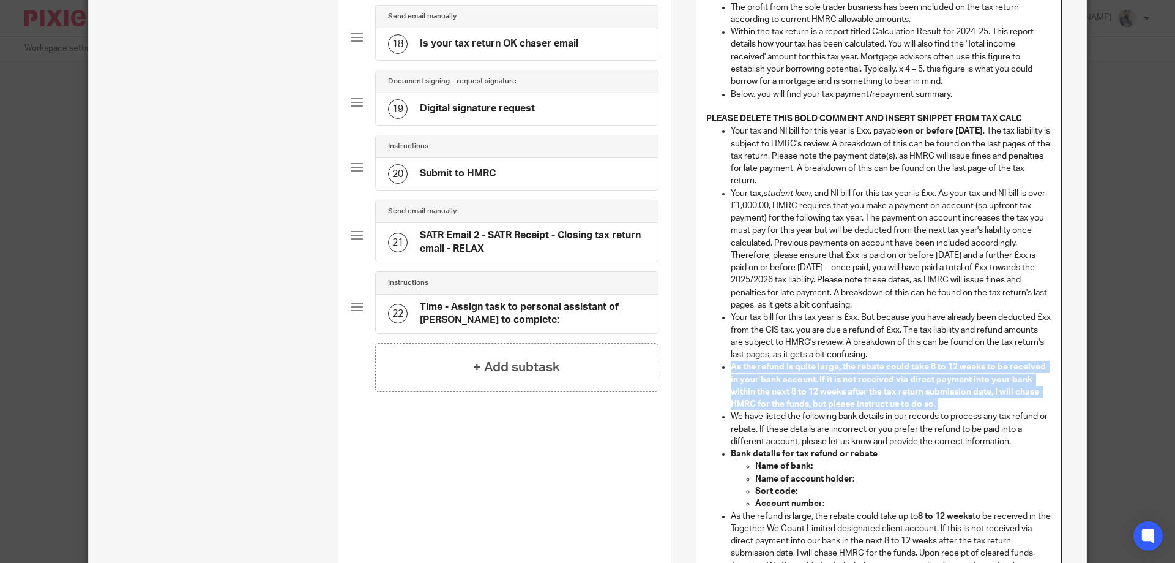
drag, startPoint x: 948, startPoint y: 404, endPoint x: 729, endPoint y: 368, distance: 221.5
click at [731, 368] on p "As the refund is quite large, the rebate could take 8 to 12 weeks to be receive…" at bounding box center [891, 386] width 321 height 50
copy p "As the refund is quite large, the rebate could take 8 to 12 weeks to be receive…"
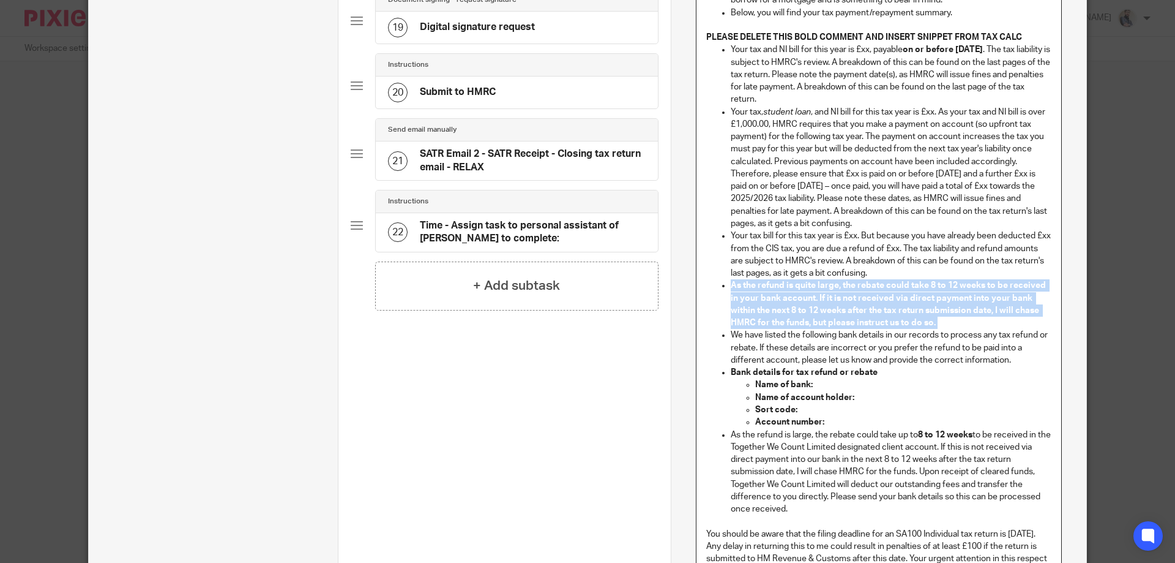
scroll to position [1469, 0]
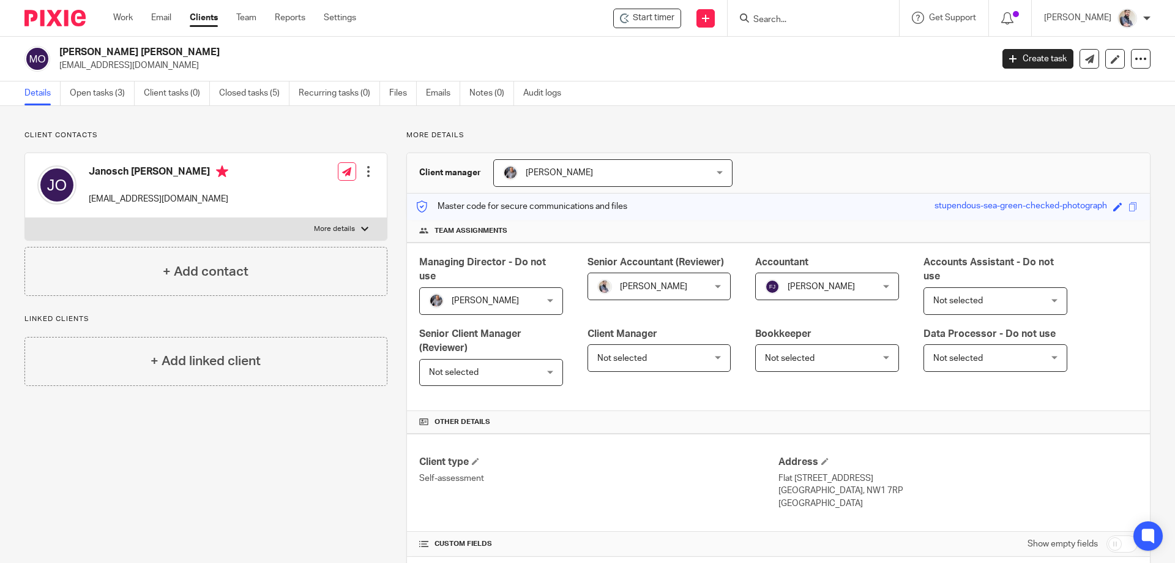
drag, startPoint x: 80, startPoint y: 53, endPoint x: 182, endPoint y: 53, distance: 102.2
click at [182, 53] on h2 "Mr Janosch Oppermann" at bounding box center [429, 52] width 740 height 13
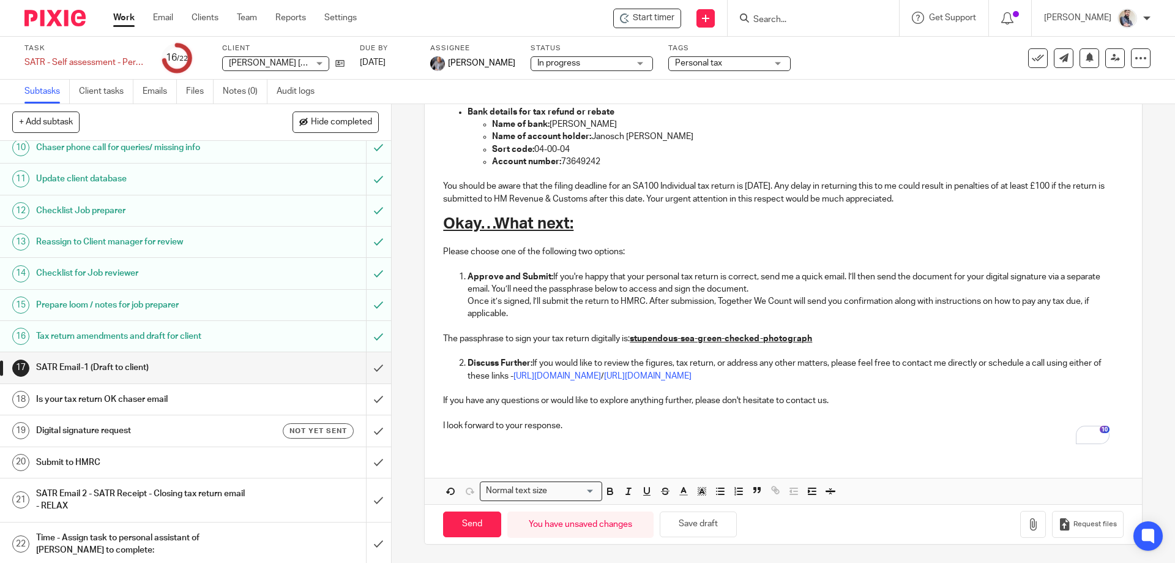
scroll to position [320, 0]
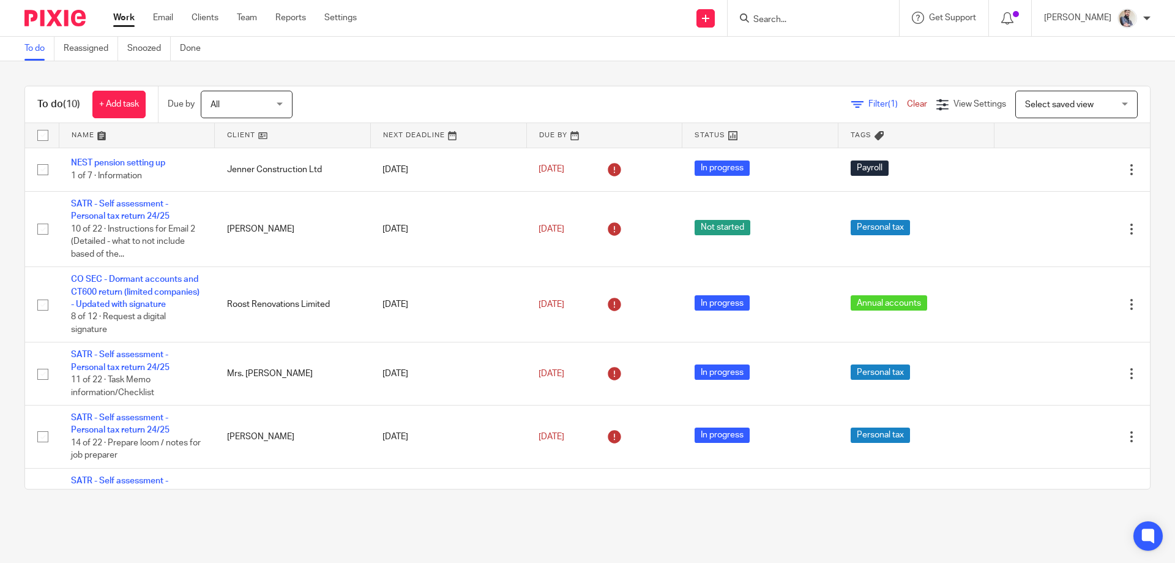
click at [816, 15] on input "Search" at bounding box center [807, 20] width 110 height 11
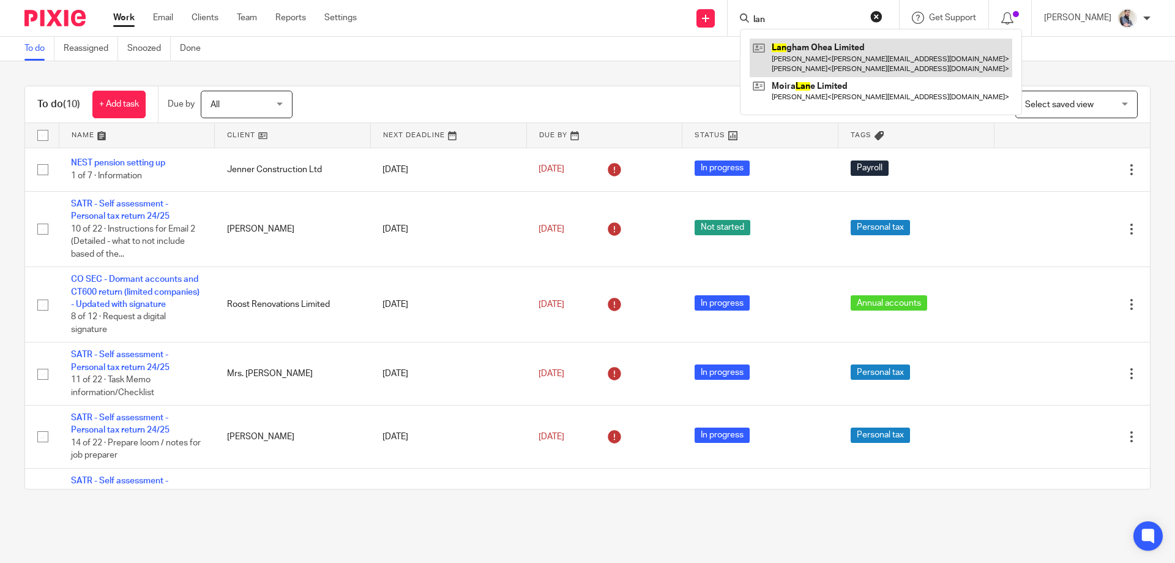
type input "lan"
click at [828, 58] on link at bounding box center [881, 58] width 263 height 38
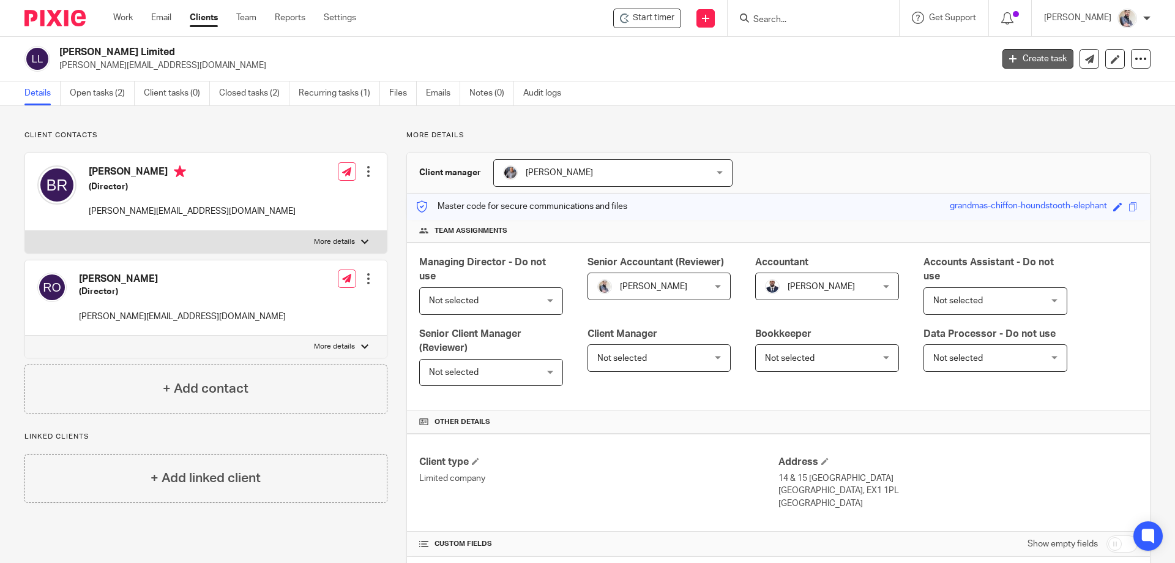
click at [1010, 61] on icon at bounding box center [1013, 58] width 7 height 7
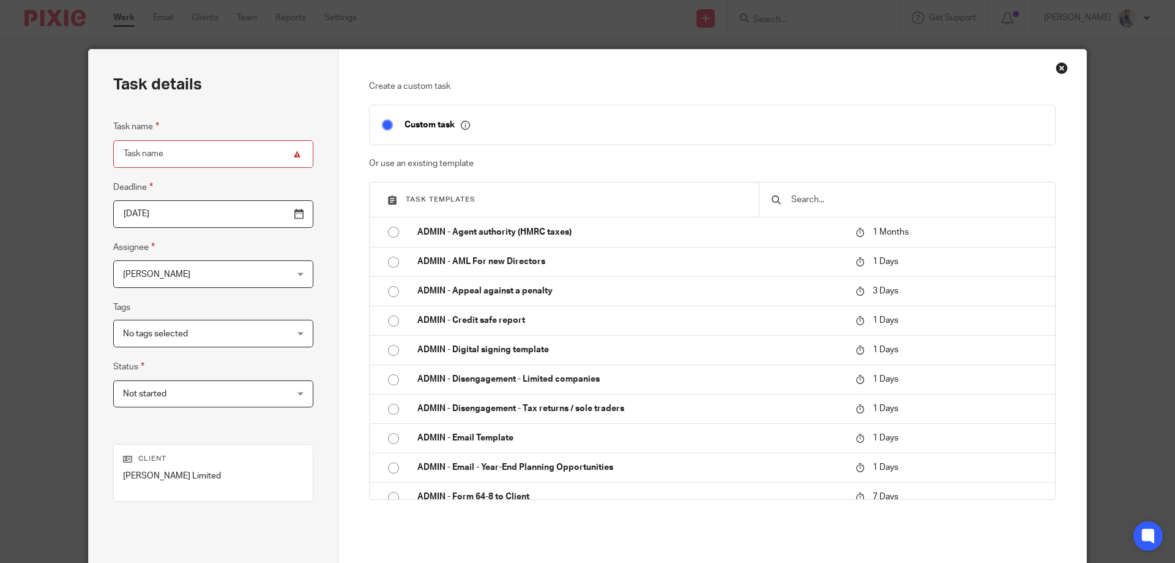
click at [842, 195] on input "text" at bounding box center [916, 199] width 253 height 13
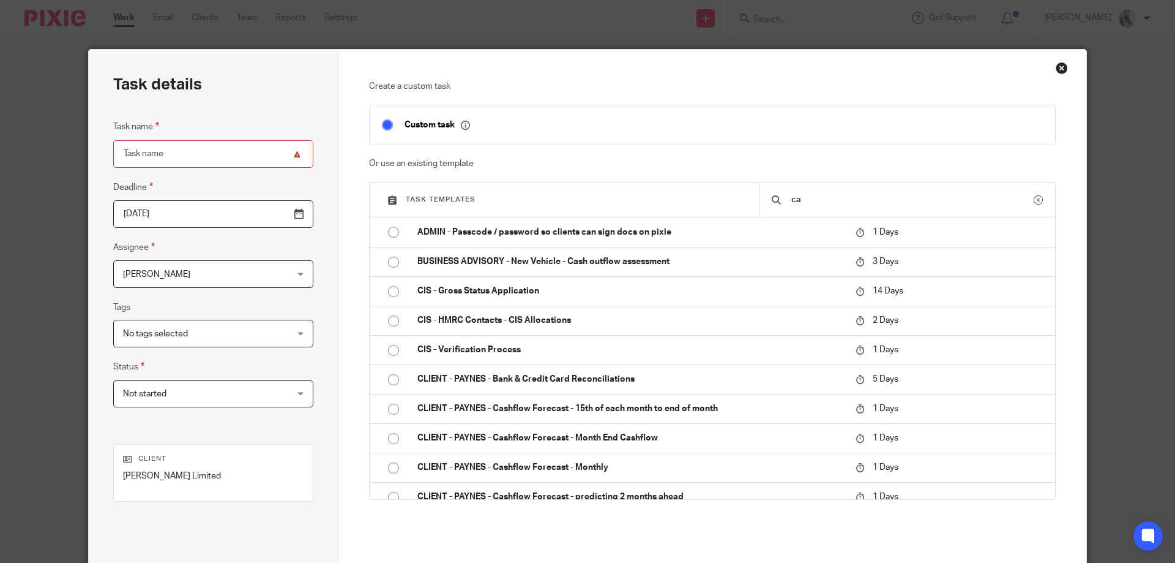
type input "c"
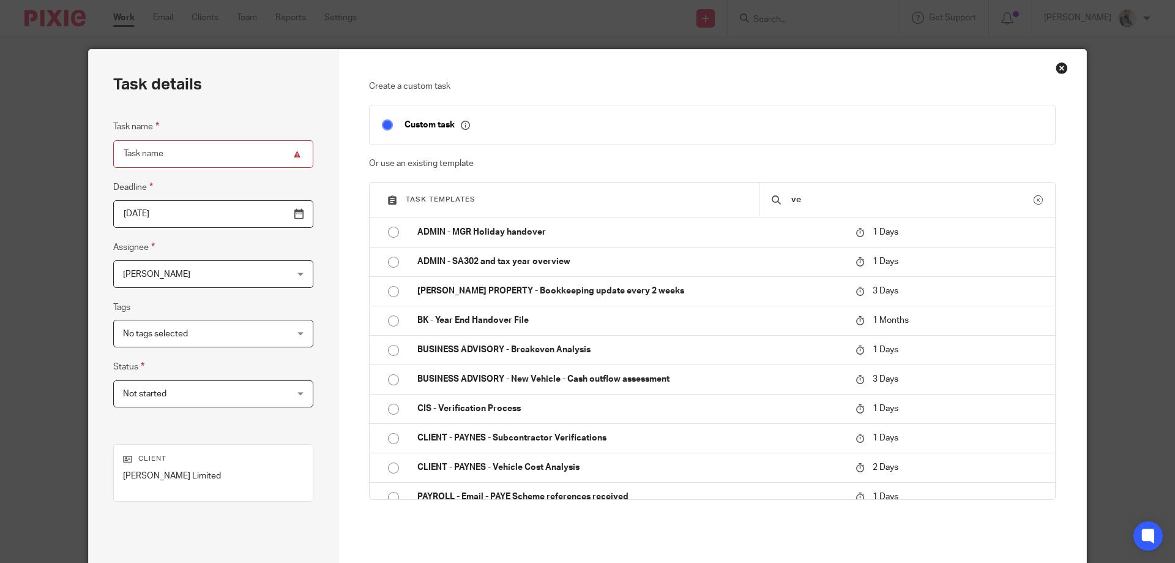
type input "v"
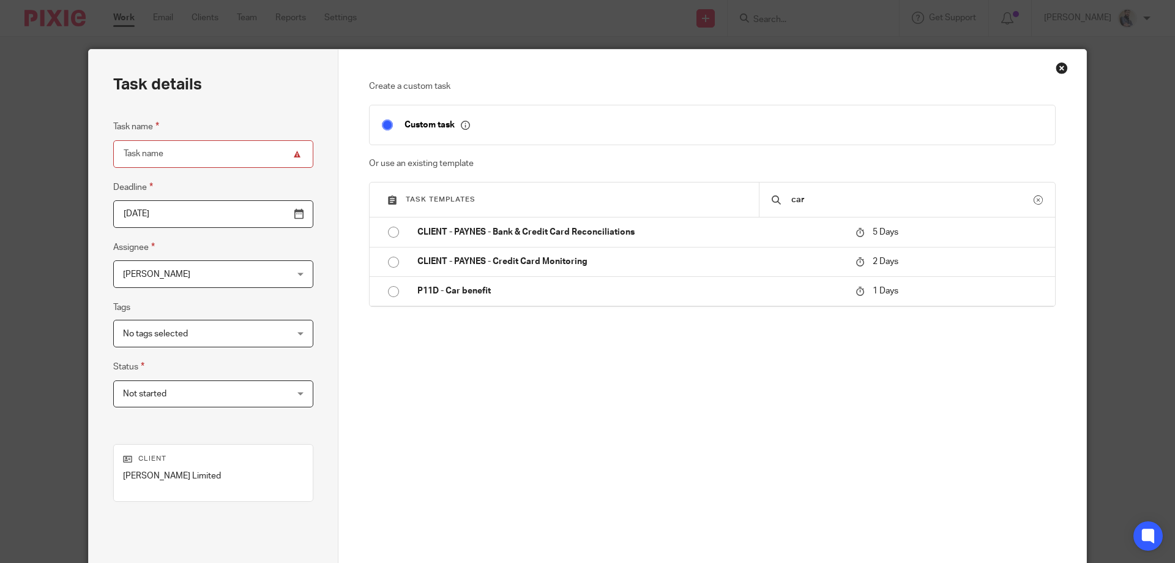
type input "car"
click at [1056, 67] on div "Close this dialog window" at bounding box center [1062, 68] width 12 height 12
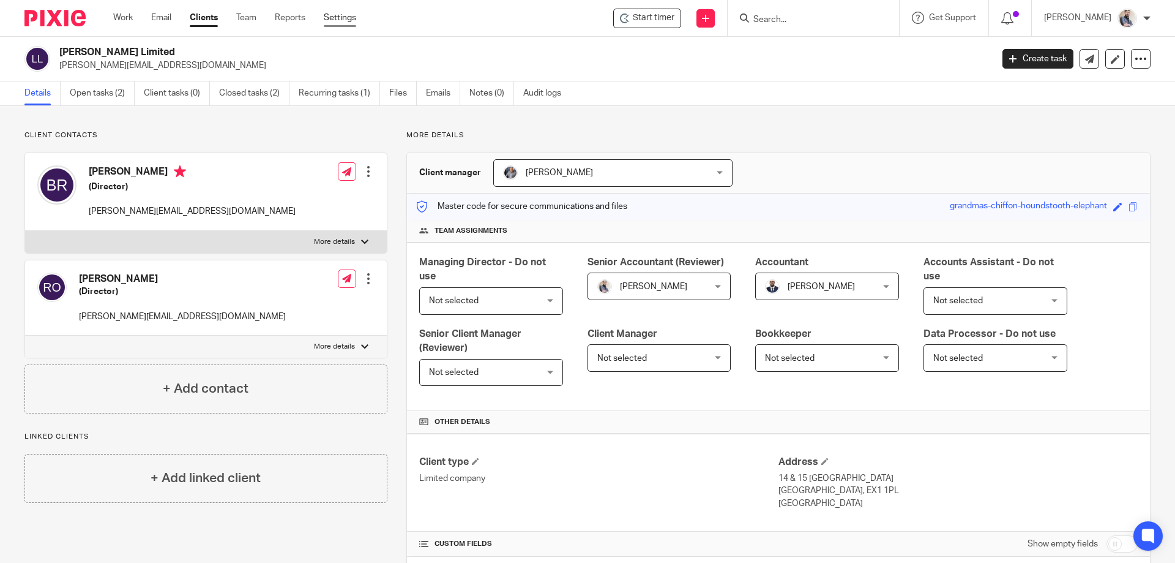
click at [343, 13] on link "Settings" at bounding box center [340, 18] width 32 height 12
click at [800, 18] on input "Search" at bounding box center [807, 20] width 110 height 11
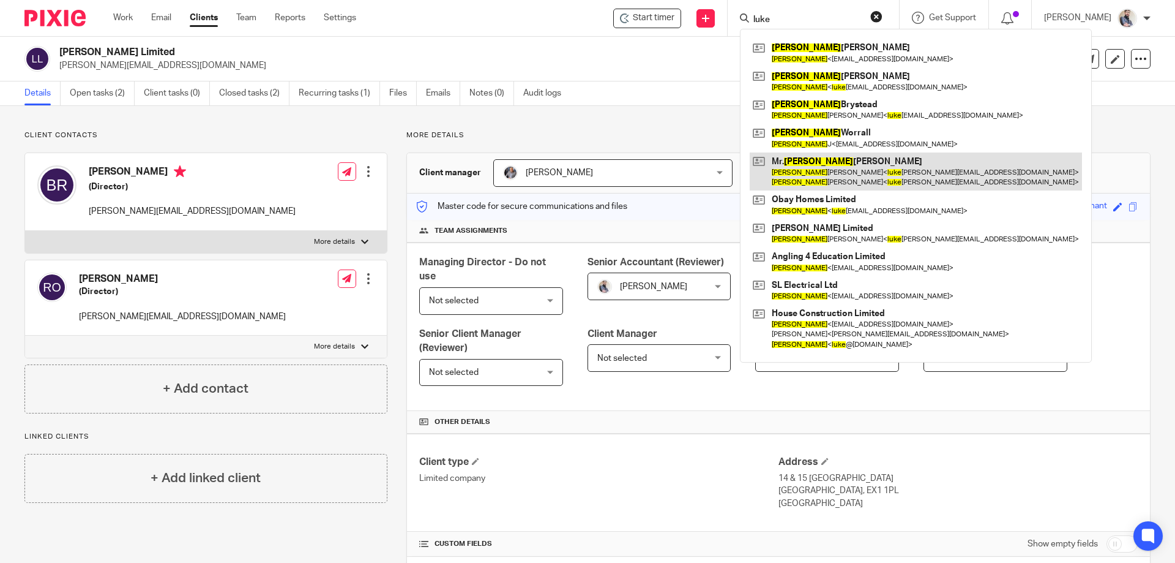
type input "luke"
click at [882, 166] on link at bounding box center [916, 171] width 332 height 38
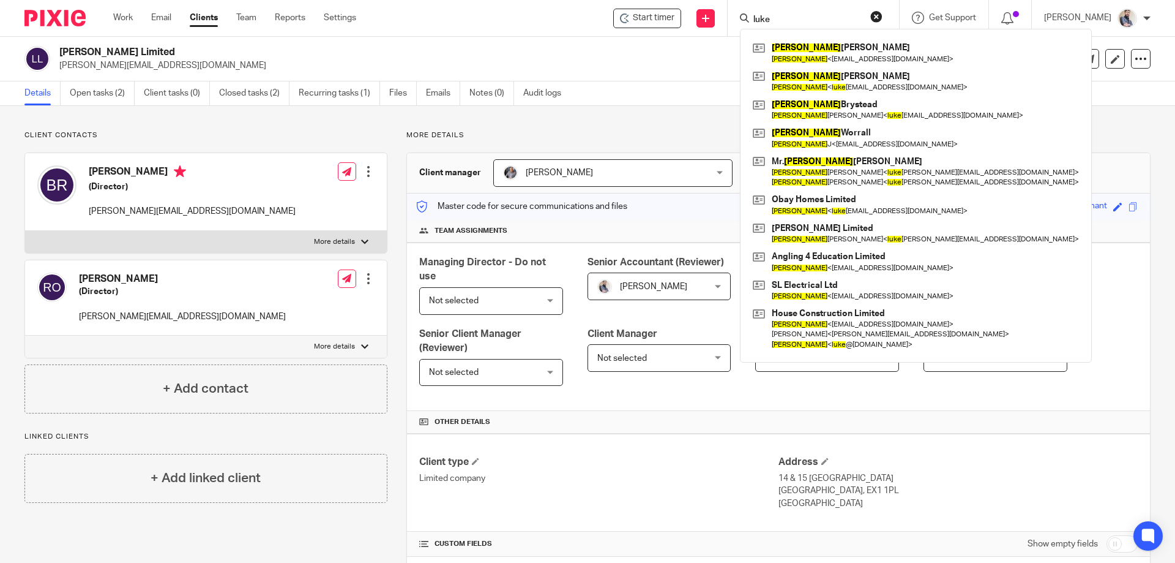
click at [808, 13] on form "luke" at bounding box center [817, 17] width 130 height 15
drag, startPoint x: 808, startPoint y: 17, endPoint x: 754, endPoint y: 16, distance: 54.5
click at [754, 16] on div "Start timer Send new email Create task Add client Request signature [PERSON_NAM…" at bounding box center [775, 18] width 801 height 36
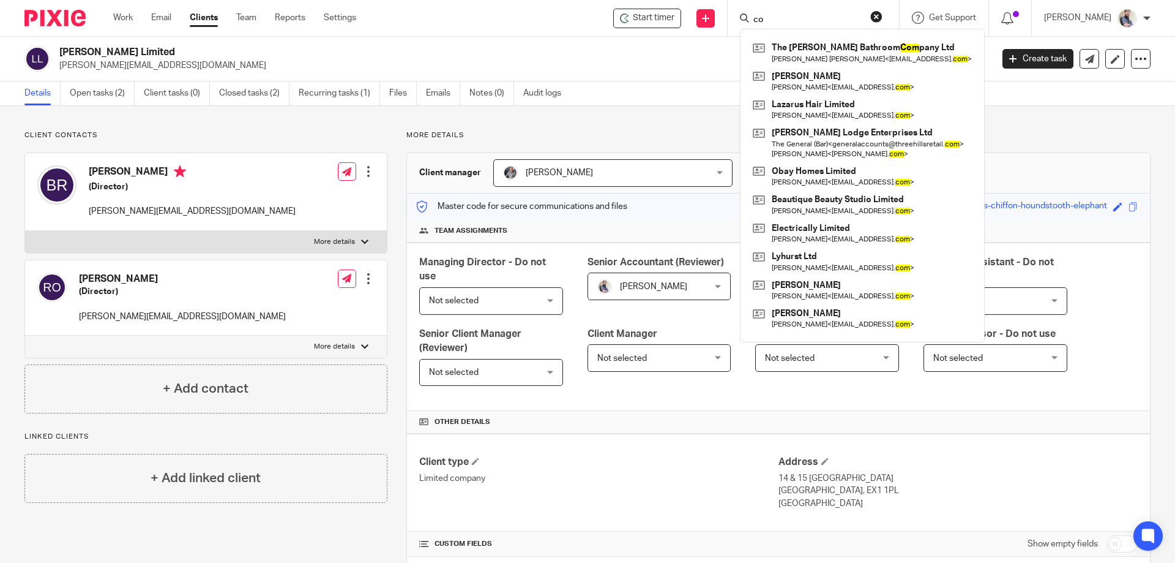
type input "c"
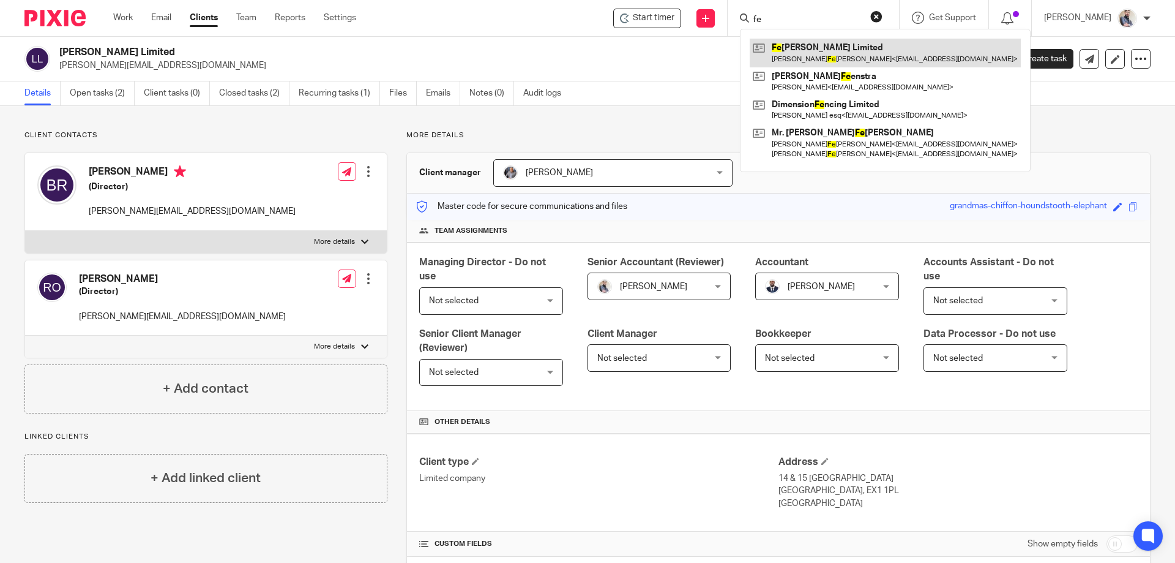
type input "fe"
click at [828, 52] on link at bounding box center [885, 53] width 271 height 28
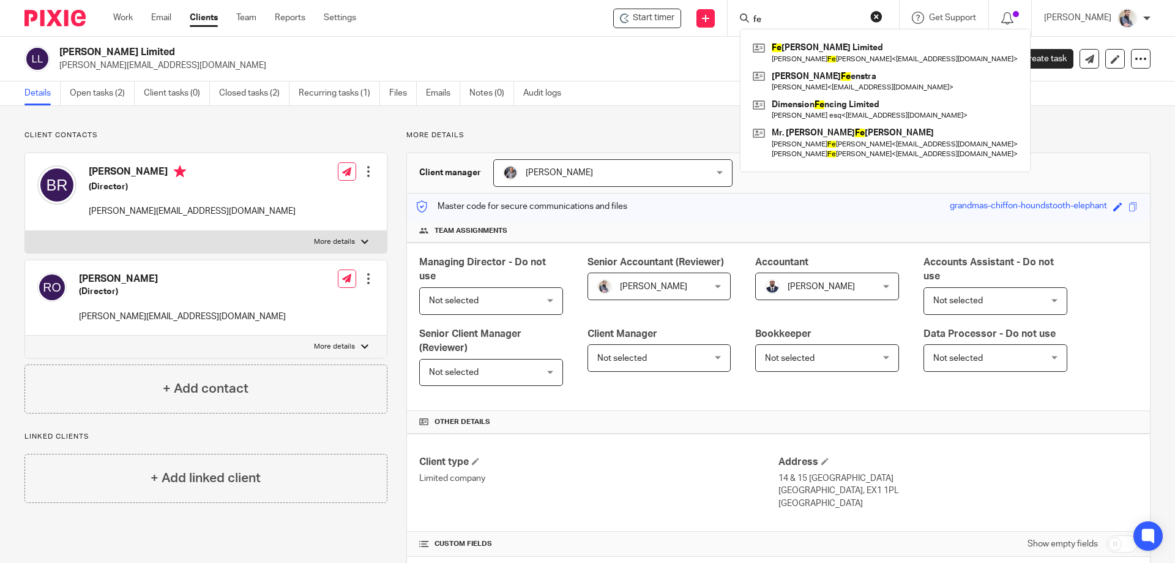
click at [369, 48] on h2 "Langham Ohea Limited" at bounding box center [429, 52] width 740 height 13
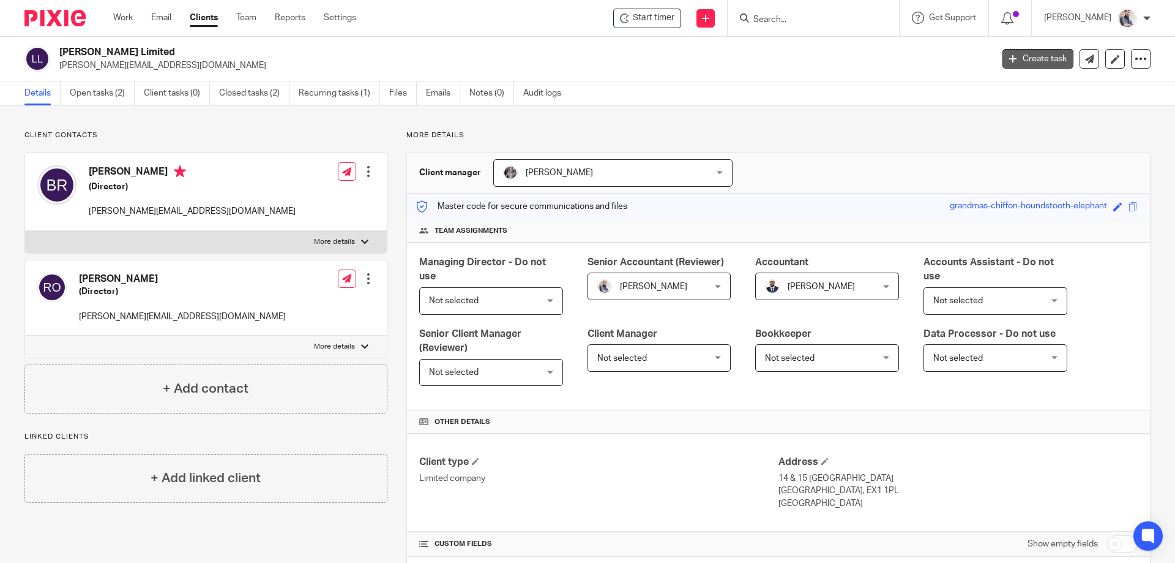
click at [1022, 58] on link "Create task" at bounding box center [1038, 59] width 71 height 20
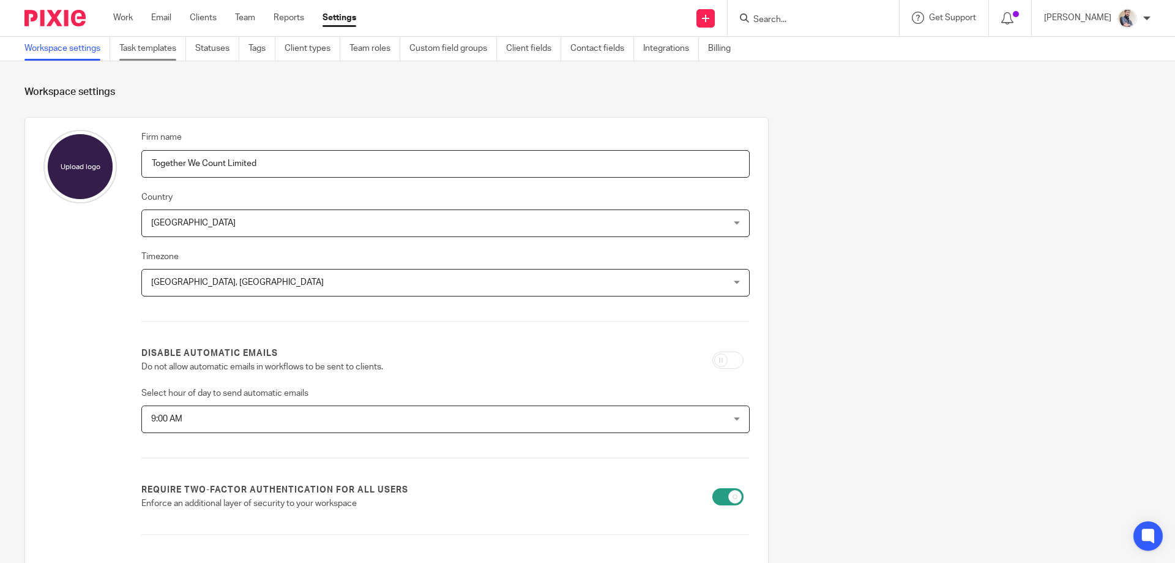
click at [171, 47] on link "Task templates" at bounding box center [152, 49] width 67 height 24
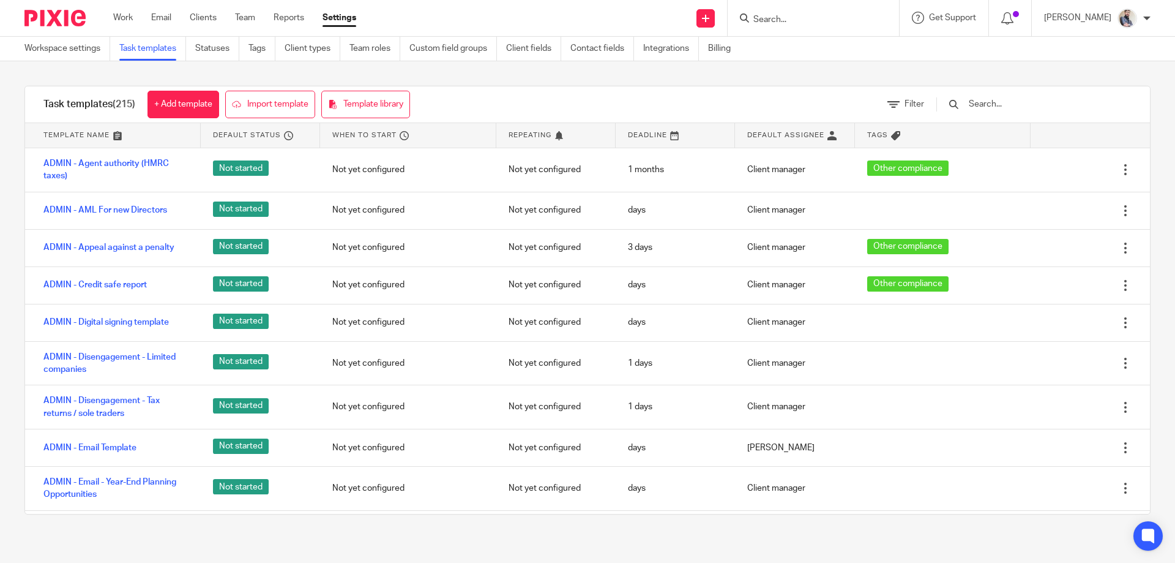
click at [1021, 104] on input "text" at bounding box center [1039, 103] width 143 height 13
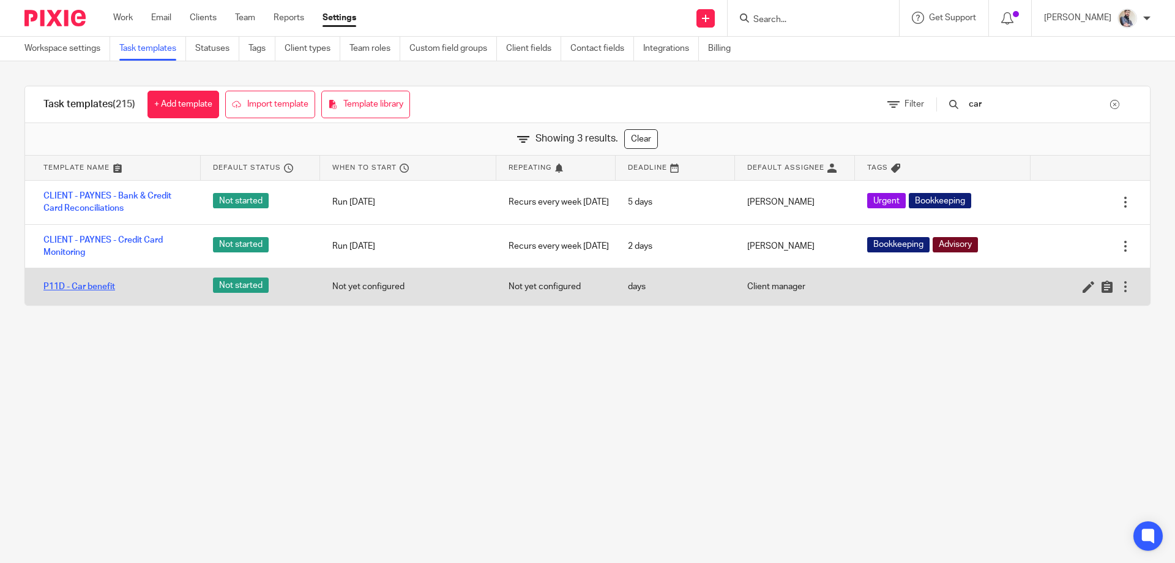
click at [102, 287] on link "P11D - Car benefit" at bounding box center [79, 286] width 72 height 12
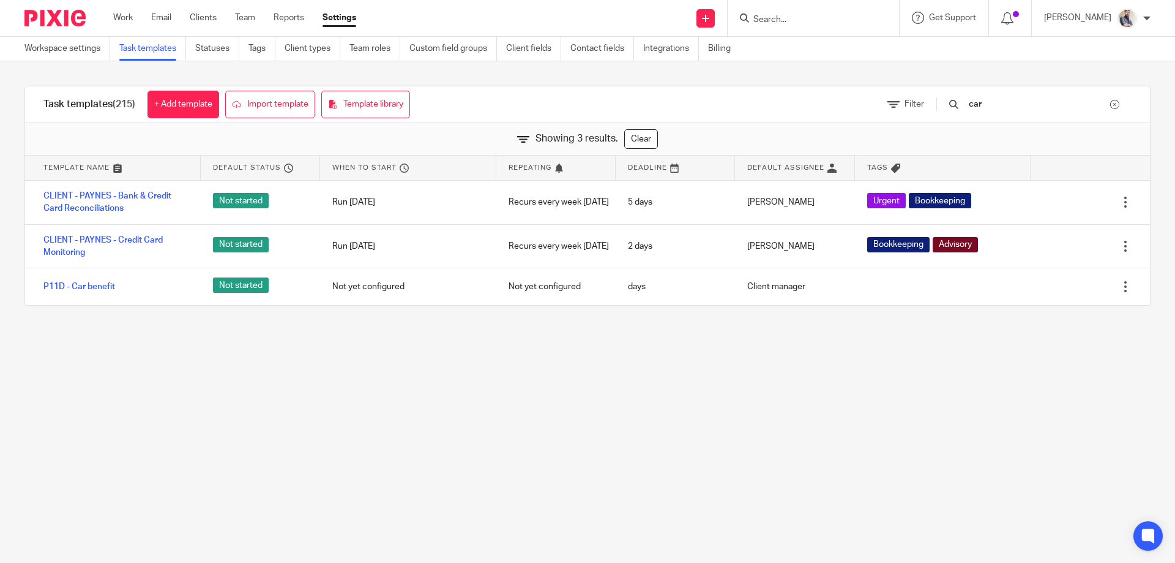
drag, startPoint x: 1029, startPoint y: 103, endPoint x: 973, endPoint y: 107, distance: 55.2
click at [973, 107] on div "car" at bounding box center [1034, 103] width 195 height 13
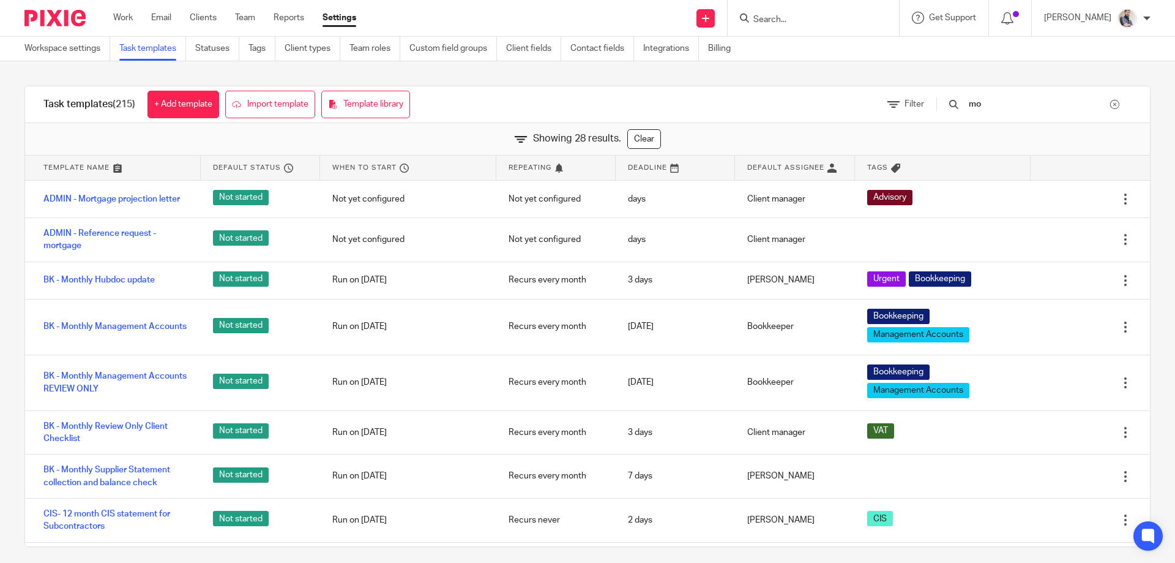
type input "m"
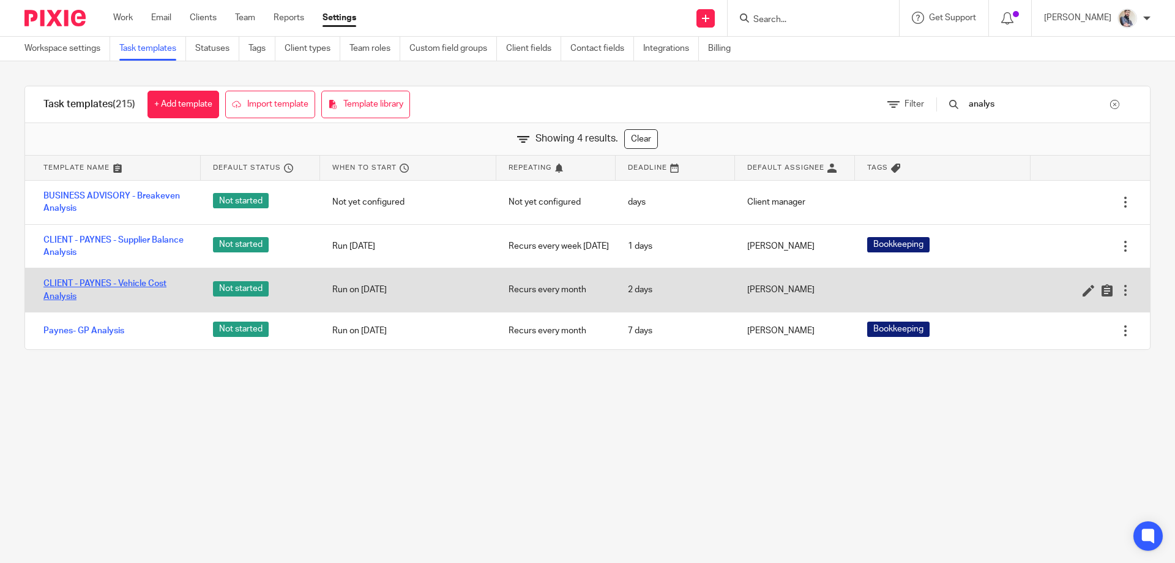
click at [125, 285] on link "CLIENT - PAYNES - Vehicle Cost Analysis" at bounding box center [115, 289] width 145 height 25
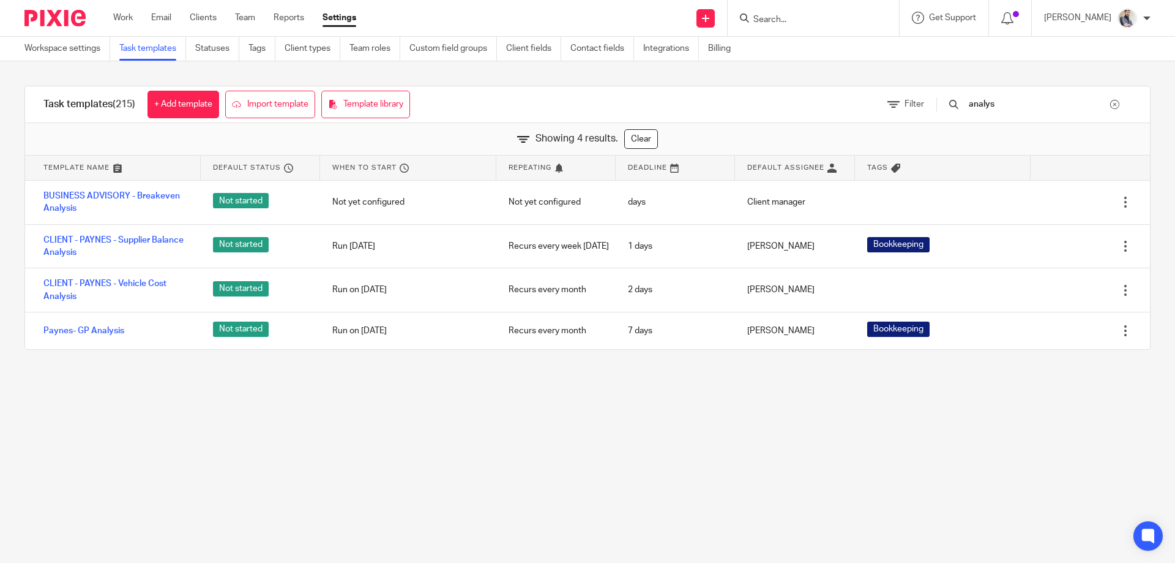
drag, startPoint x: 1032, startPoint y: 110, endPoint x: 981, endPoint y: 108, distance: 50.8
click at [981, 108] on div "analys" at bounding box center [1034, 103] width 195 height 13
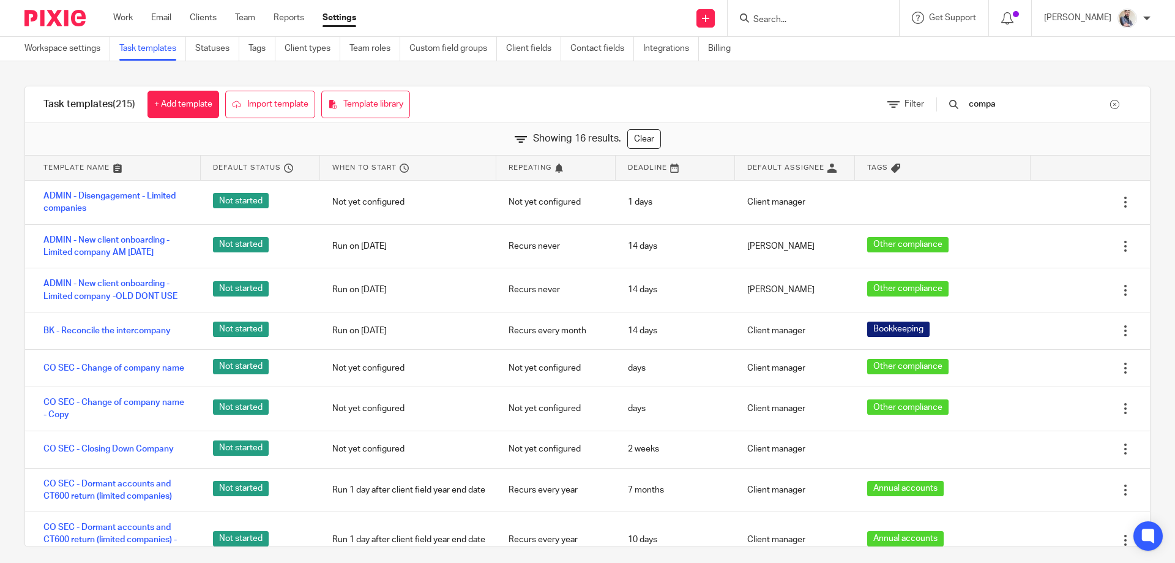
type input "compa"
click at [806, 19] on input "Search" at bounding box center [807, 20] width 110 height 11
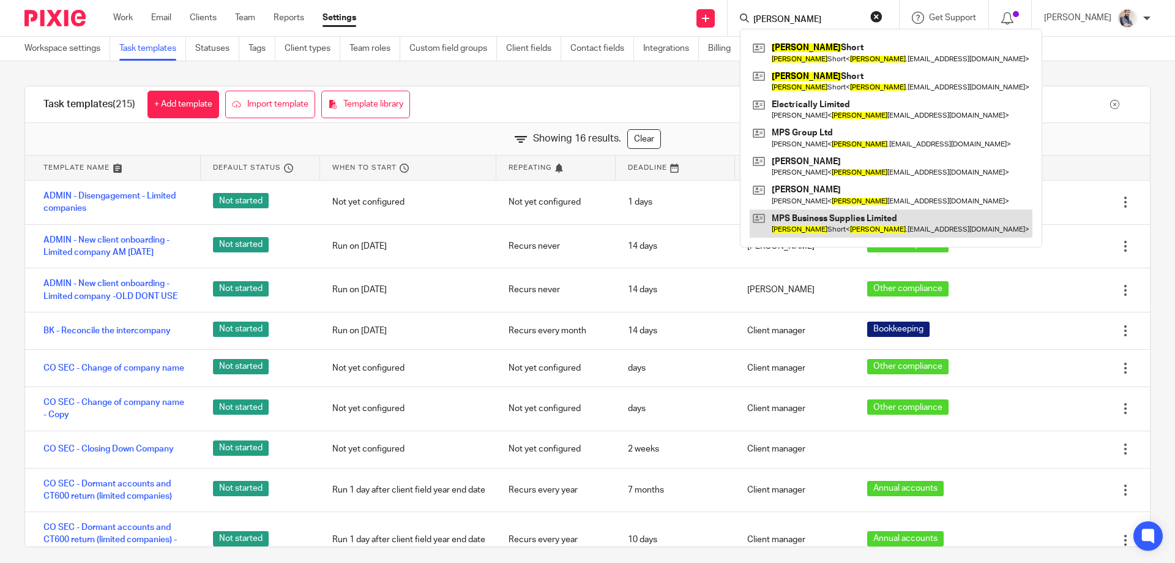
type input "mike"
click at [885, 214] on link at bounding box center [891, 223] width 283 height 28
click at [714, 111] on div "Task templates (215) + Add template Import template Template library Filter com…" at bounding box center [587, 104] width 1125 height 37
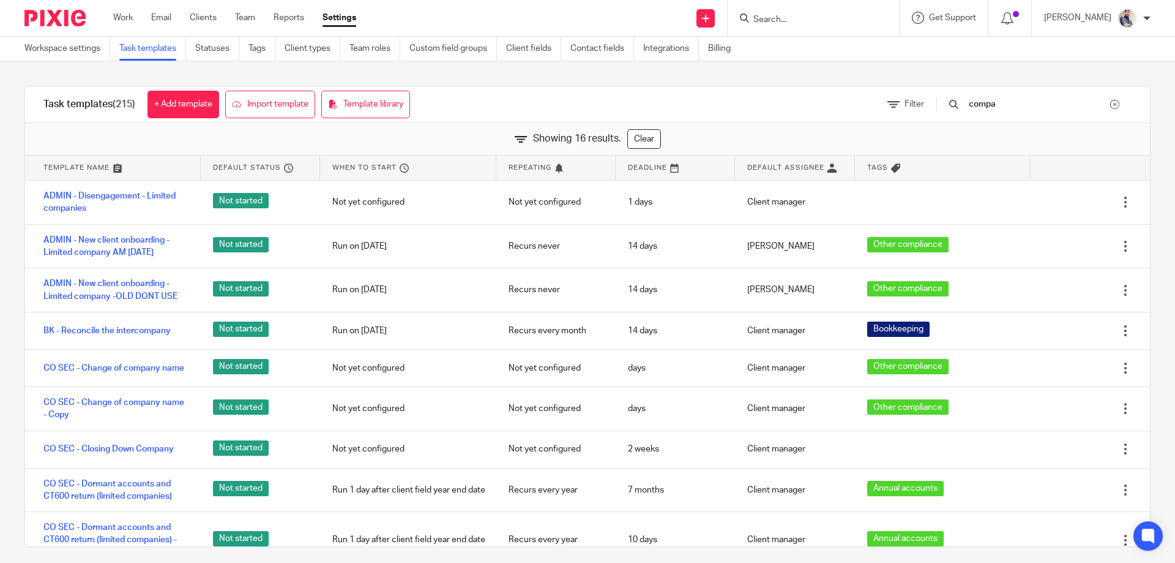
drag, startPoint x: 1032, startPoint y: 100, endPoint x: 983, endPoint y: 100, distance: 49.0
click at [983, 100] on div "compa" at bounding box center [1034, 103] width 195 height 13
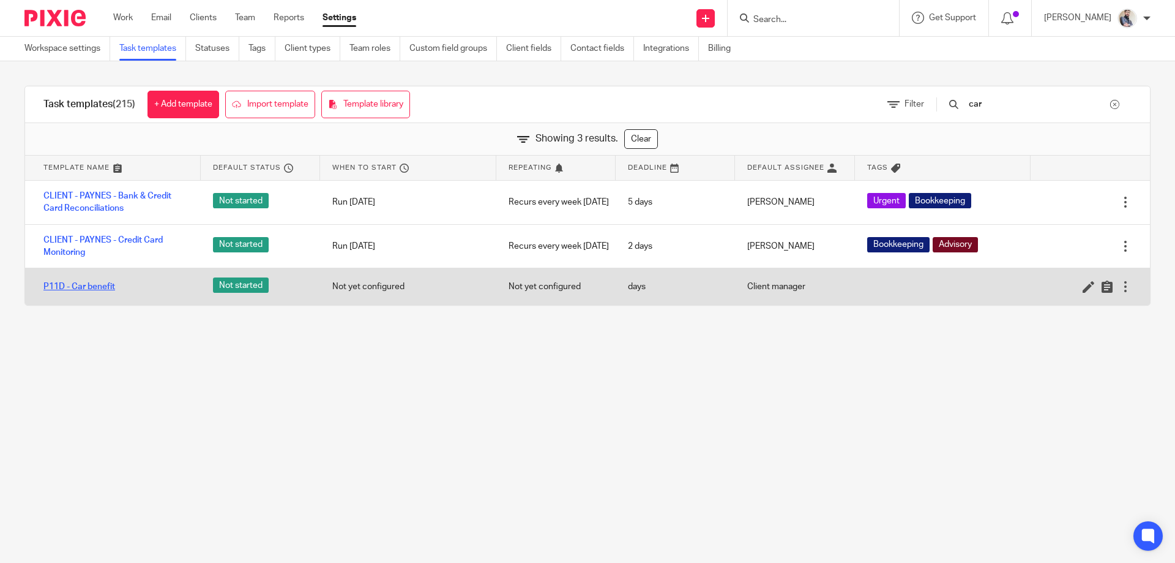
type input "car"
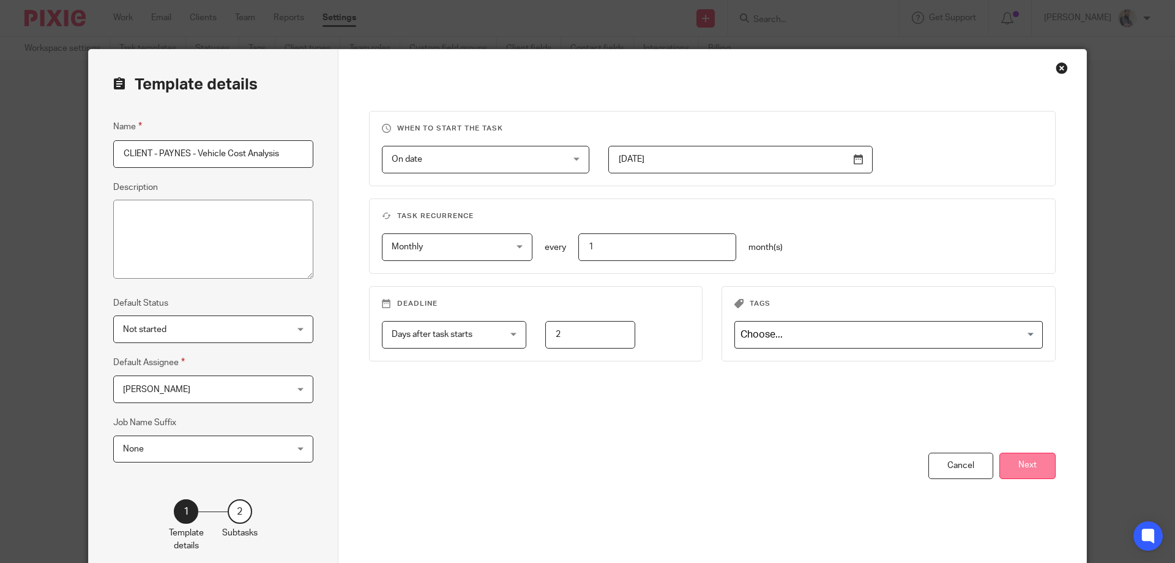
click at [1045, 459] on button "Next" at bounding box center [1028, 465] width 56 height 26
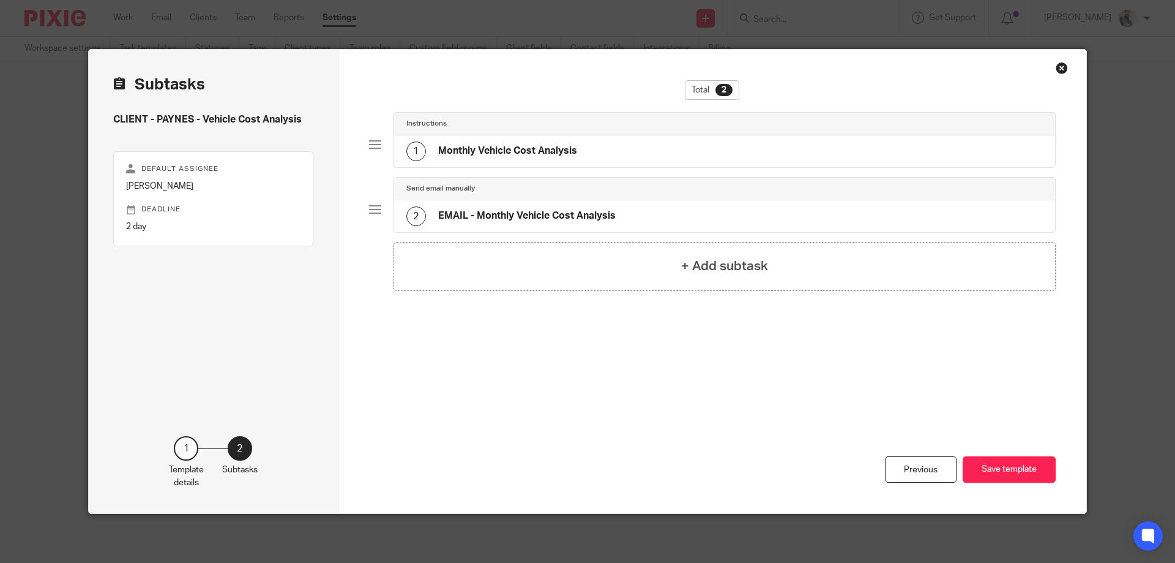
click at [514, 156] on h4 "Monthly Vehicle Cost Analysis" at bounding box center [507, 150] width 139 height 13
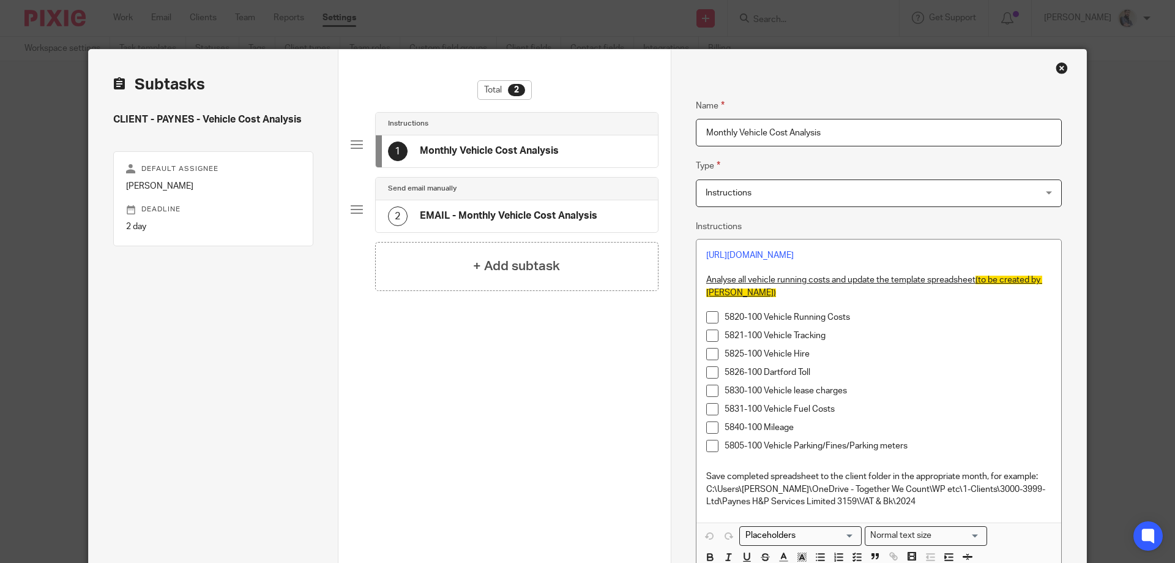
click at [517, 212] on h4 "EMAIL - Monthly Vehicle Cost Analysis" at bounding box center [509, 215] width 178 height 13
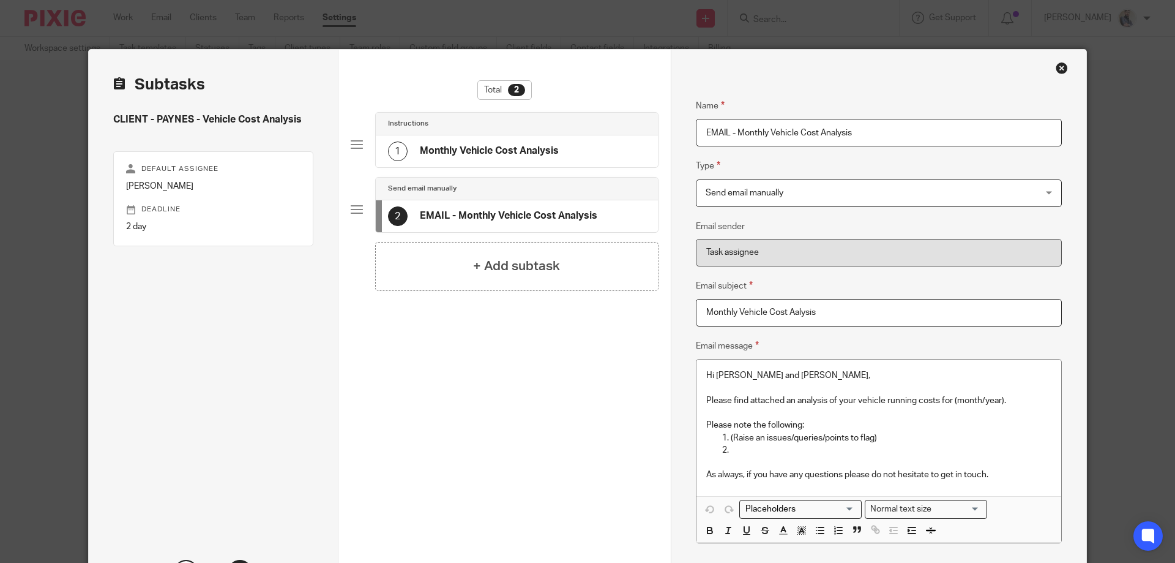
click at [1062, 64] on div "Close this dialog window" at bounding box center [1062, 68] width 12 height 12
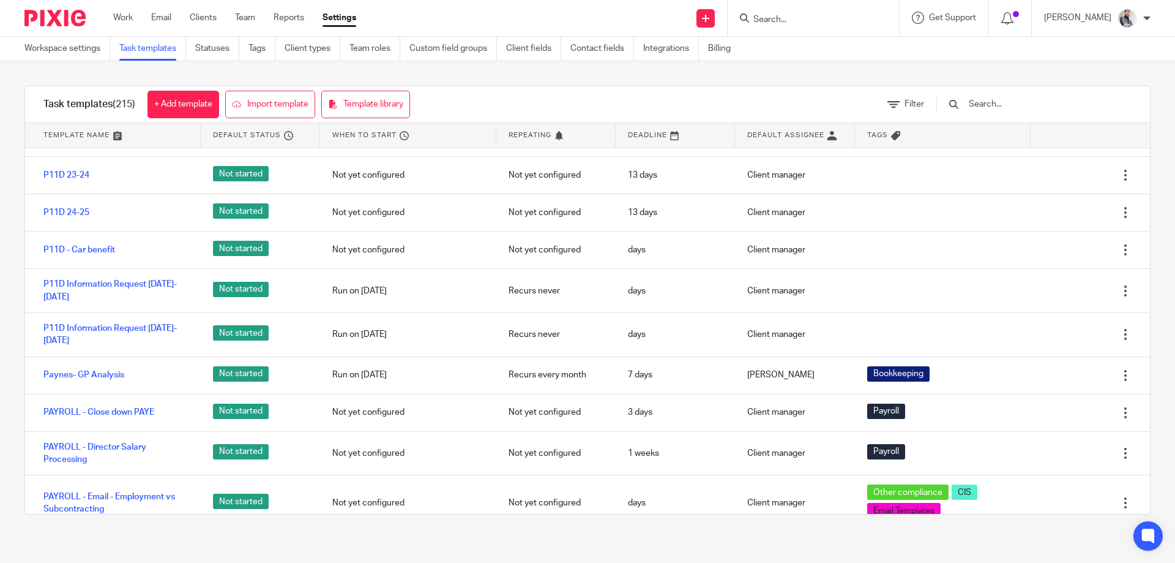
scroll to position [5779, 0]
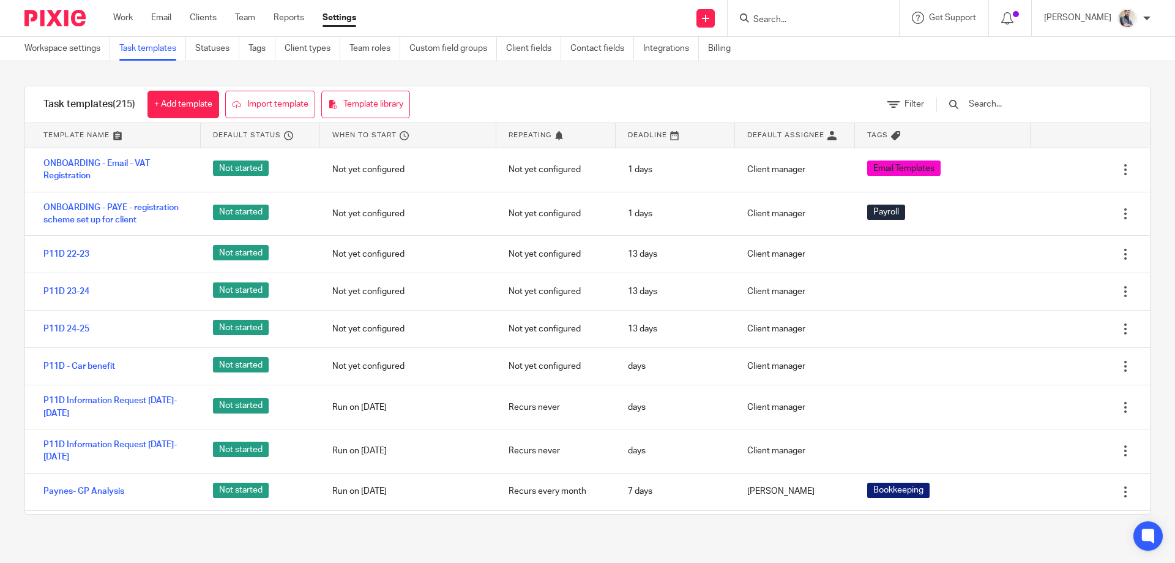
click at [1025, 102] on input "text" at bounding box center [1039, 103] width 143 height 13
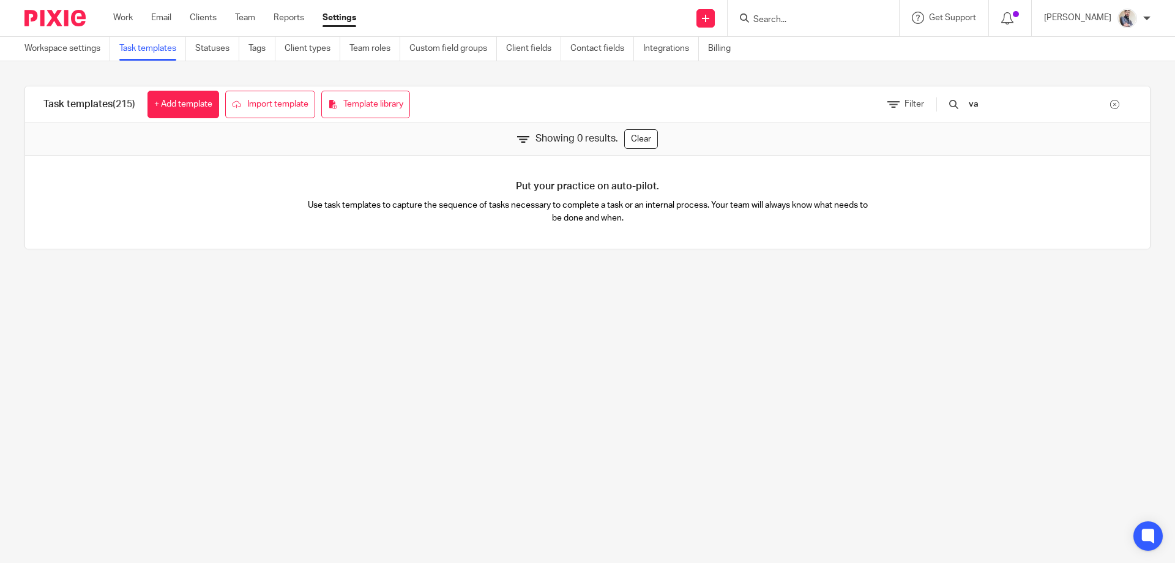
type input "v"
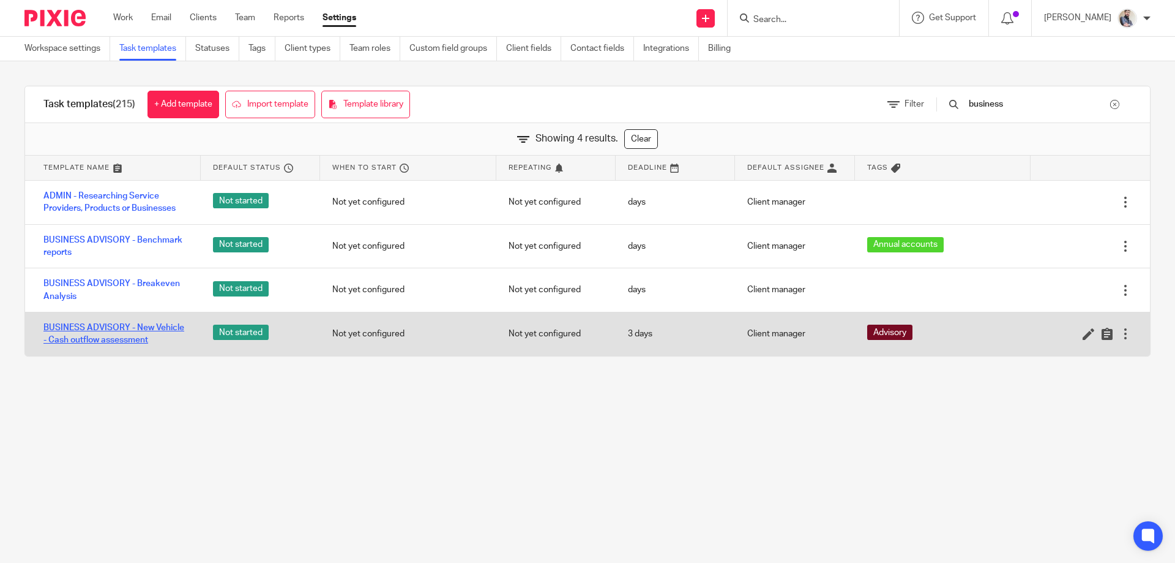
type input "business"
click at [138, 325] on link "BUSINESS ADVISORY - New Vehicle - Cash outflow assessment" at bounding box center [115, 333] width 145 height 25
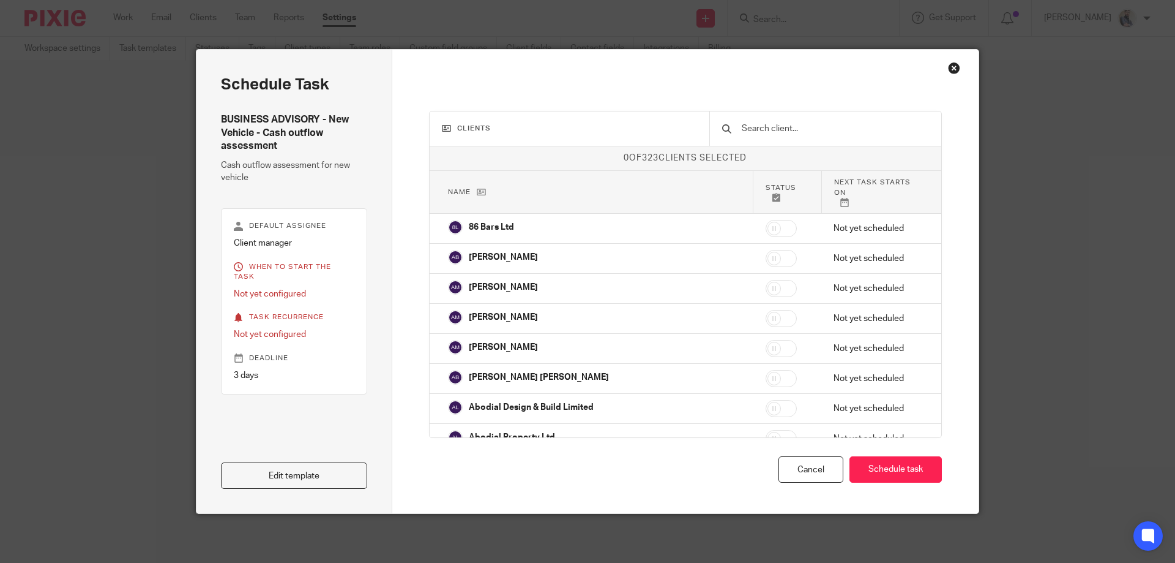
click at [303, 467] on link "Edit template" at bounding box center [294, 475] width 146 height 26
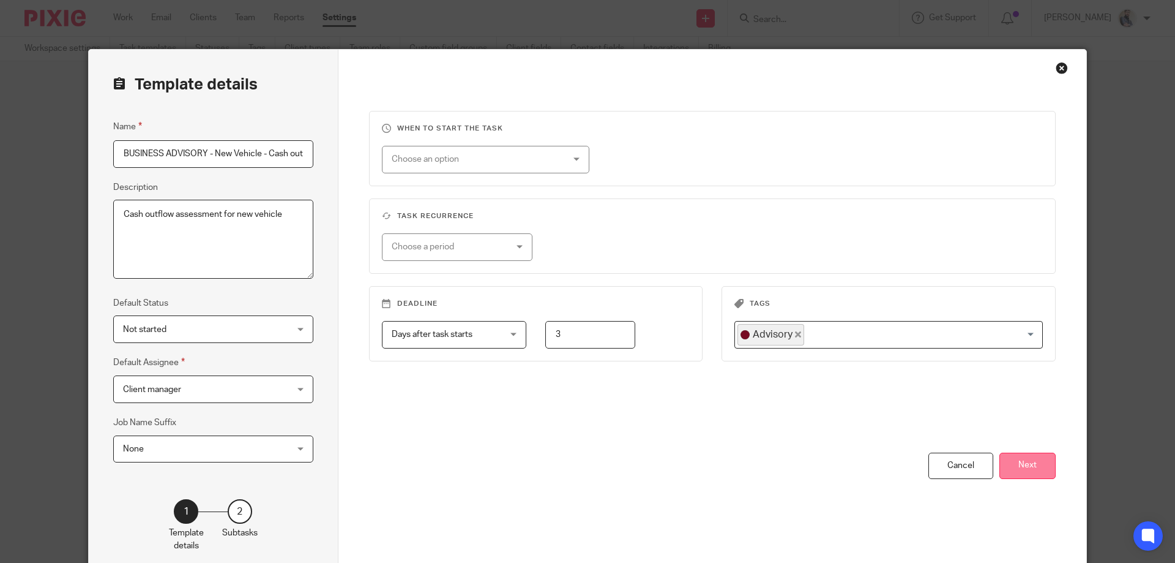
click at [1023, 467] on button "Next" at bounding box center [1028, 465] width 56 height 26
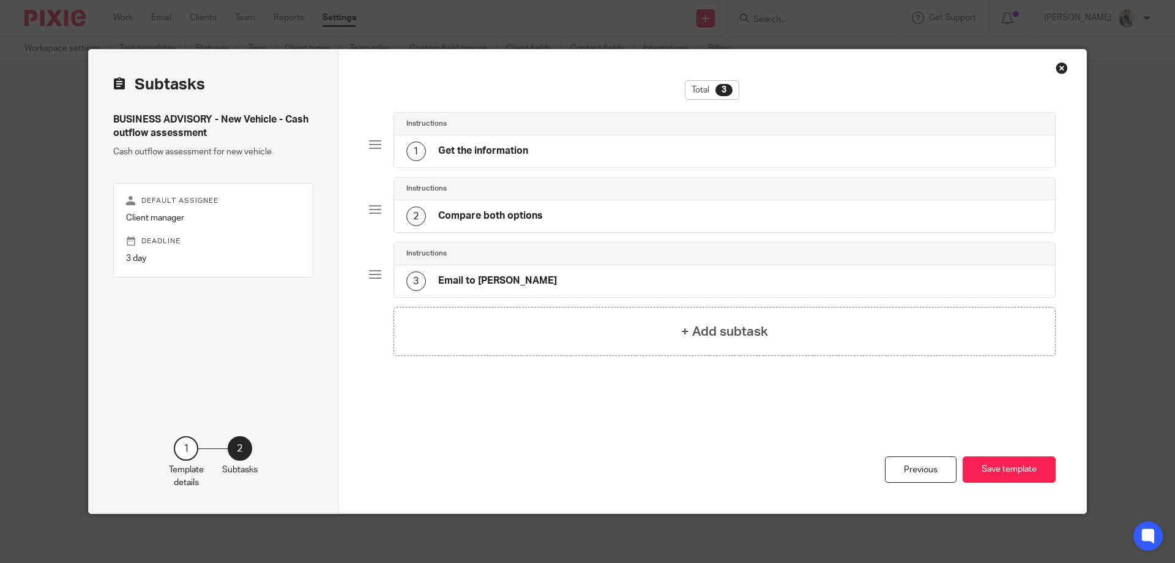
click at [492, 159] on div "1 Get the information" at bounding box center [468, 151] width 122 height 20
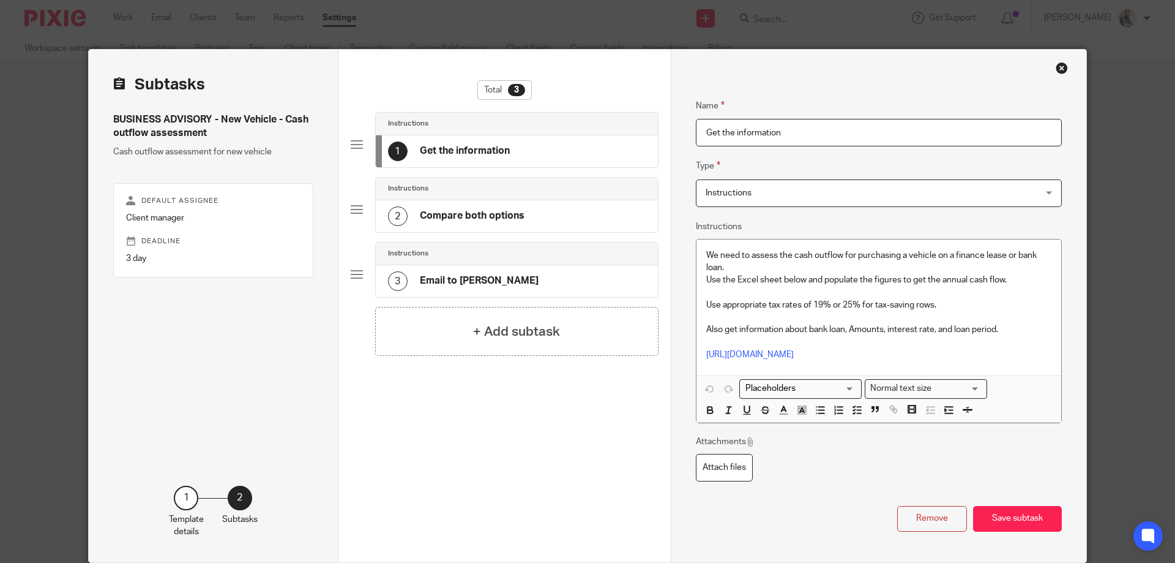
click at [481, 225] on div "2 Compare both options" at bounding box center [456, 216] width 137 height 20
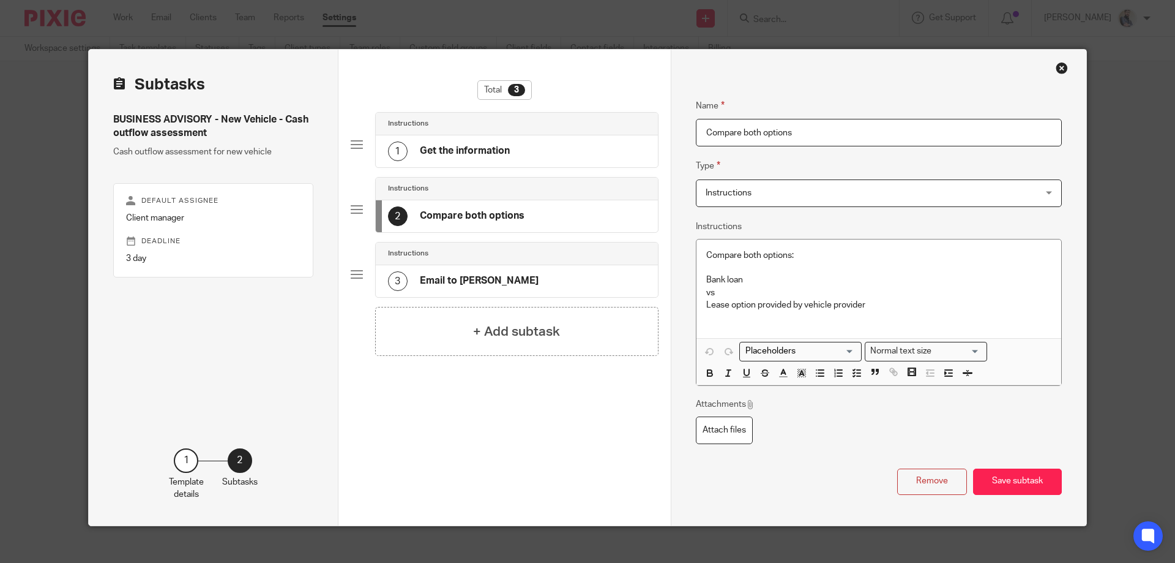
click at [476, 282] on h4 "Email to [PERSON_NAME]" at bounding box center [479, 280] width 119 height 13
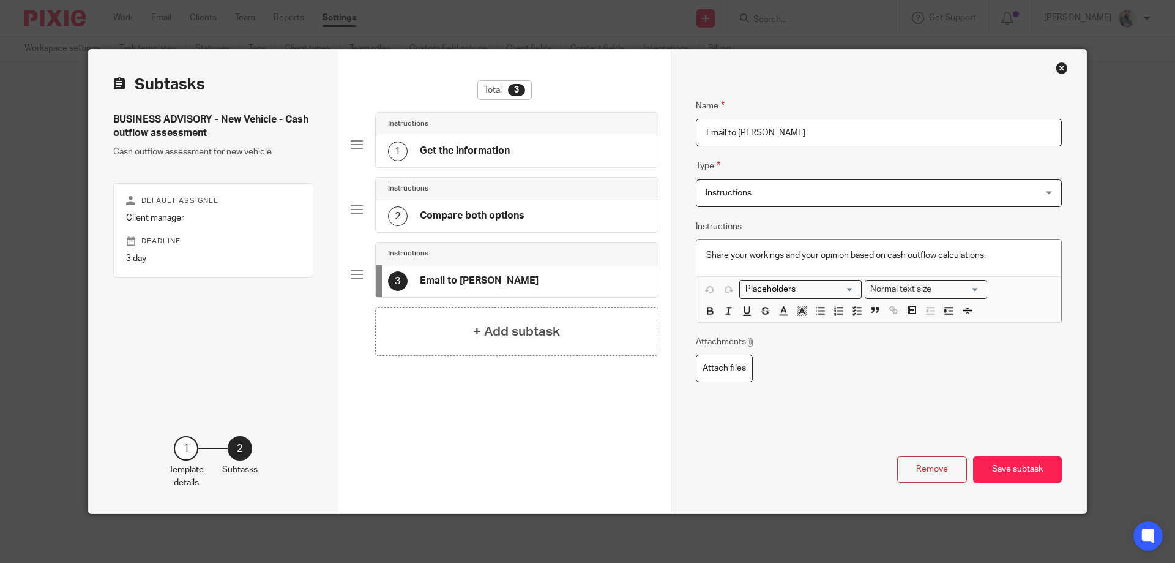
click at [1056, 72] on div "Close this dialog window" at bounding box center [1062, 68] width 12 height 12
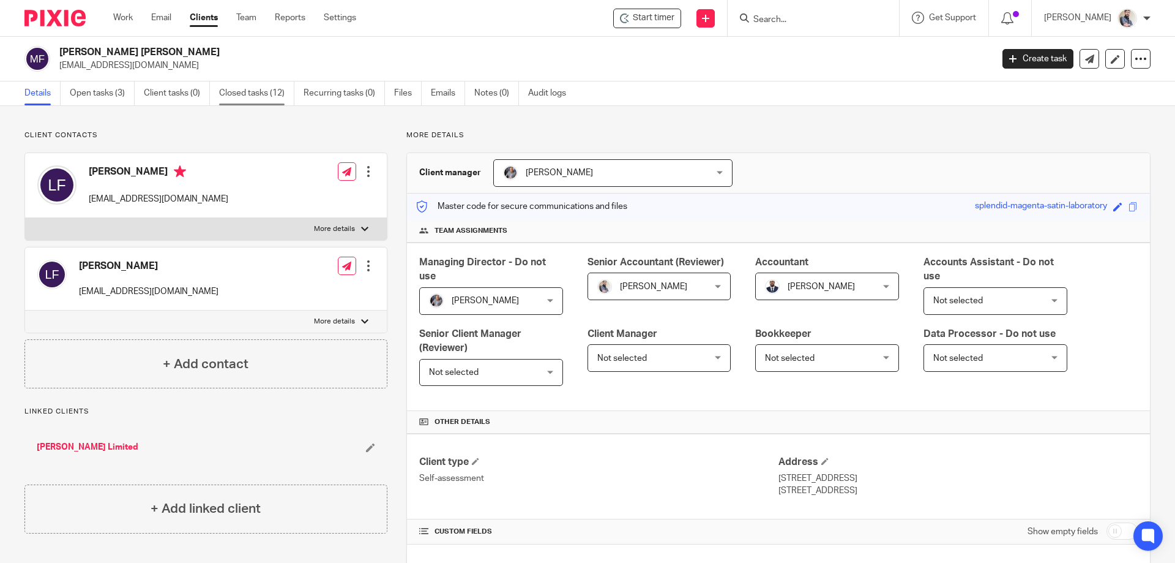
click at [260, 95] on link "Closed tasks (12)" at bounding box center [256, 93] width 75 height 24
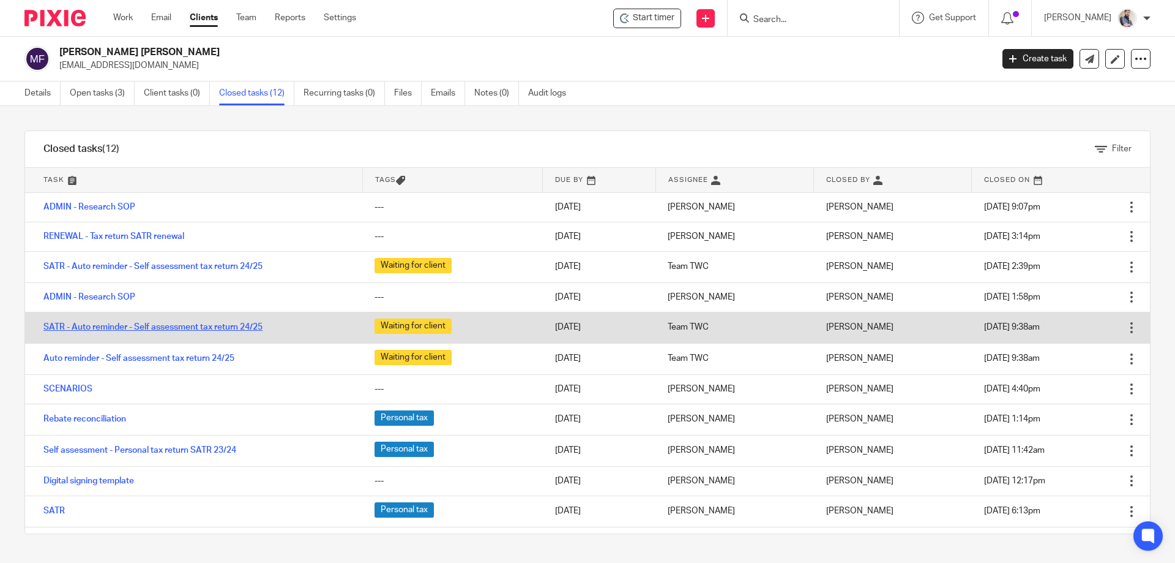
scroll to position [23, 0]
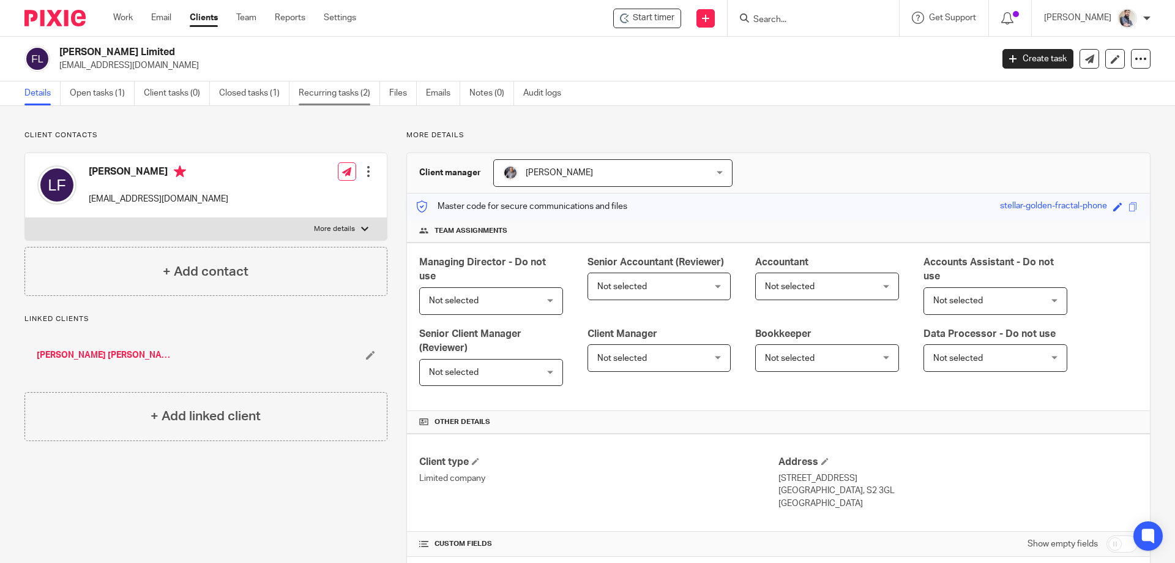
click at [345, 95] on link "Recurring tasks (2)" at bounding box center [339, 93] width 81 height 24
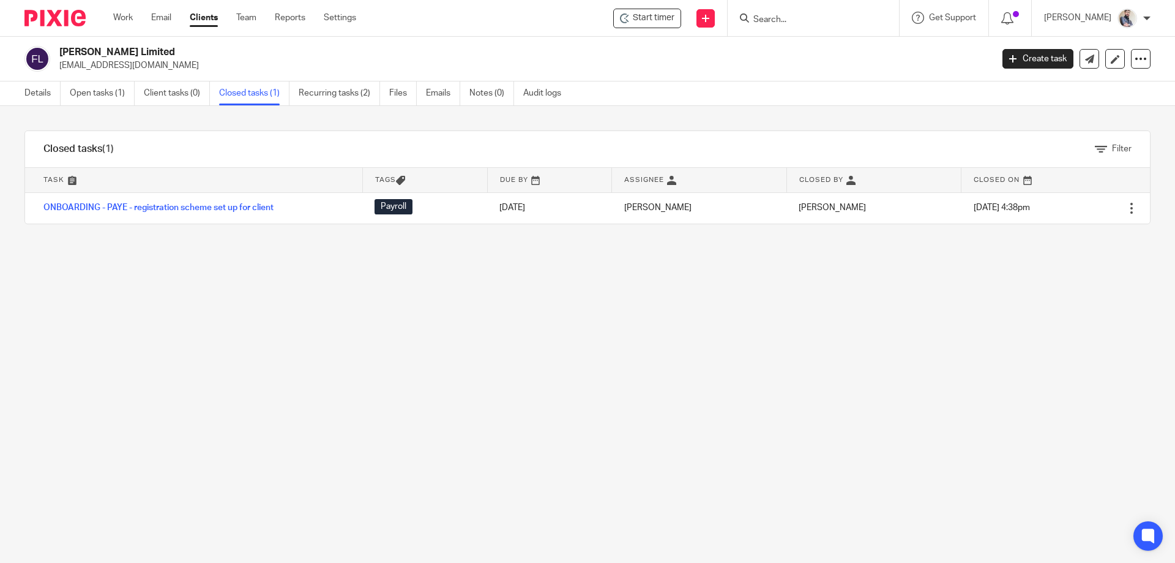
click at [822, 25] on input "Search" at bounding box center [807, 20] width 110 height 11
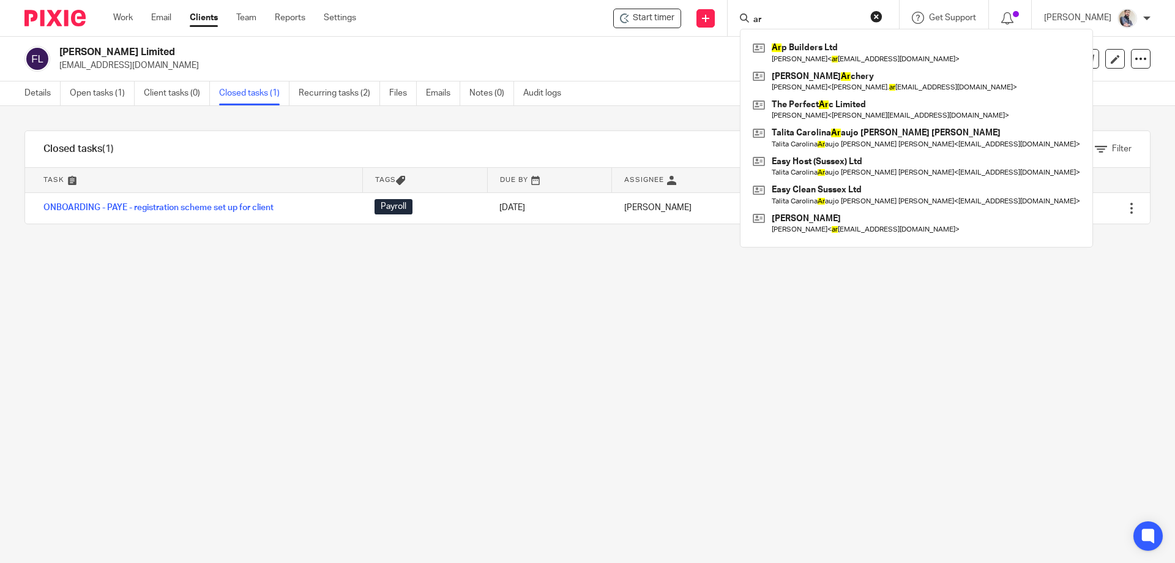
type input "a"
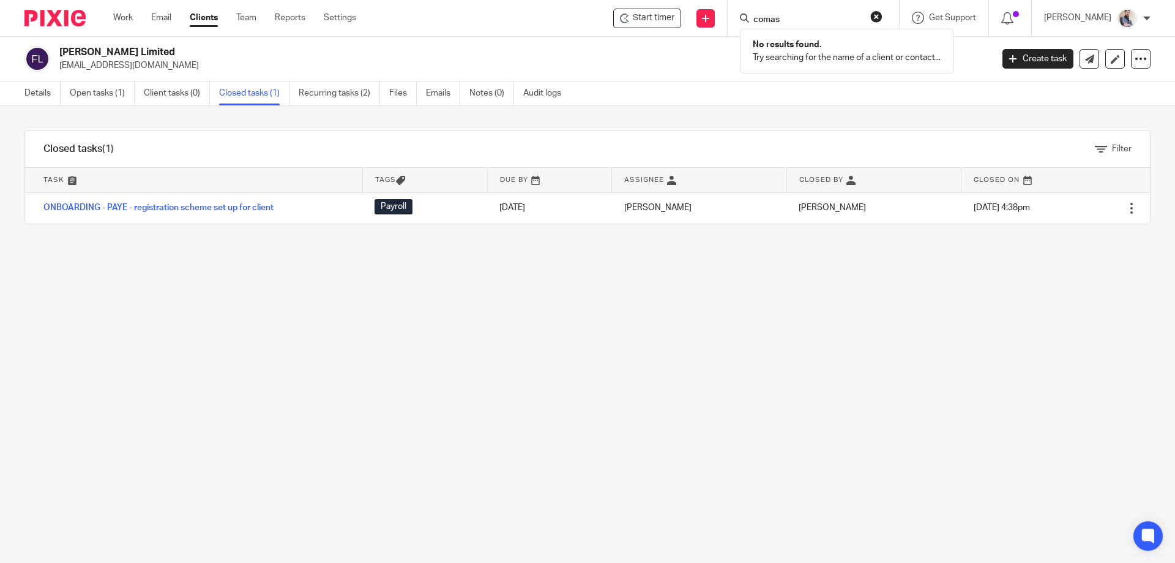
type input "comas"
click at [204, 21] on link "Clients" at bounding box center [204, 18] width 28 height 12
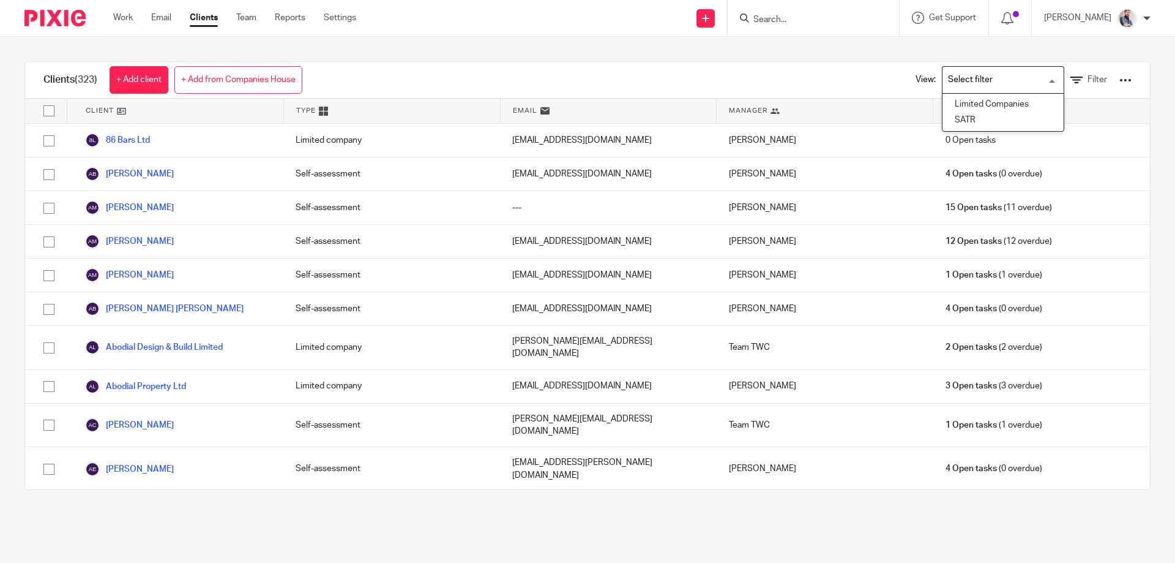
click at [986, 89] on input "Search for option" at bounding box center [1000, 79] width 113 height 21
click at [1000, 102] on li "Limited Companies" at bounding box center [1003, 105] width 121 height 16
click at [1071, 78] on link "Filter" at bounding box center [1089, 79] width 37 height 13
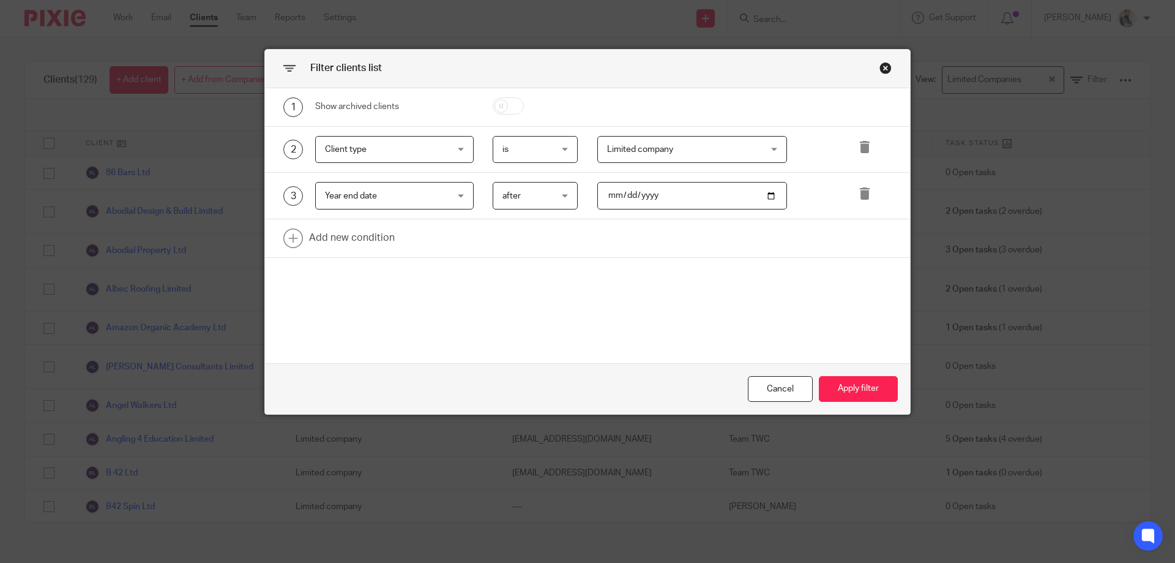
click at [501, 110] on input "checkbox" at bounding box center [508, 105] width 31 height 17
checkbox input "true"
click at [860, 381] on button "Apply filter" at bounding box center [858, 389] width 79 height 26
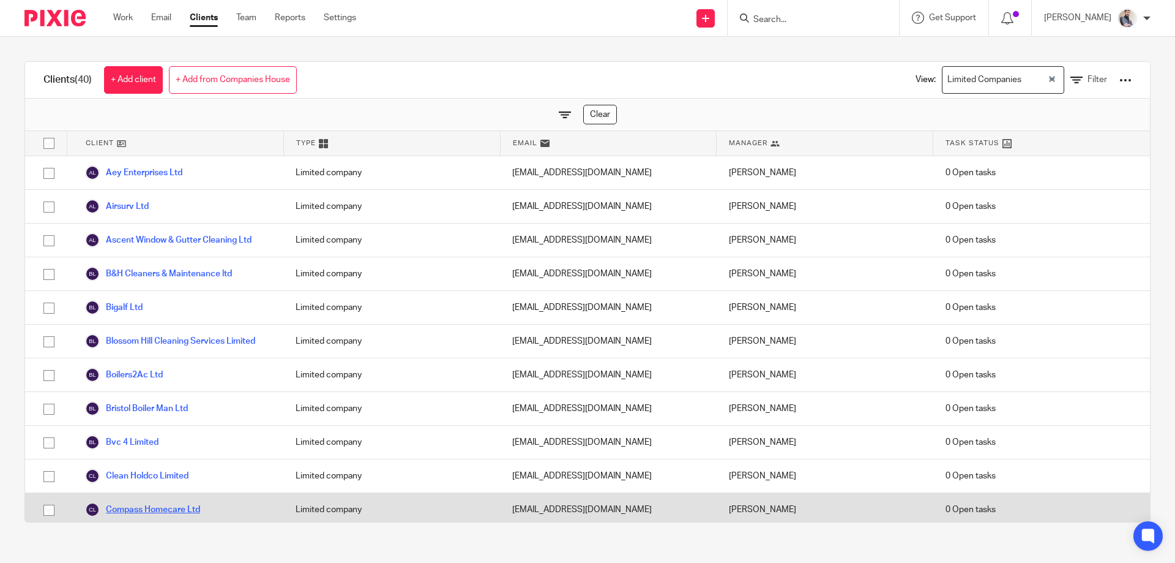
click at [158, 514] on link "Compass Homecare Ltd" at bounding box center [142, 509] width 115 height 15
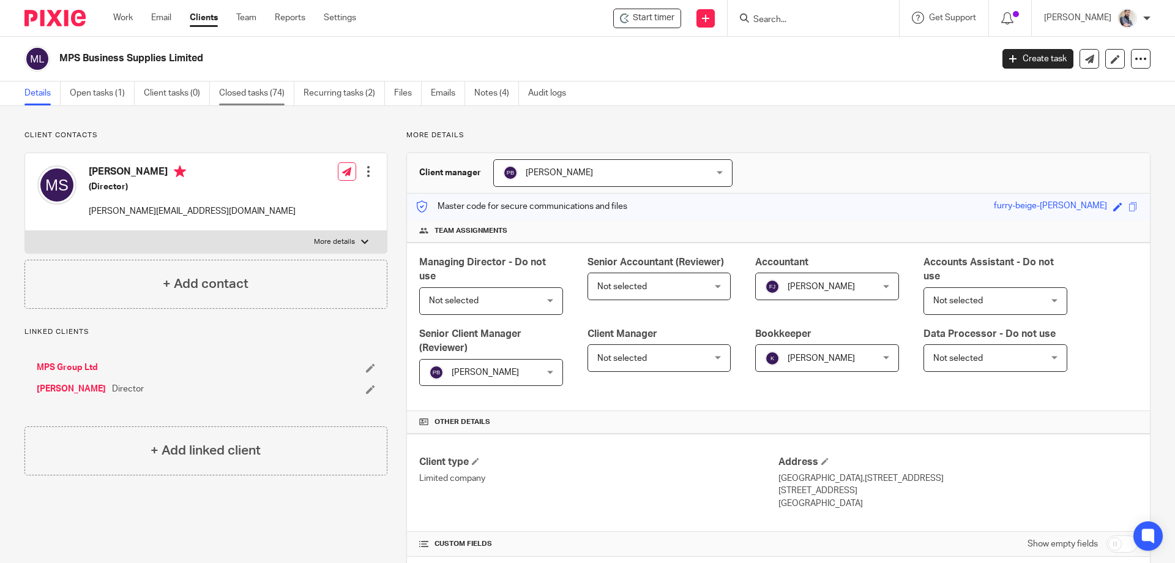
click at [252, 89] on link "Closed tasks (74)" at bounding box center [256, 93] width 75 height 24
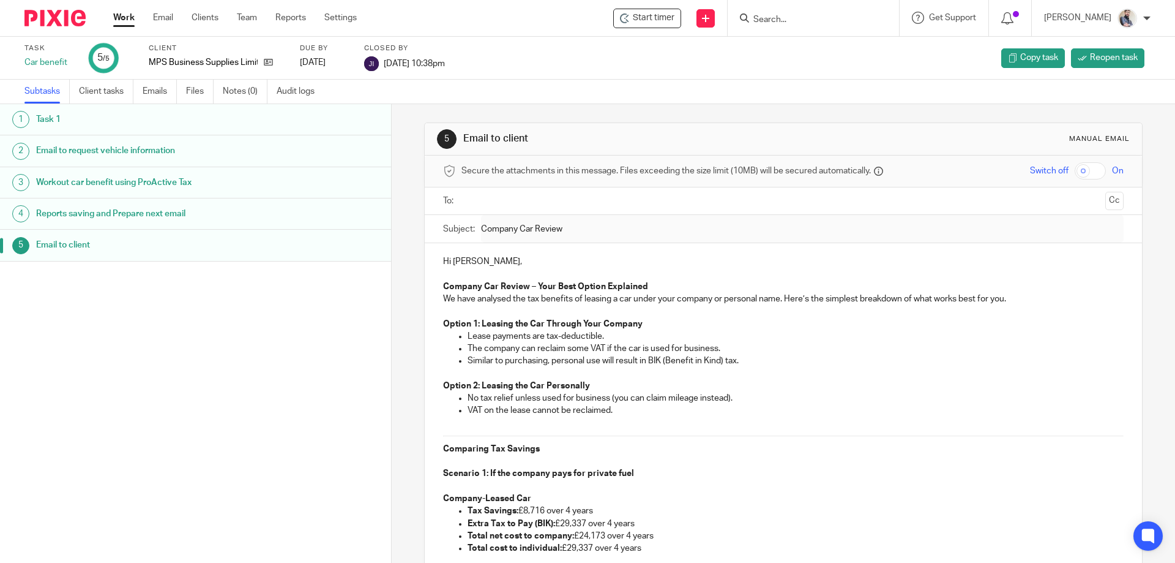
click at [55, 124] on h1 "Task 1" at bounding box center [150, 119] width 229 height 18
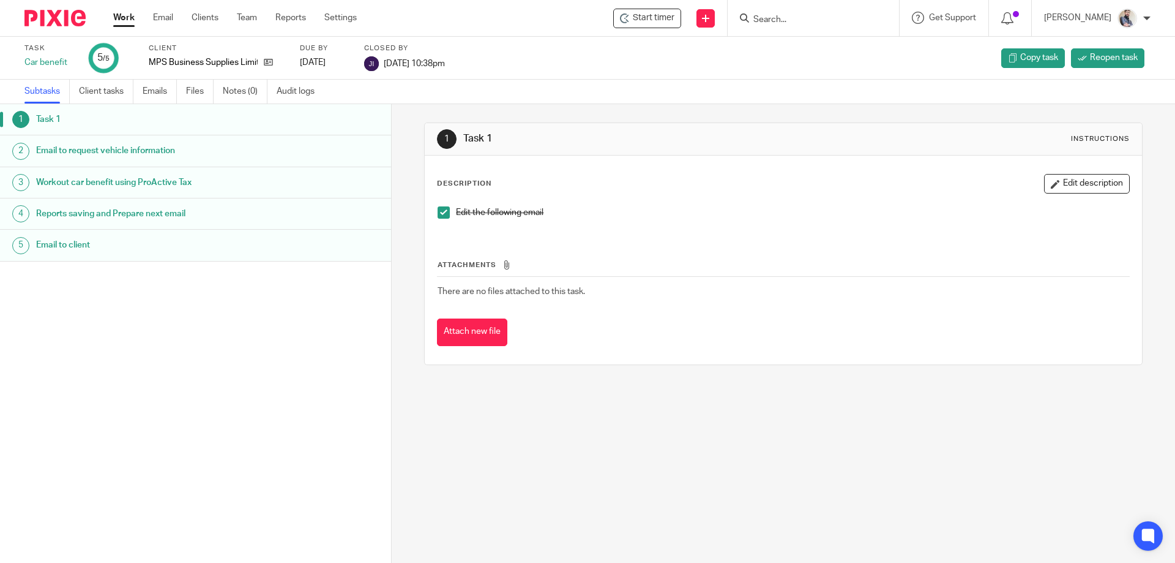
click at [53, 152] on h1 "Email to request vehicle information" at bounding box center [150, 150] width 229 height 18
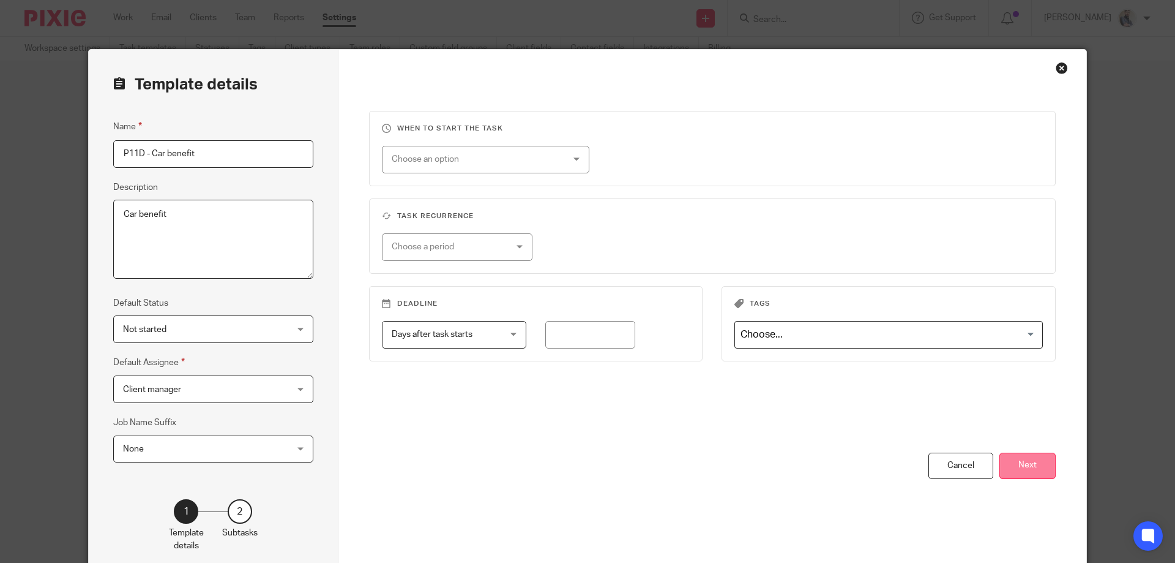
click at [1010, 467] on button "Next" at bounding box center [1028, 465] width 56 height 26
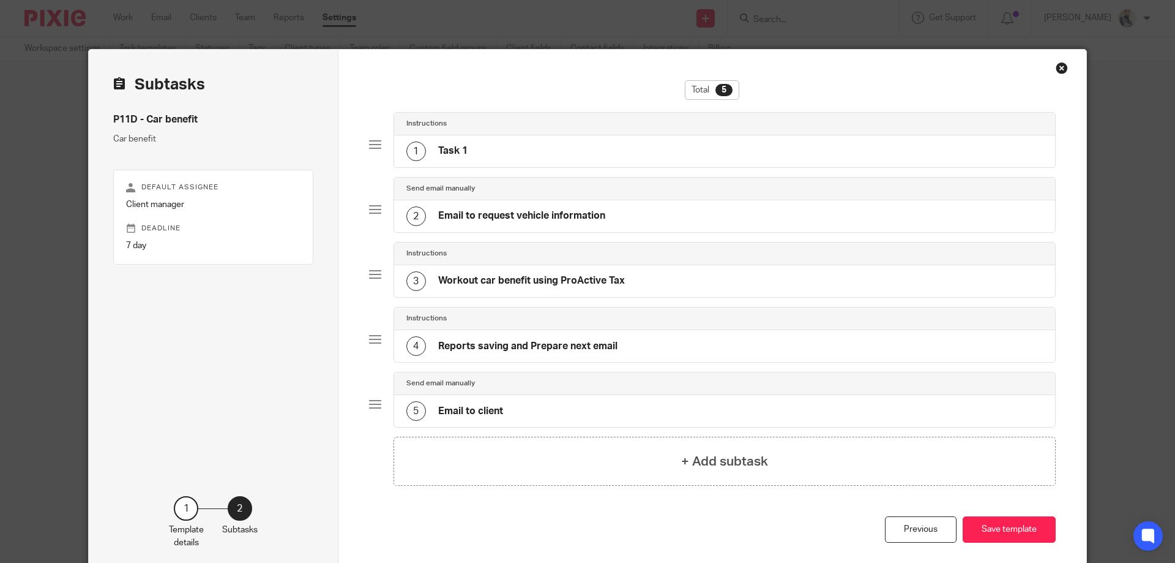
click at [503, 218] on h4 "Email to request vehicle information" at bounding box center [521, 215] width 167 height 13
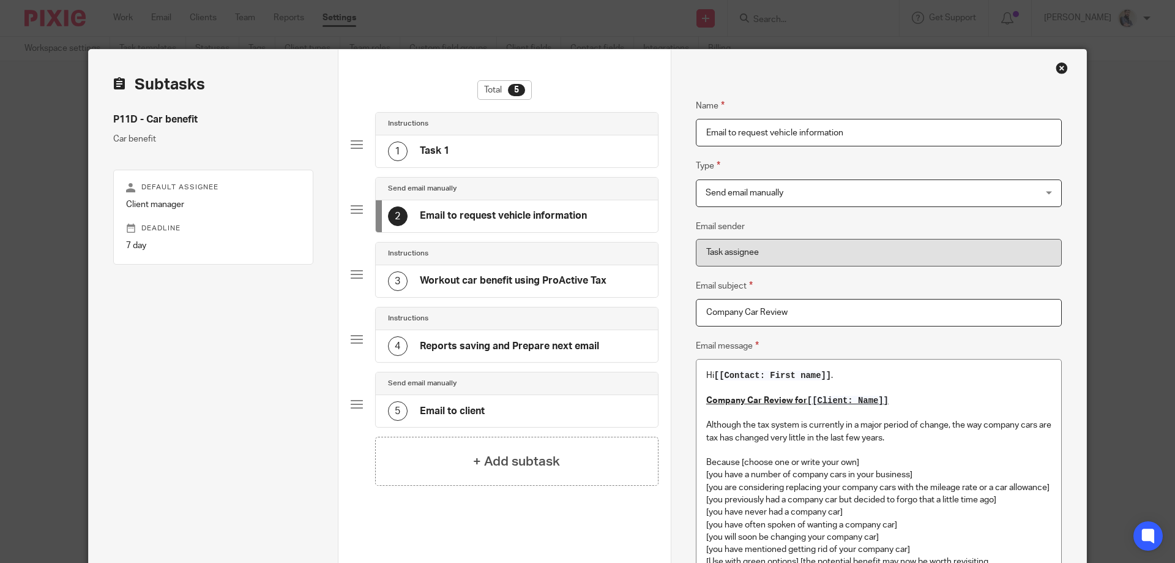
click at [486, 274] on h4 "Workout car benefit using ProActive Tax" at bounding box center [513, 280] width 187 height 13
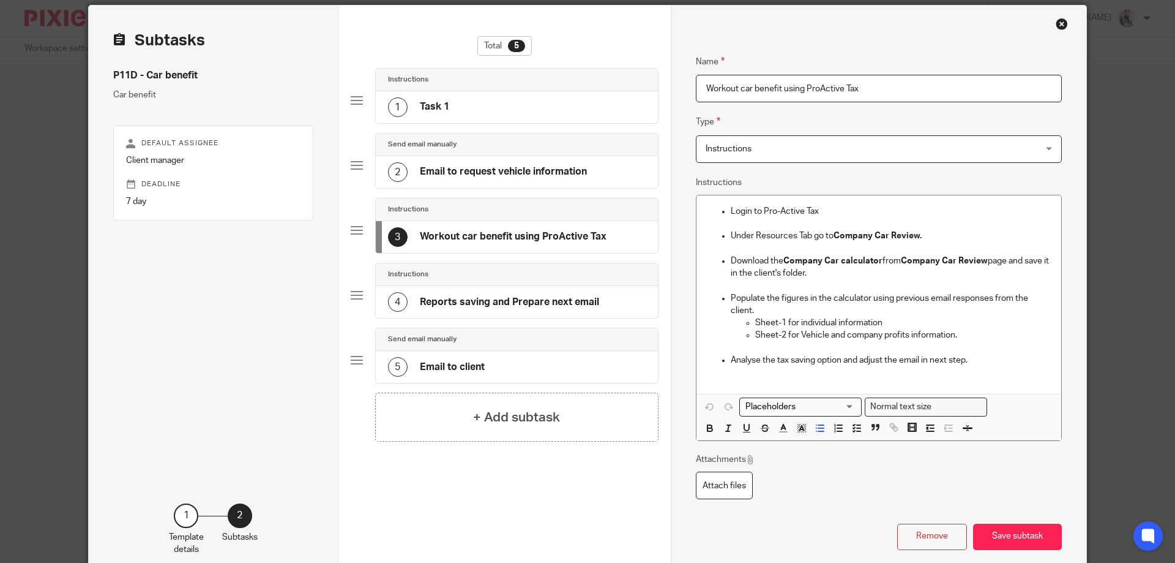
scroll to position [81, 0]
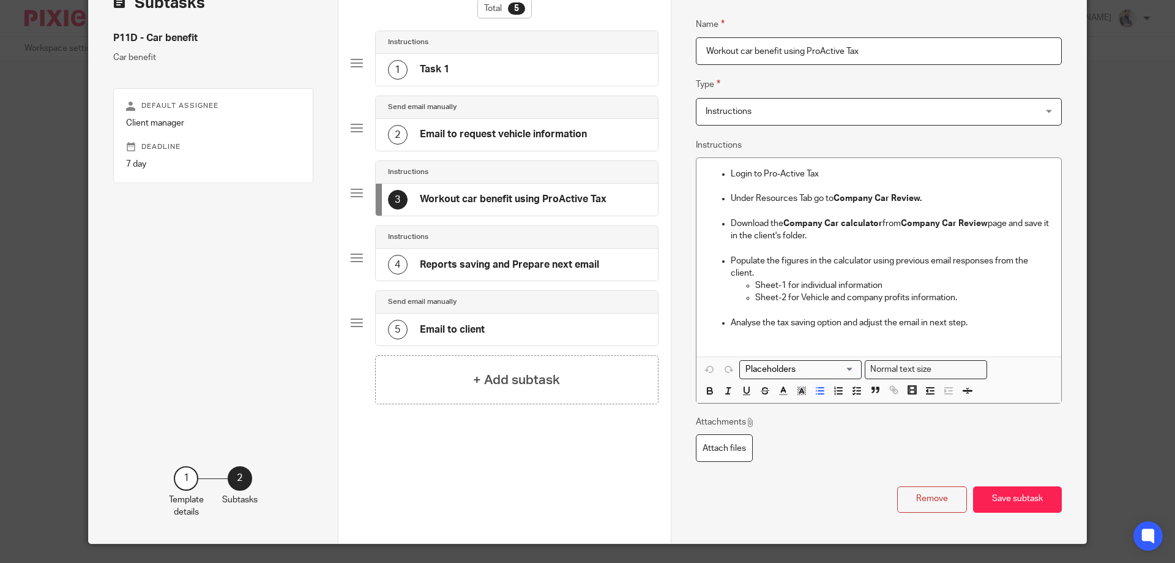
click at [482, 264] on h4 "Reports saving and Prepare next email" at bounding box center [509, 264] width 179 height 13
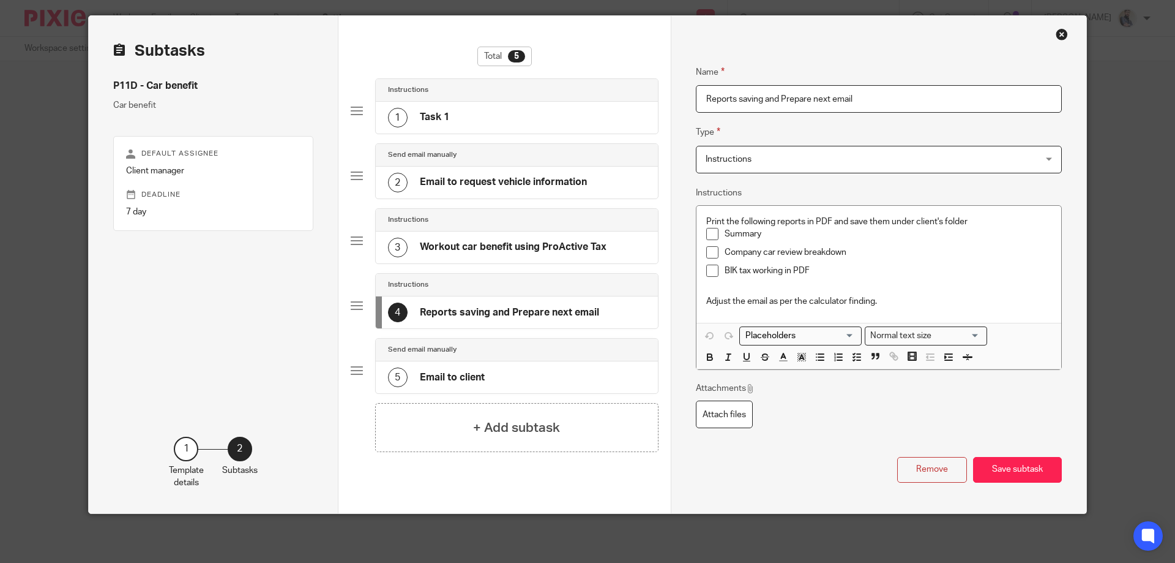
scroll to position [34, 0]
click at [481, 315] on h4 "Reports saving and Prepare next email" at bounding box center [509, 312] width 179 height 13
click at [479, 376] on h4 "Email to client" at bounding box center [452, 377] width 65 height 13
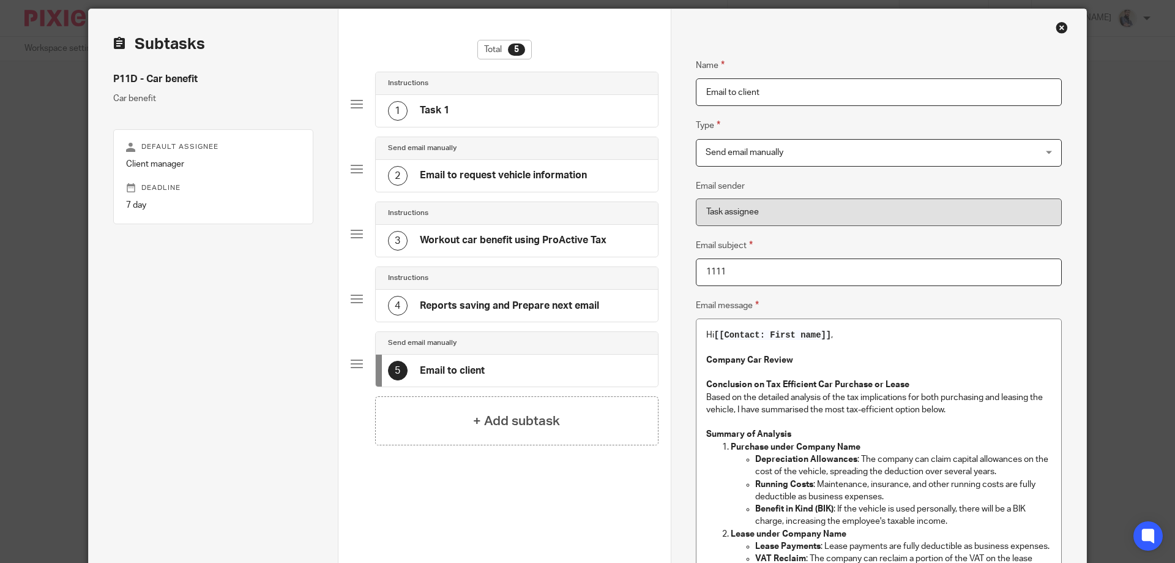
scroll to position [0, 0]
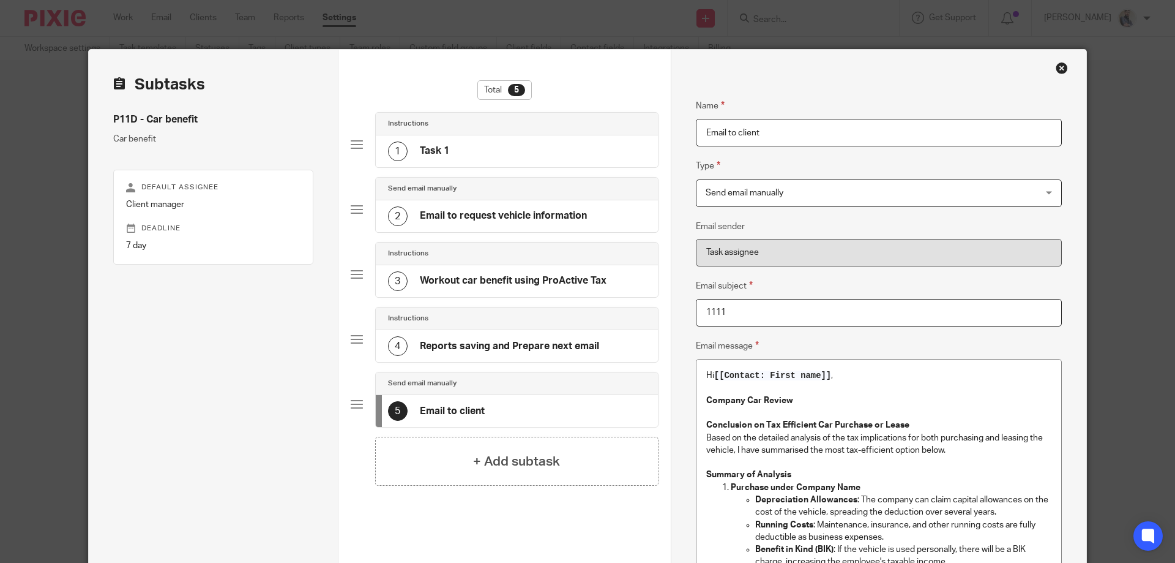
click at [1058, 69] on div "Close this dialog window" at bounding box center [1062, 68] width 12 height 12
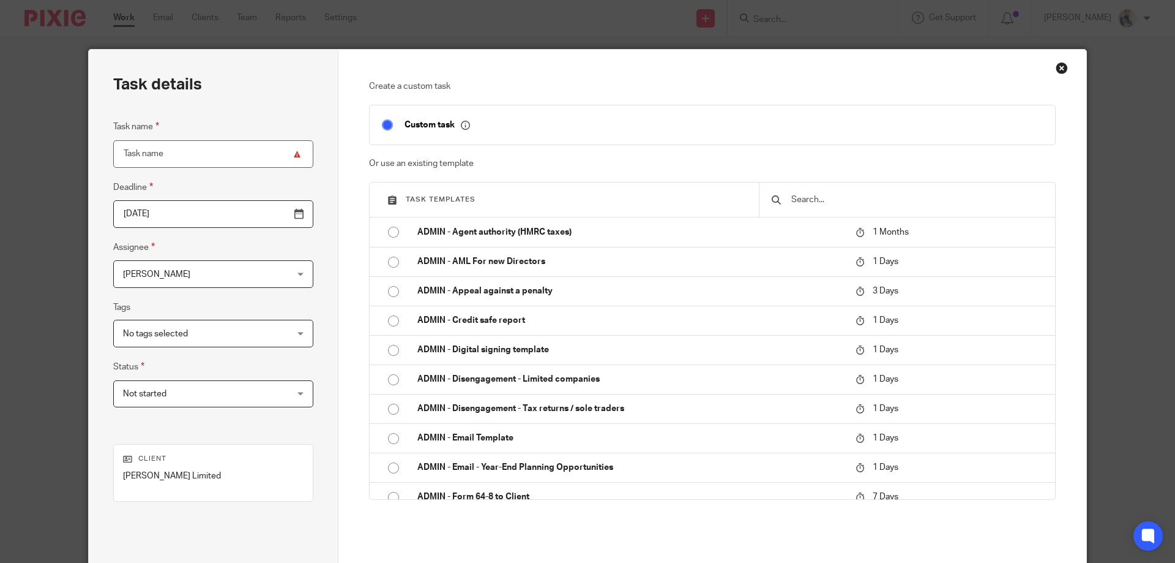
click at [869, 195] on input "text" at bounding box center [916, 199] width 253 height 13
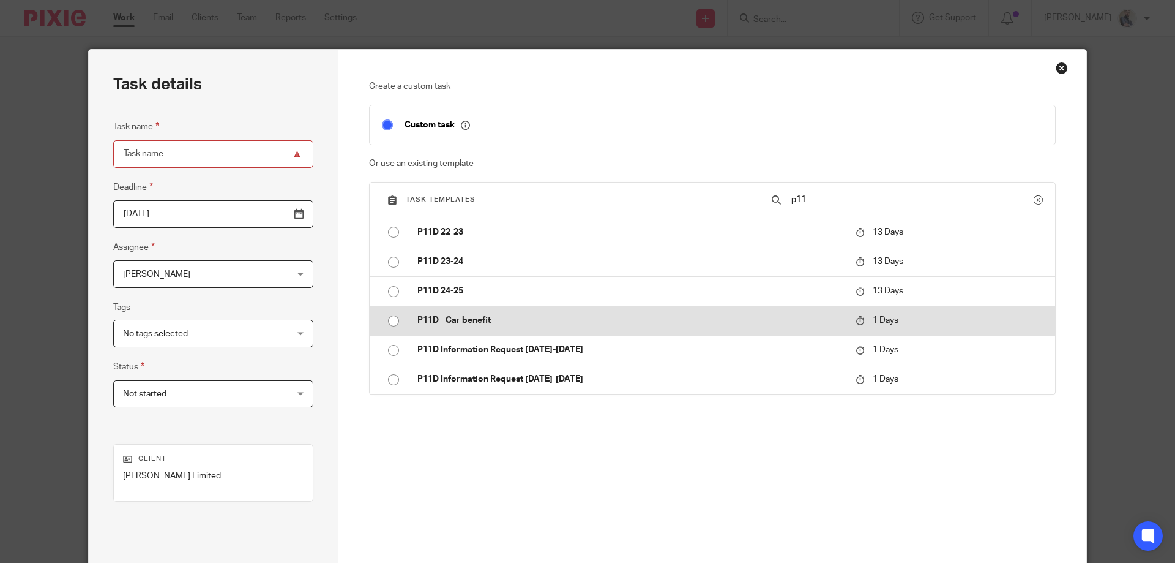
type input "p11"
click at [528, 328] on td "P11D - Car benefit" at bounding box center [627, 319] width 444 height 29
type input "[DATE]"
type input "P11D - Car benefit"
checkbox input "false"
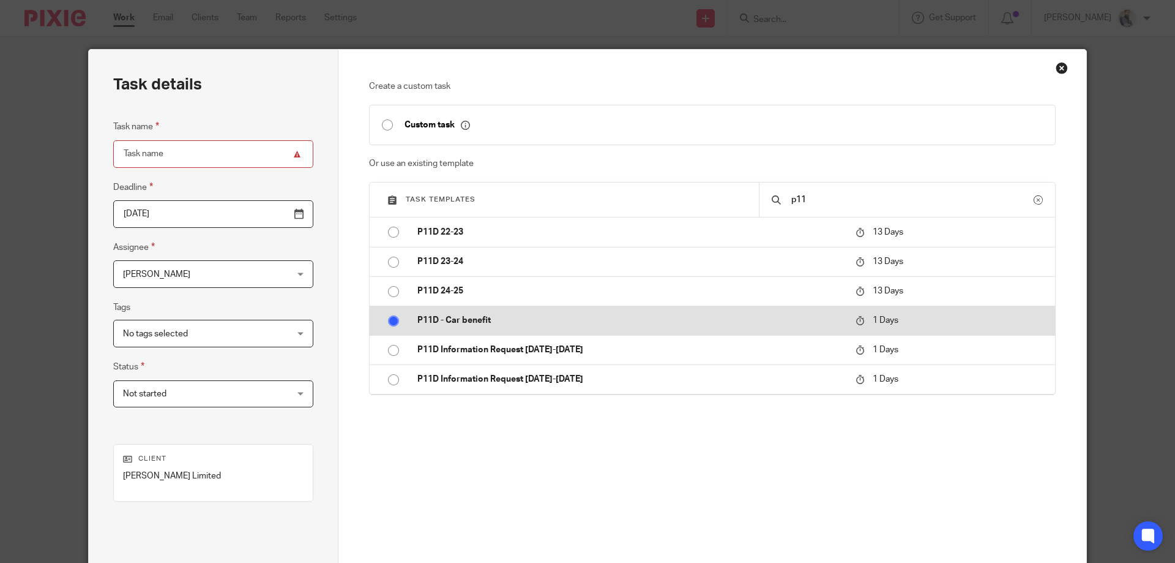
radio input "true"
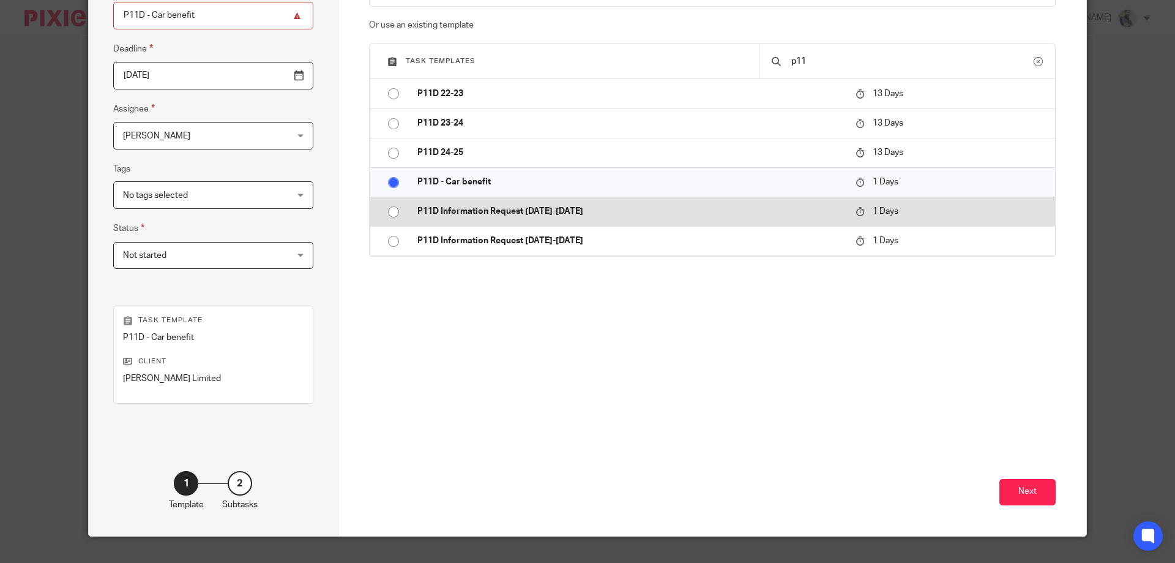
scroll to position [161, 0]
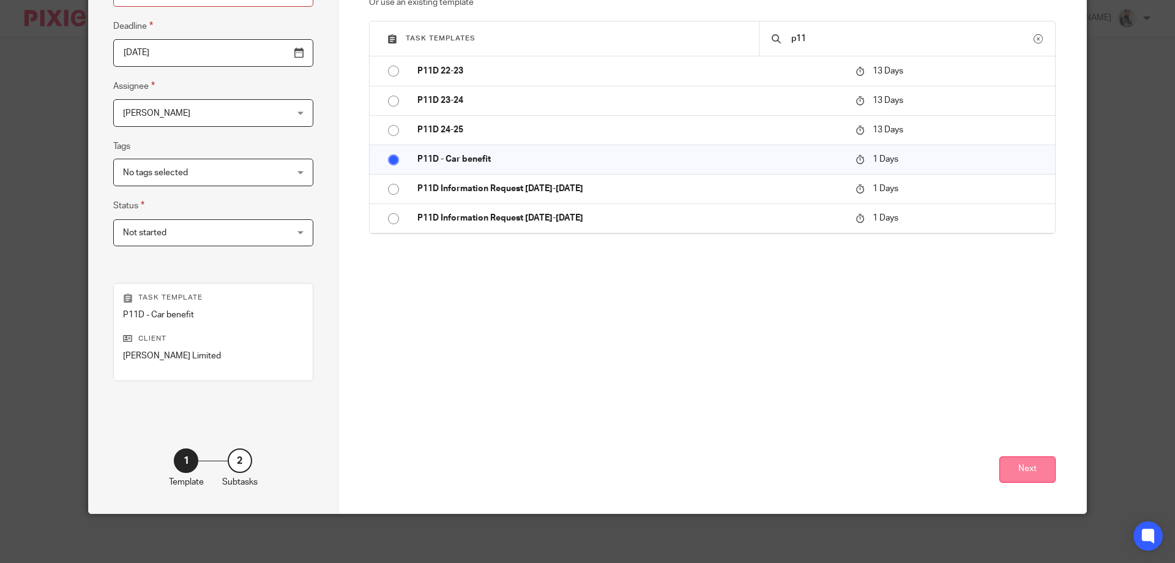
click at [1020, 470] on button "Next" at bounding box center [1028, 469] width 56 height 26
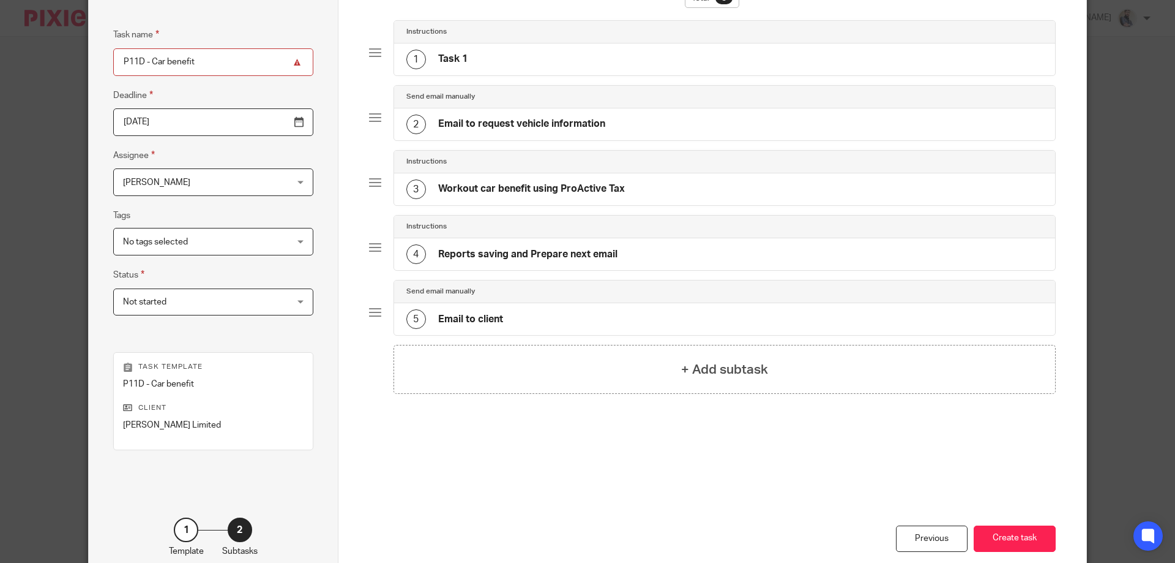
scroll to position [0, 0]
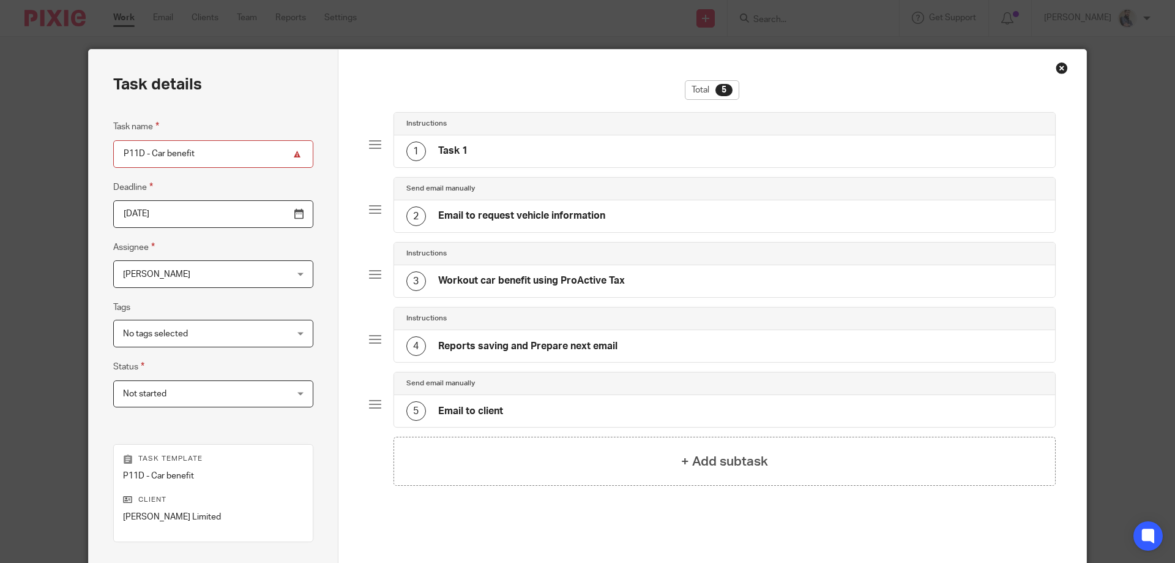
click at [473, 228] on div "2 Email to request vehicle information" at bounding box center [725, 216] width 662 height 32
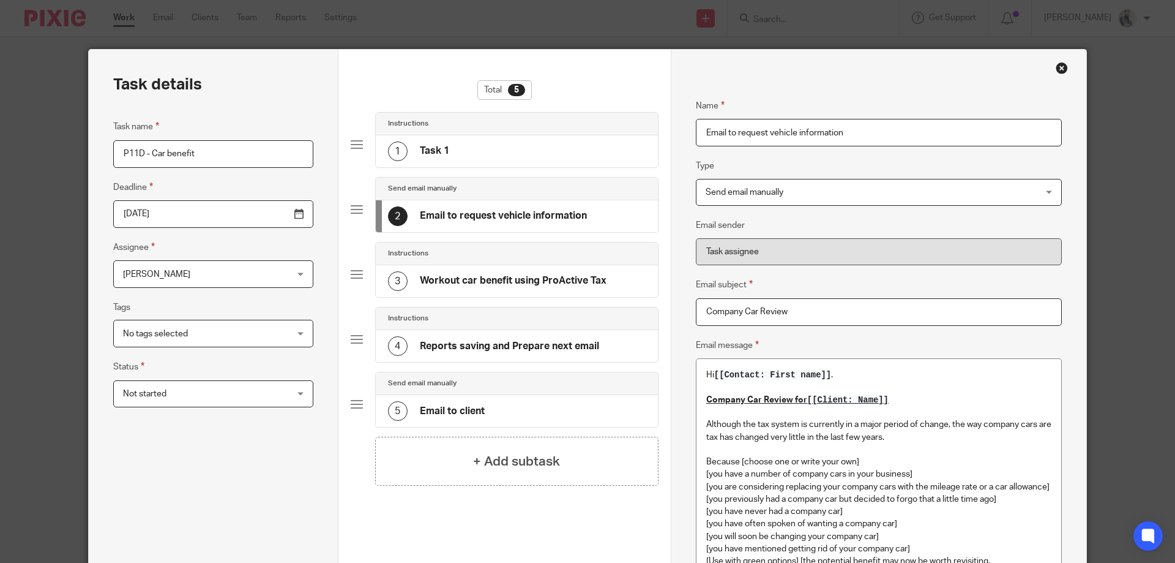
click at [158, 335] on span "No tags selected" at bounding box center [155, 333] width 65 height 9
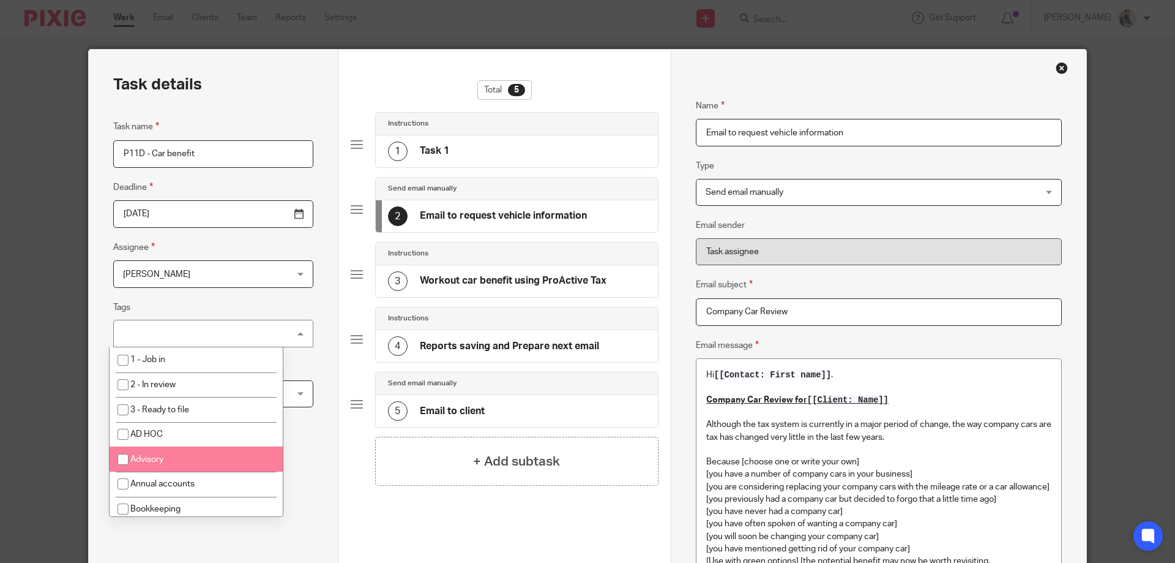
click at [166, 457] on li "Advisory" at bounding box center [196, 458] width 173 height 25
checkbox input "true"
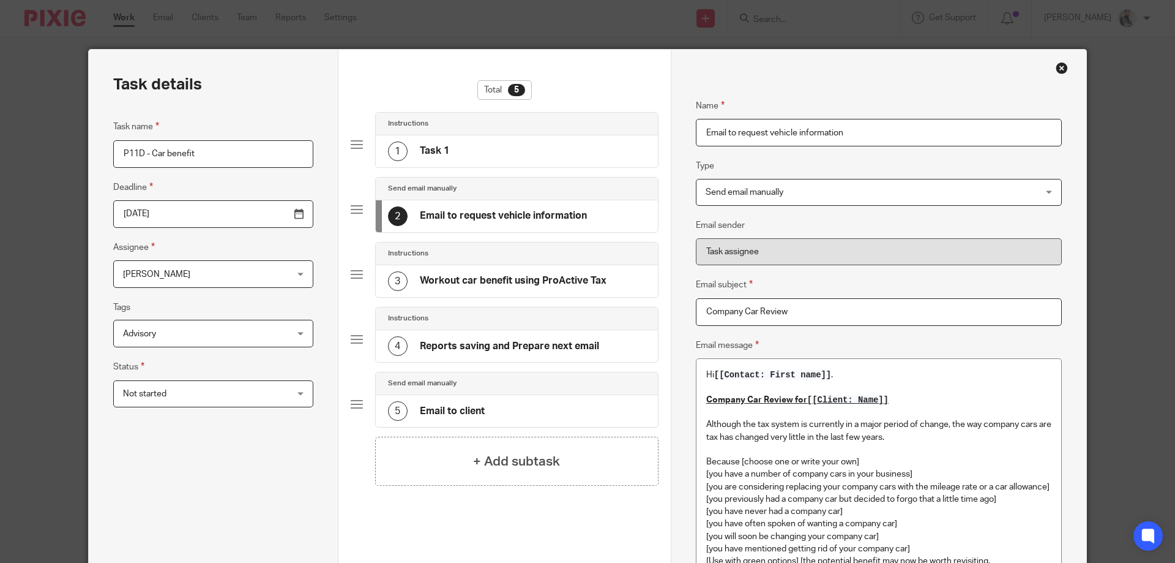
click at [168, 282] on span "[PERSON_NAME]" at bounding box center [199, 274] width 152 height 26
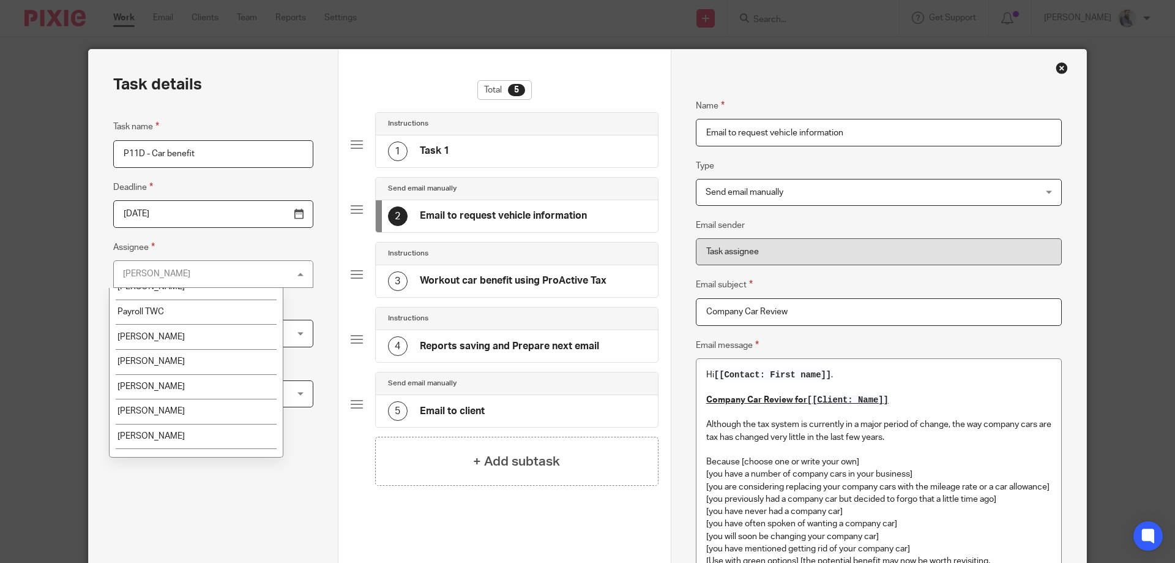
scroll to position [245, 0]
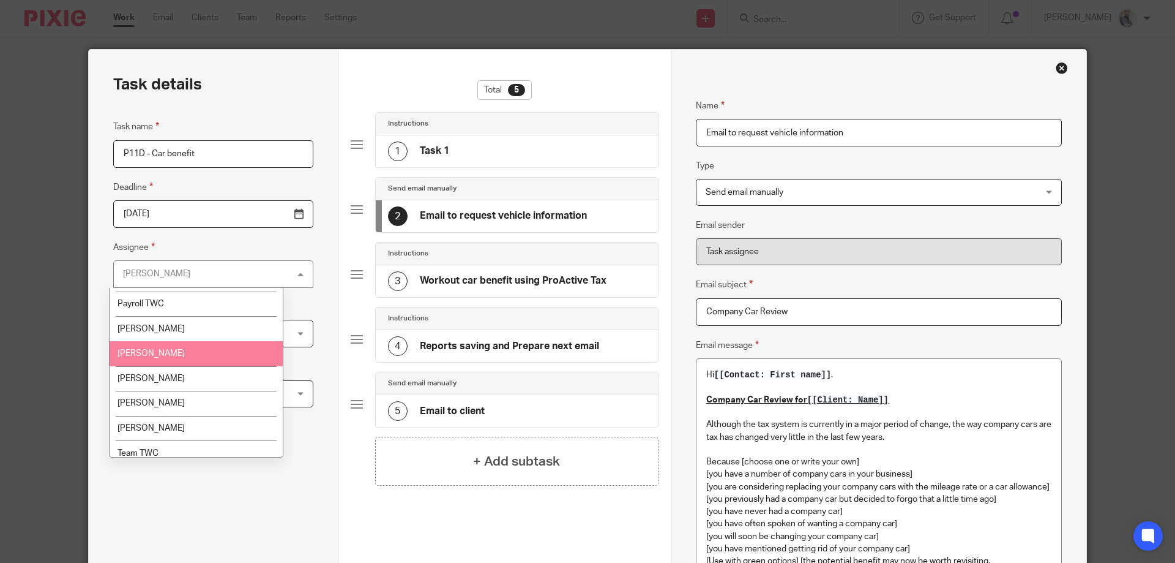
click at [167, 345] on li "Qasim Khushnood" at bounding box center [196, 353] width 173 height 25
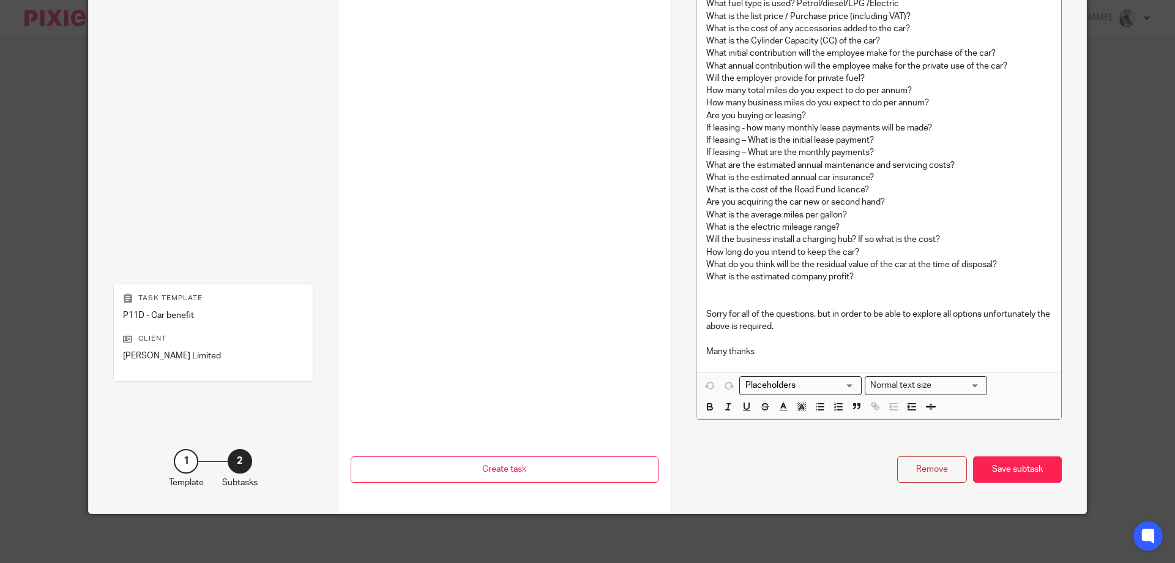
scroll to position [1240, 0]
click at [1029, 467] on div "Save subtask" at bounding box center [1017, 469] width 89 height 26
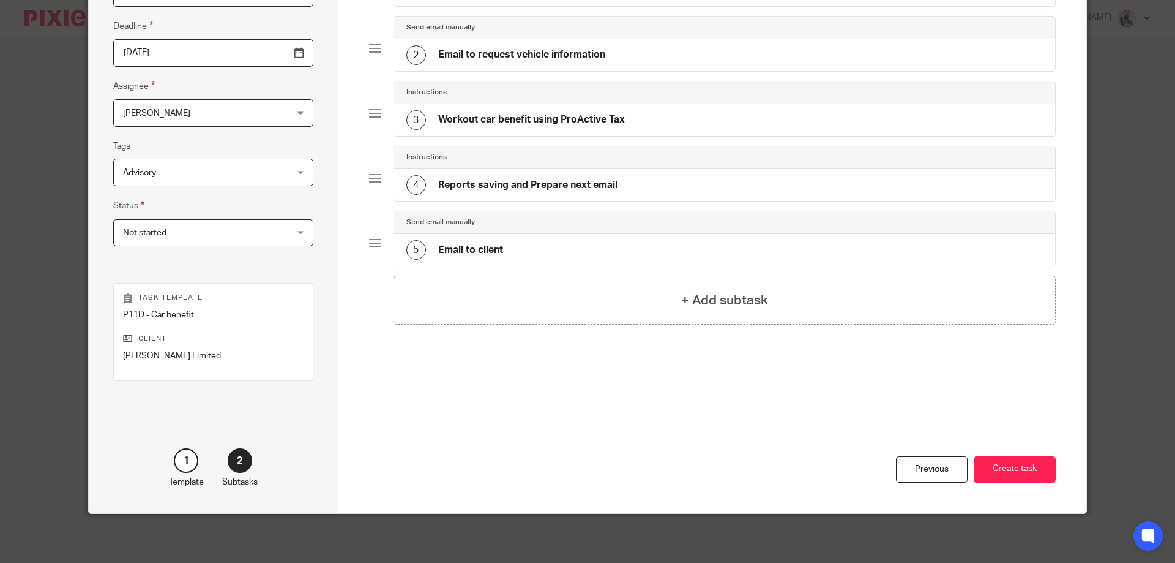
scroll to position [161, 0]
click at [1029, 467] on button "Create task" at bounding box center [1015, 469] width 82 height 26
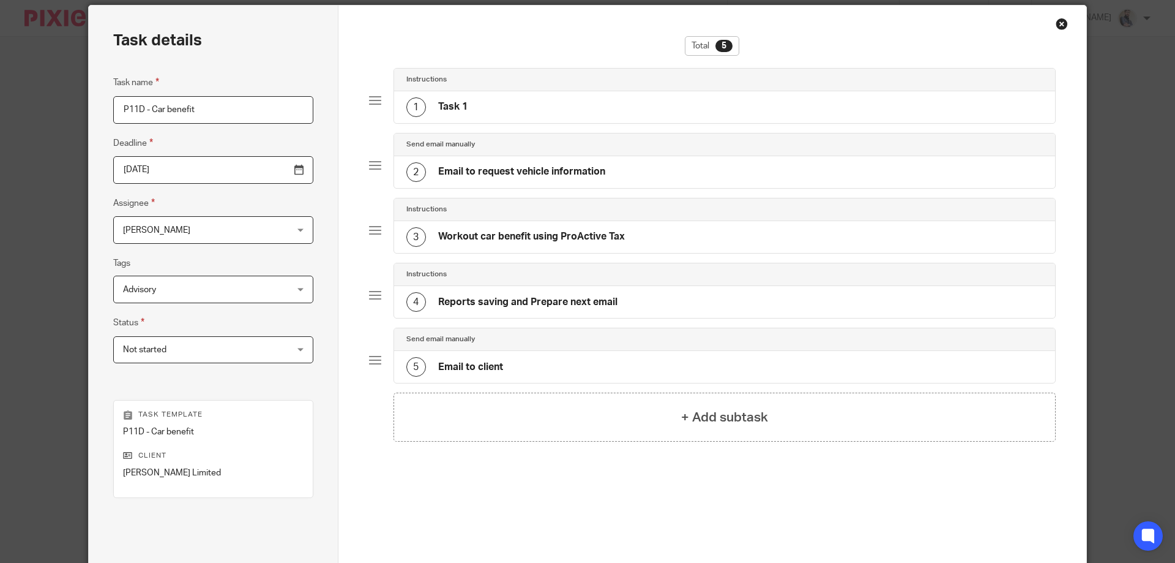
scroll to position [0, 0]
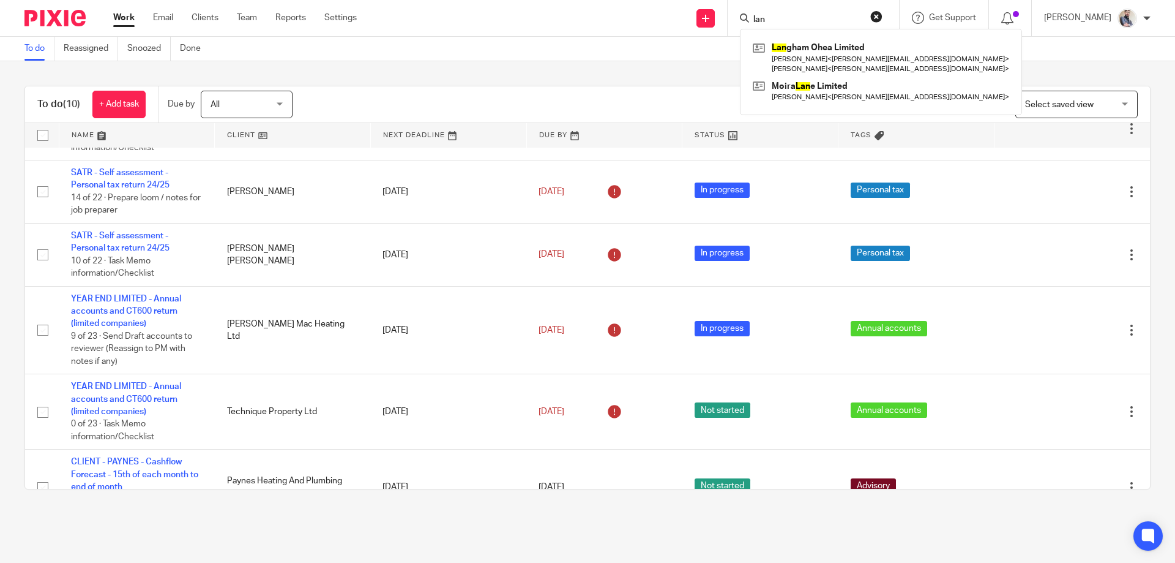
scroll to position [307, 0]
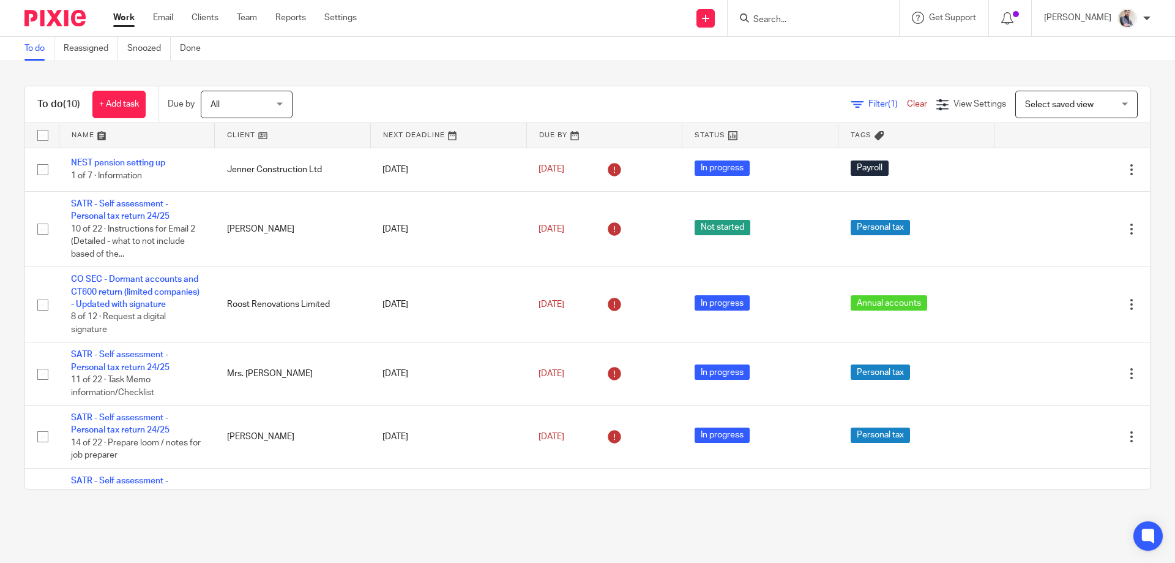
click at [808, 17] on input "Search" at bounding box center [807, 20] width 110 height 11
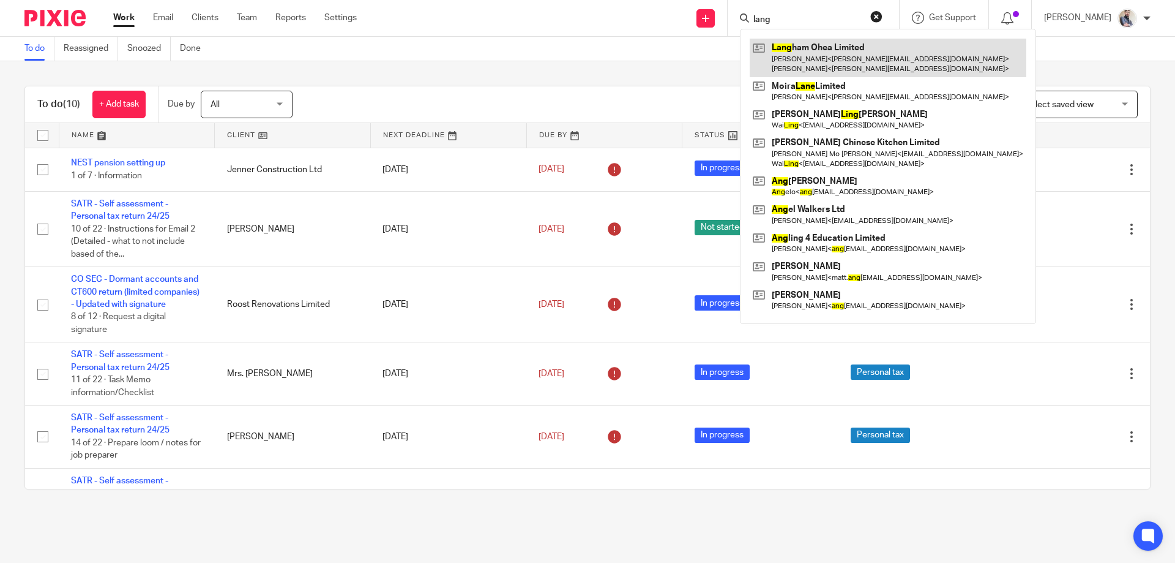
type input "lang"
click at [852, 52] on link at bounding box center [888, 58] width 277 height 38
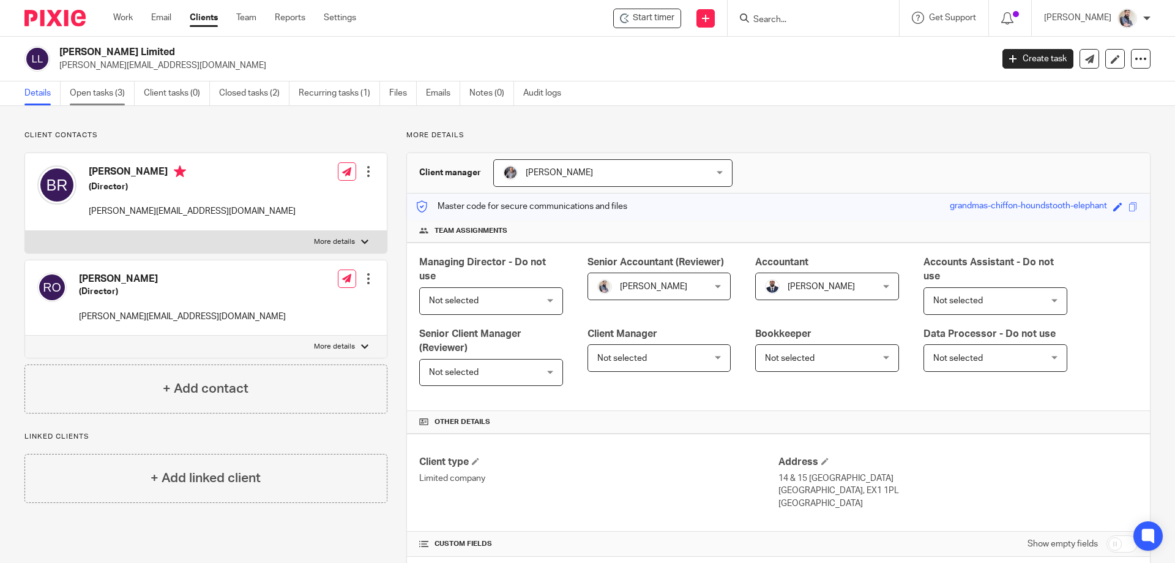
click at [113, 93] on link "Open tasks (3)" at bounding box center [102, 93] width 65 height 24
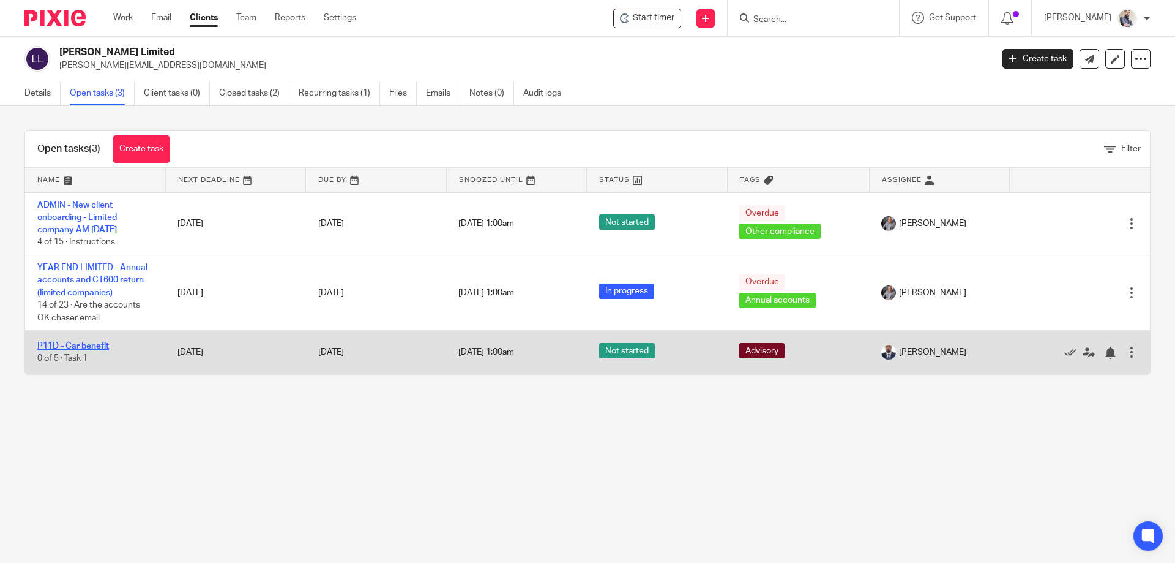
click at [69, 342] on link "P11D - Car benefit" at bounding box center [73, 346] width 72 height 9
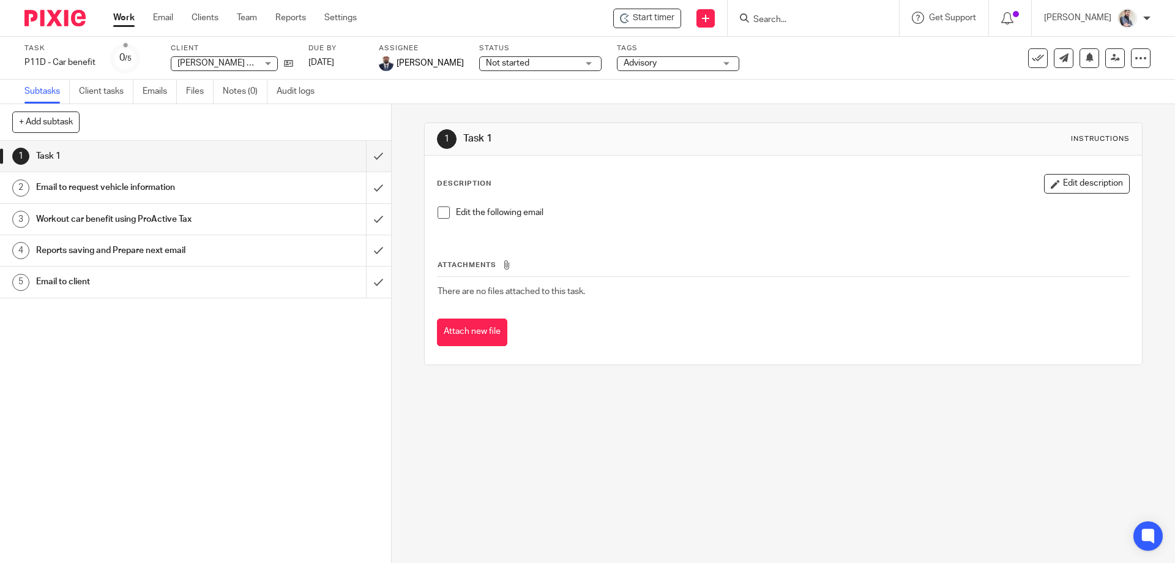
click at [146, 189] on h1 "Email to request vehicle information" at bounding box center [142, 187] width 212 height 18
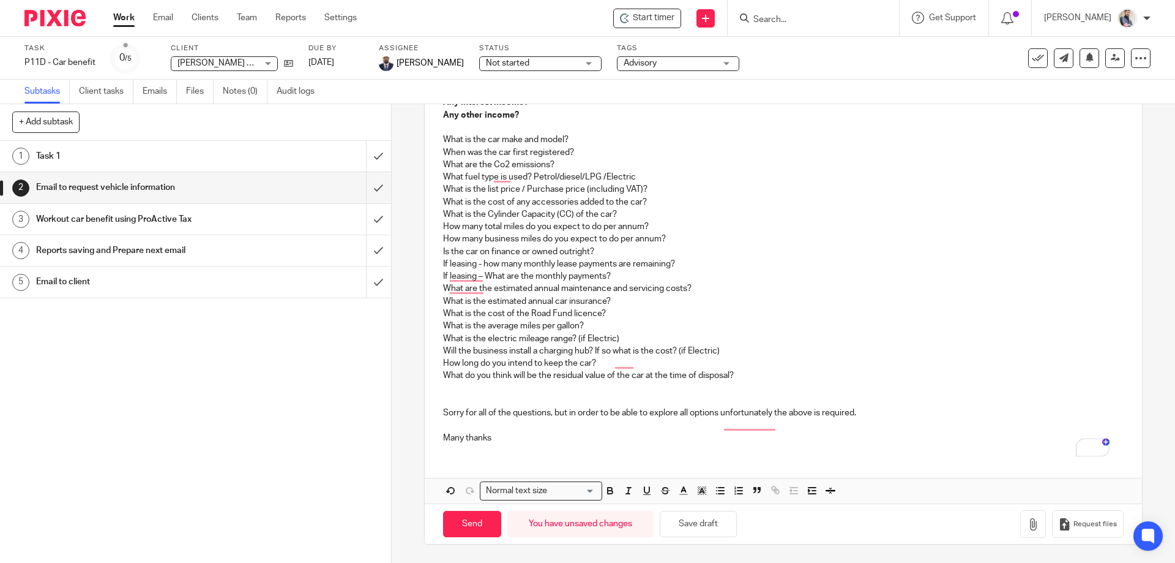
scroll to position [556, 0]
click at [701, 529] on button "Save draft" at bounding box center [698, 524] width 77 height 26
click at [704, 525] on button "Save draft" at bounding box center [698, 524] width 77 height 26
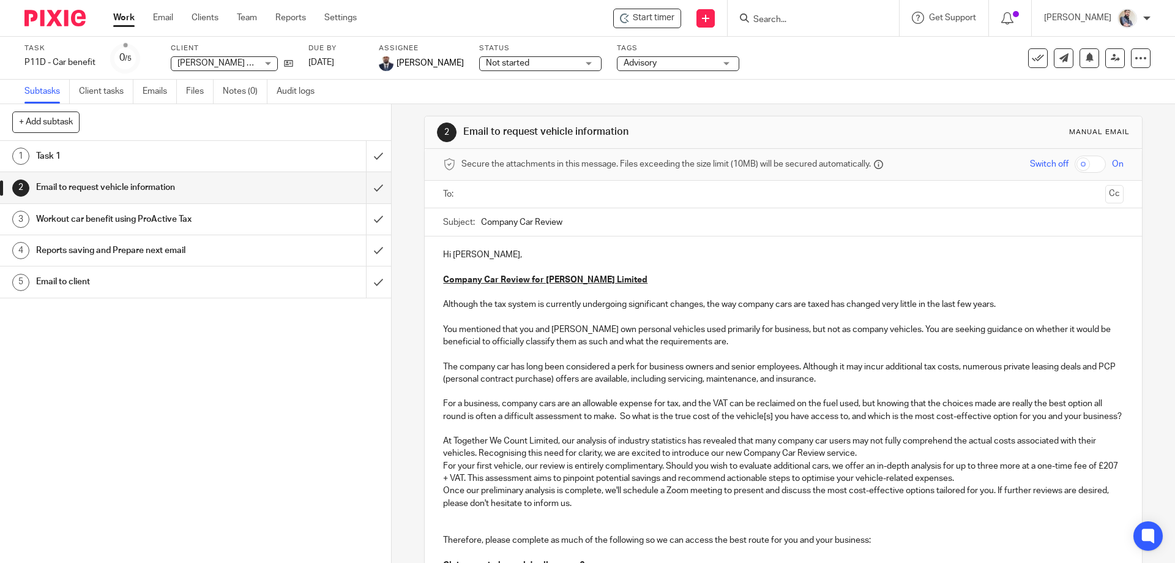
scroll to position [0, 0]
